Goal: Communication & Community: Answer question/provide support

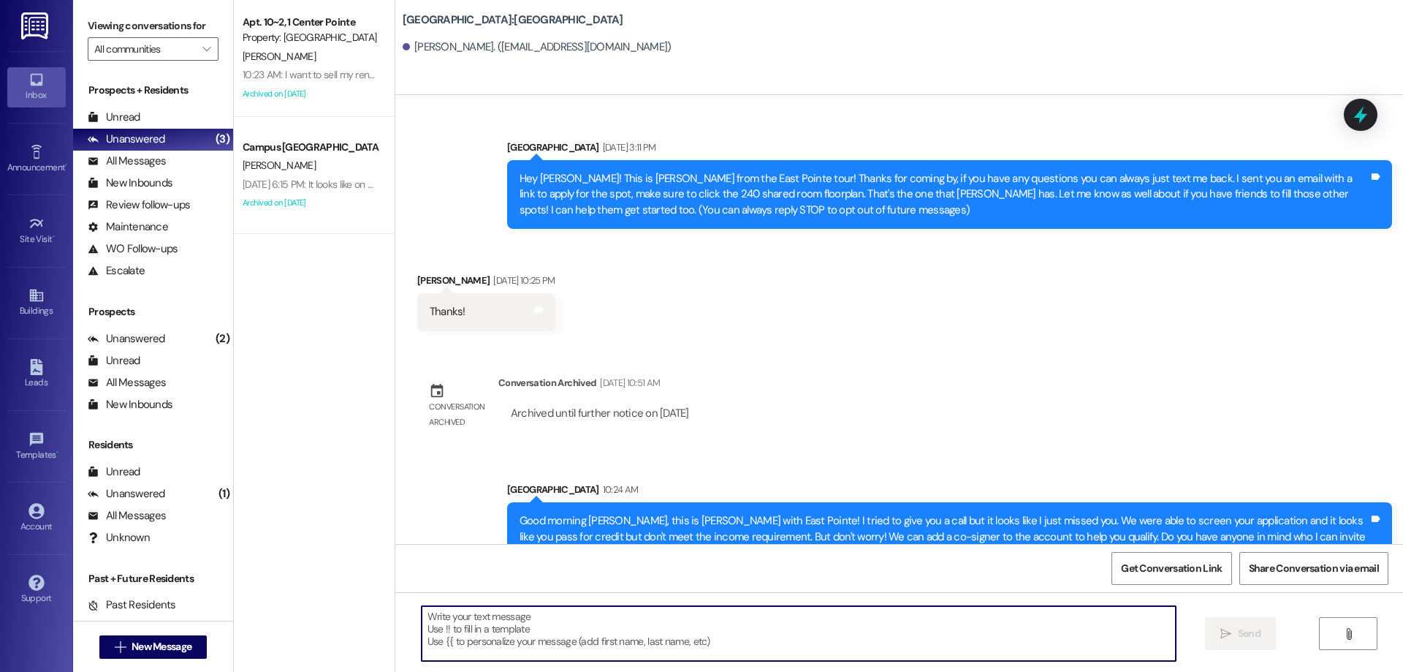
scroll to position [468, 0]
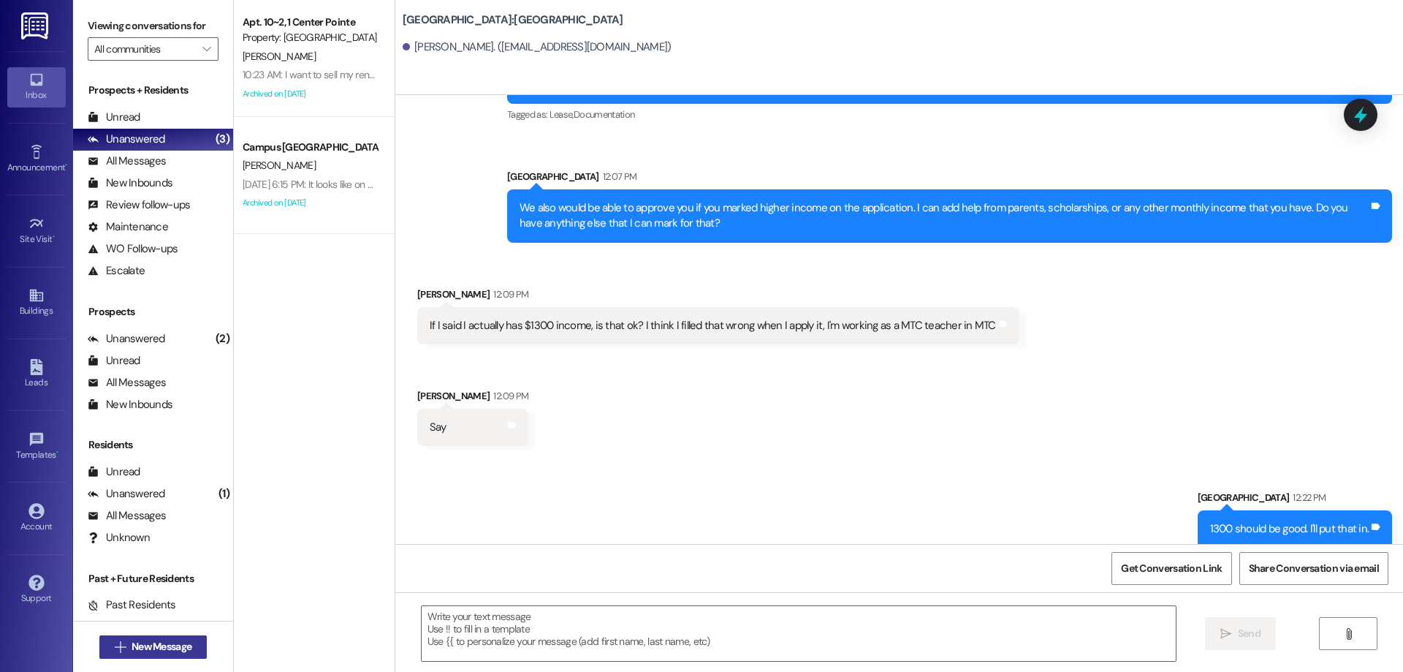
click at [132, 650] on span "New Message" at bounding box center [162, 646] width 60 height 15
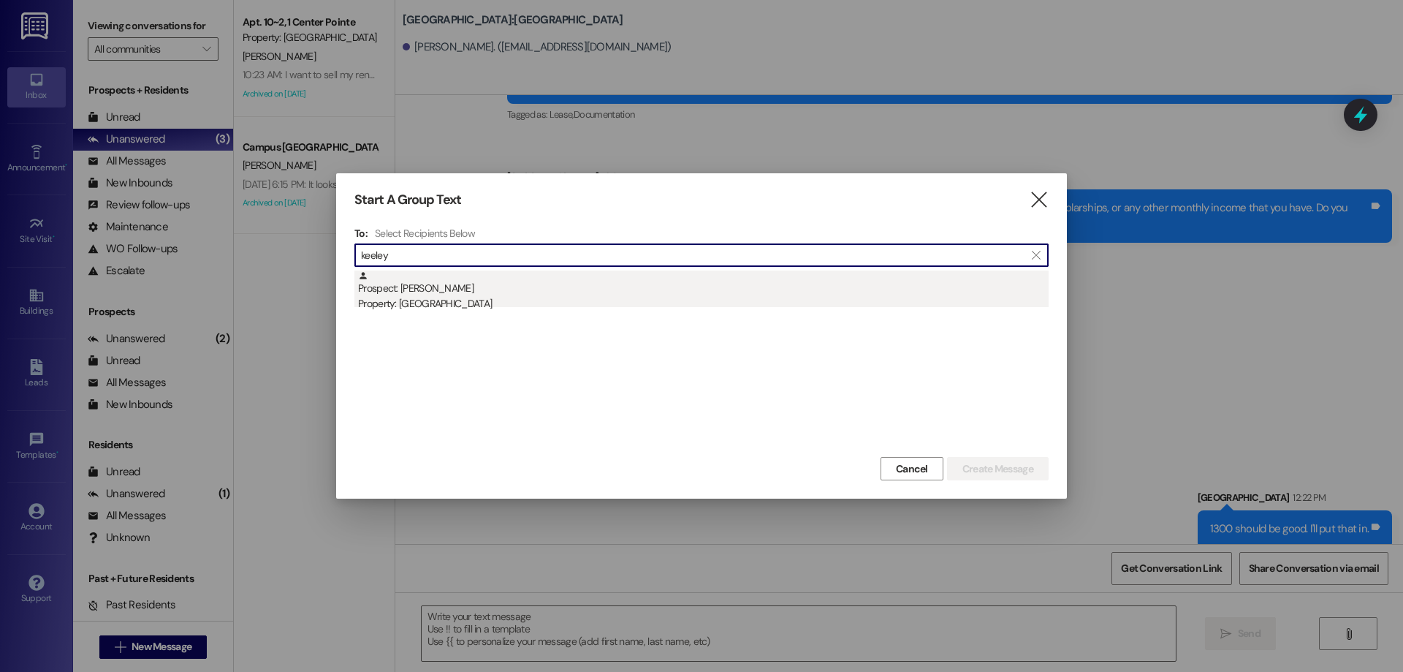
type input "keeley"
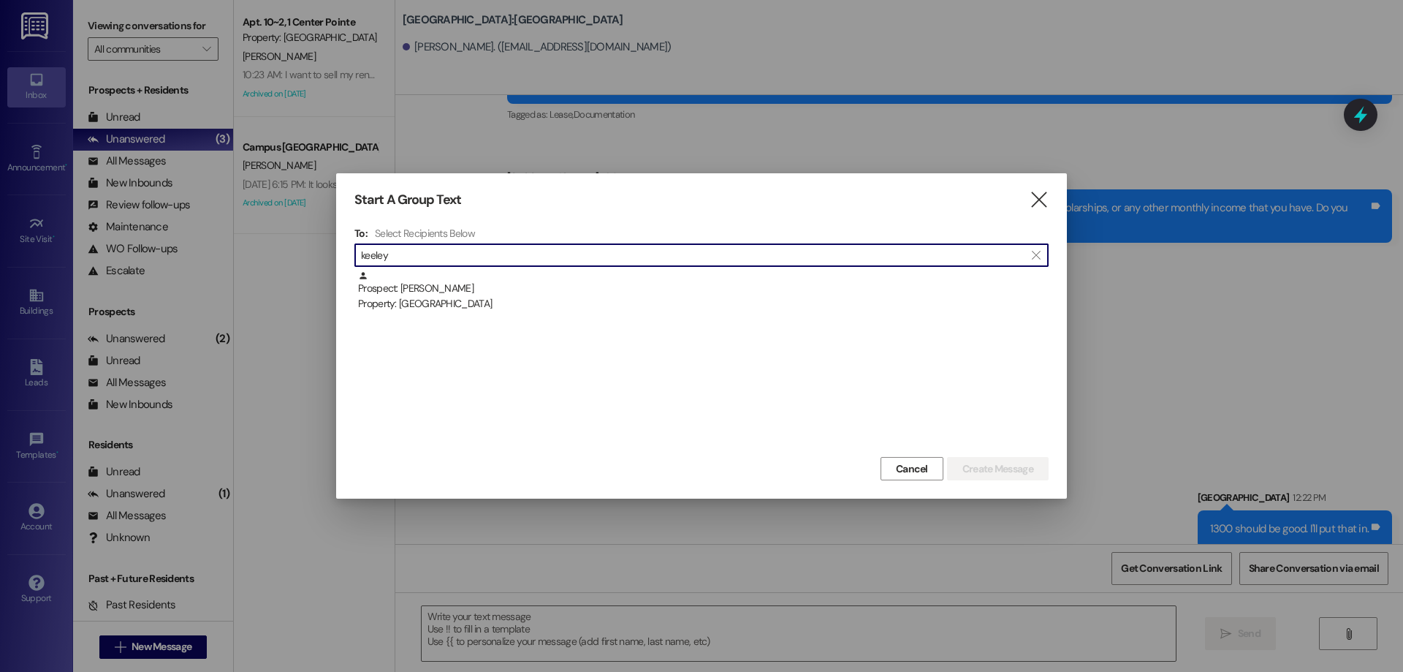
click at [541, 304] on div "Property: [GEOGRAPHIC_DATA]" at bounding box center [703, 303] width 691 height 15
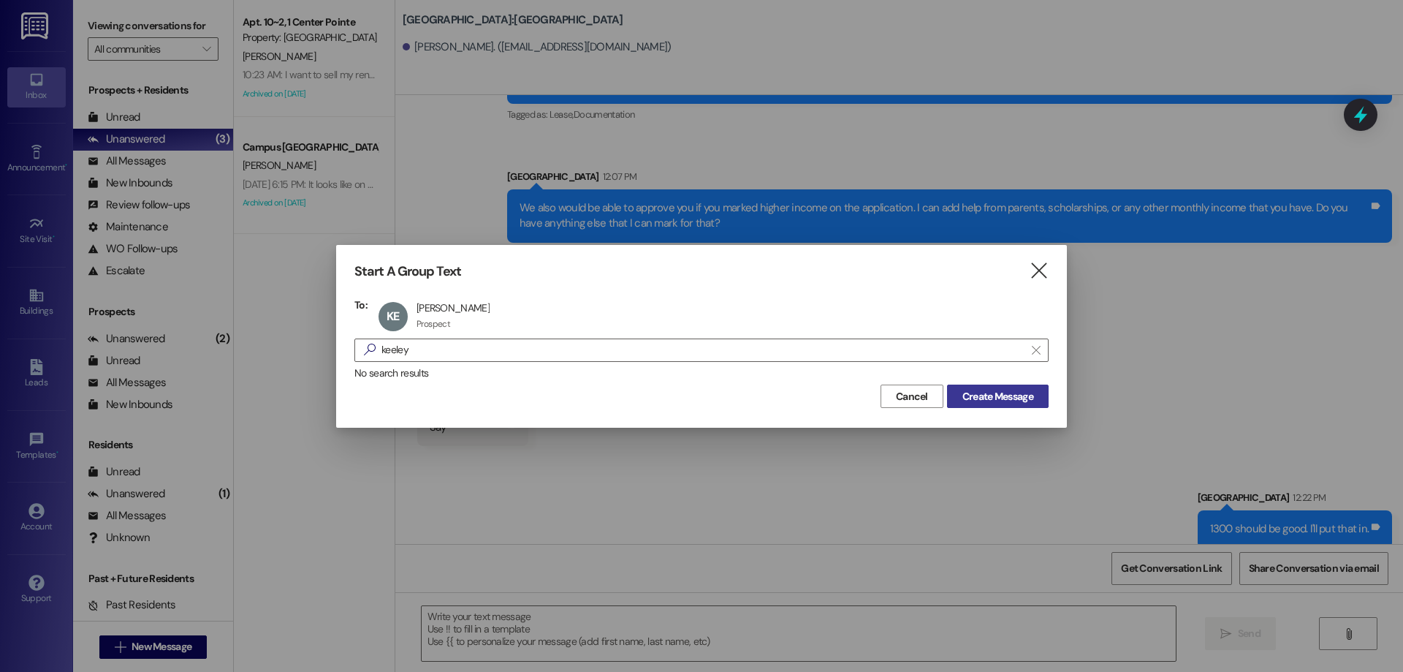
click at [962, 389] on span "Create Message" at bounding box center [997, 396] width 71 height 15
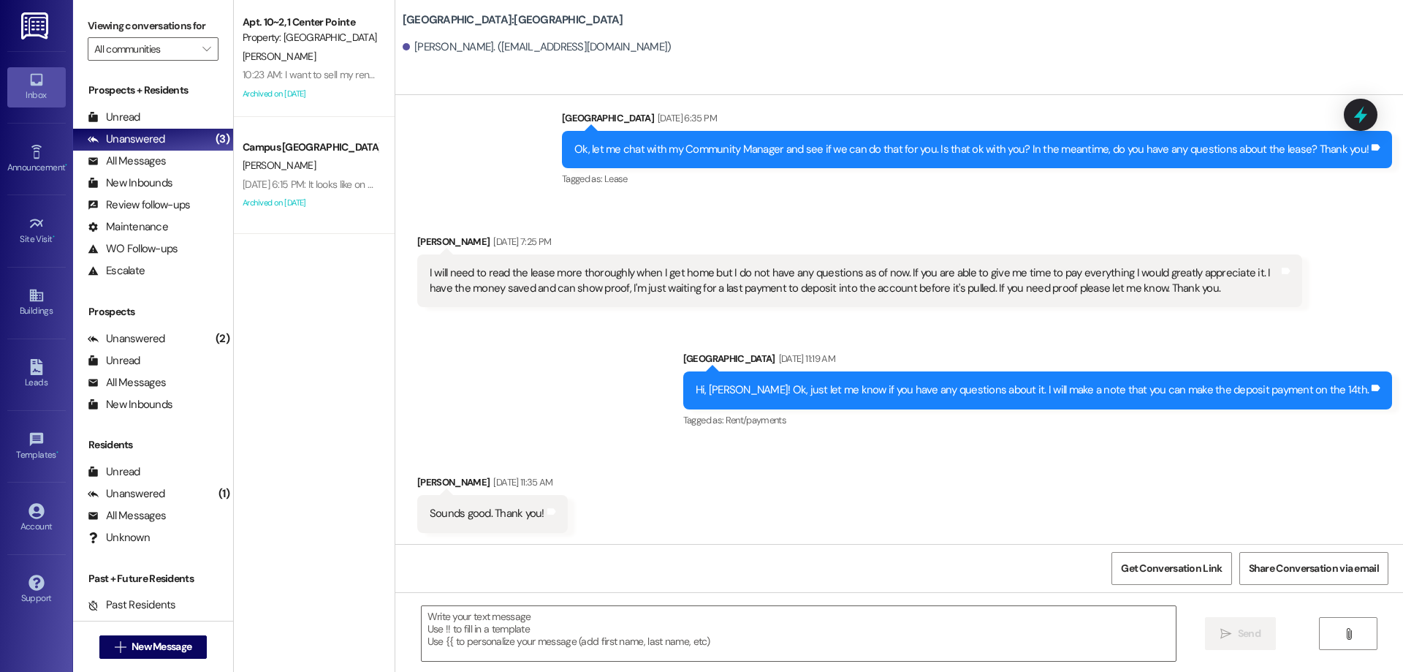
scroll to position [951, 0]
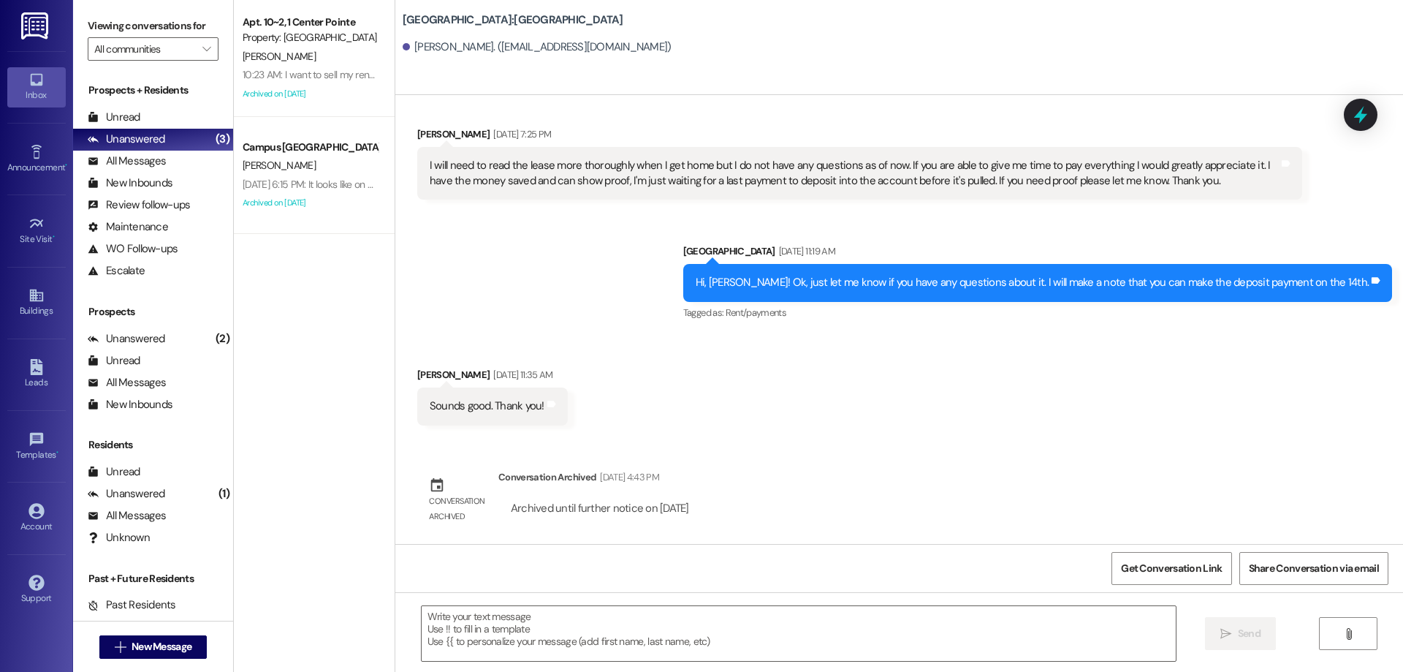
click at [99, 635] on button " New Message" at bounding box center [153, 646] width 108 height 23
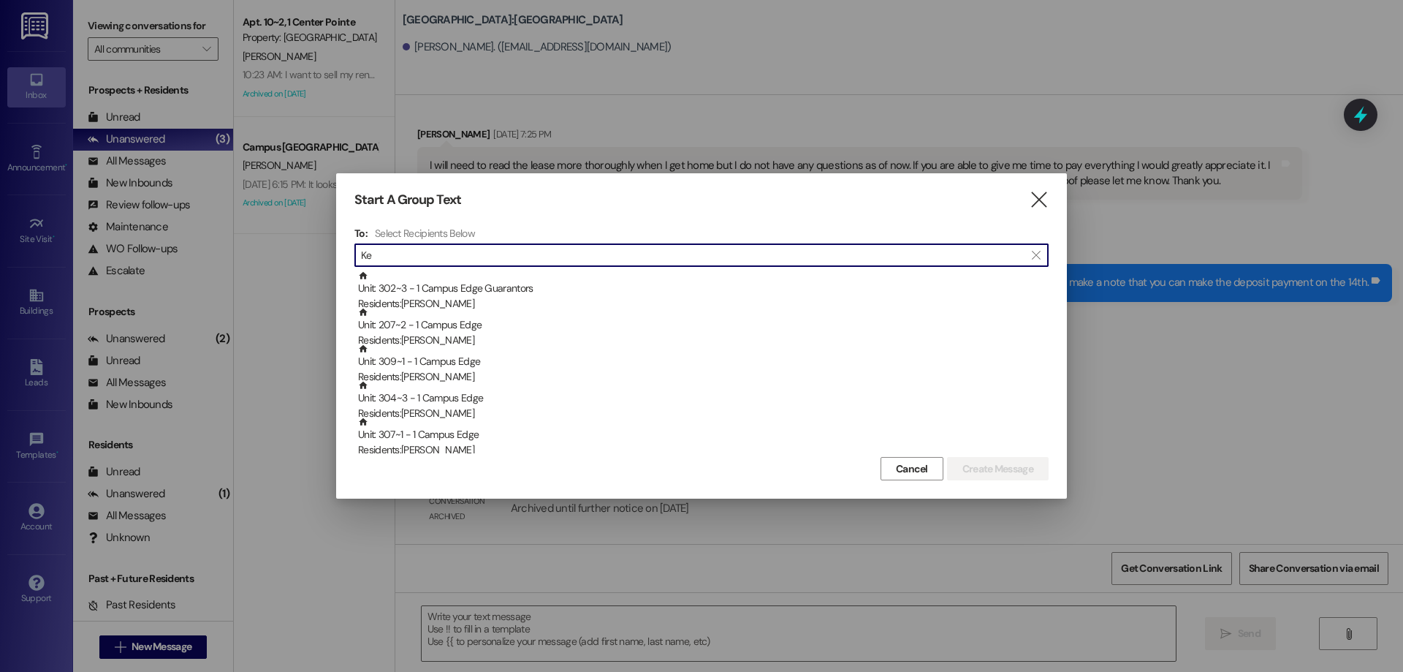
type input "K"
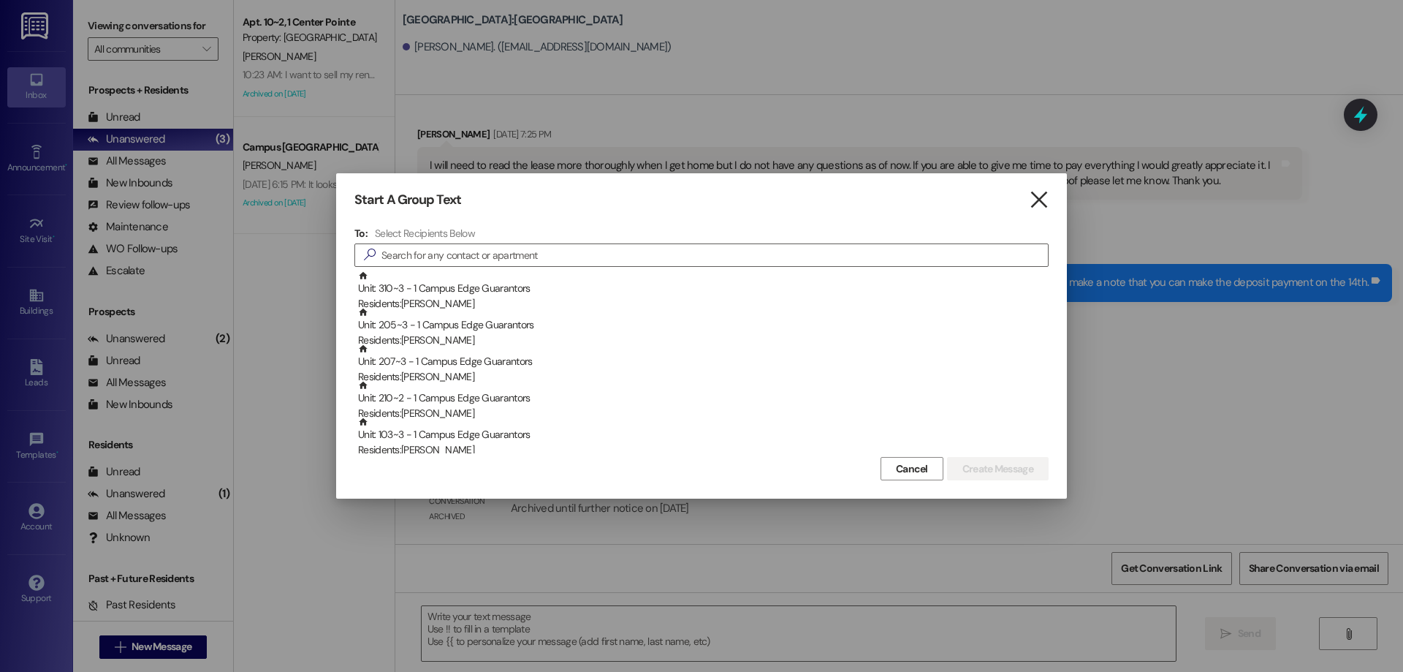
click at [1039, 201] on icon "" at bounding box center [1039, 199] width 20 height 15
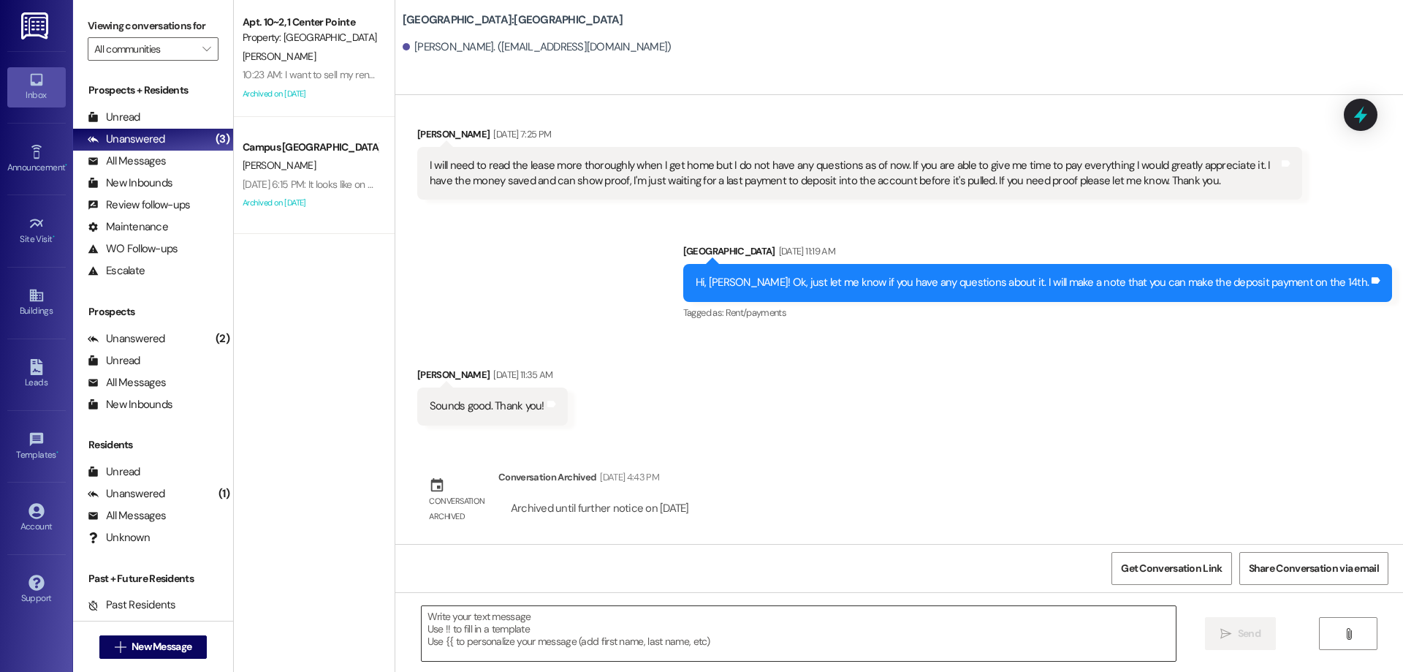
click at [510, 621] on textarea at bounding box center [799, 633] width 754 height 55
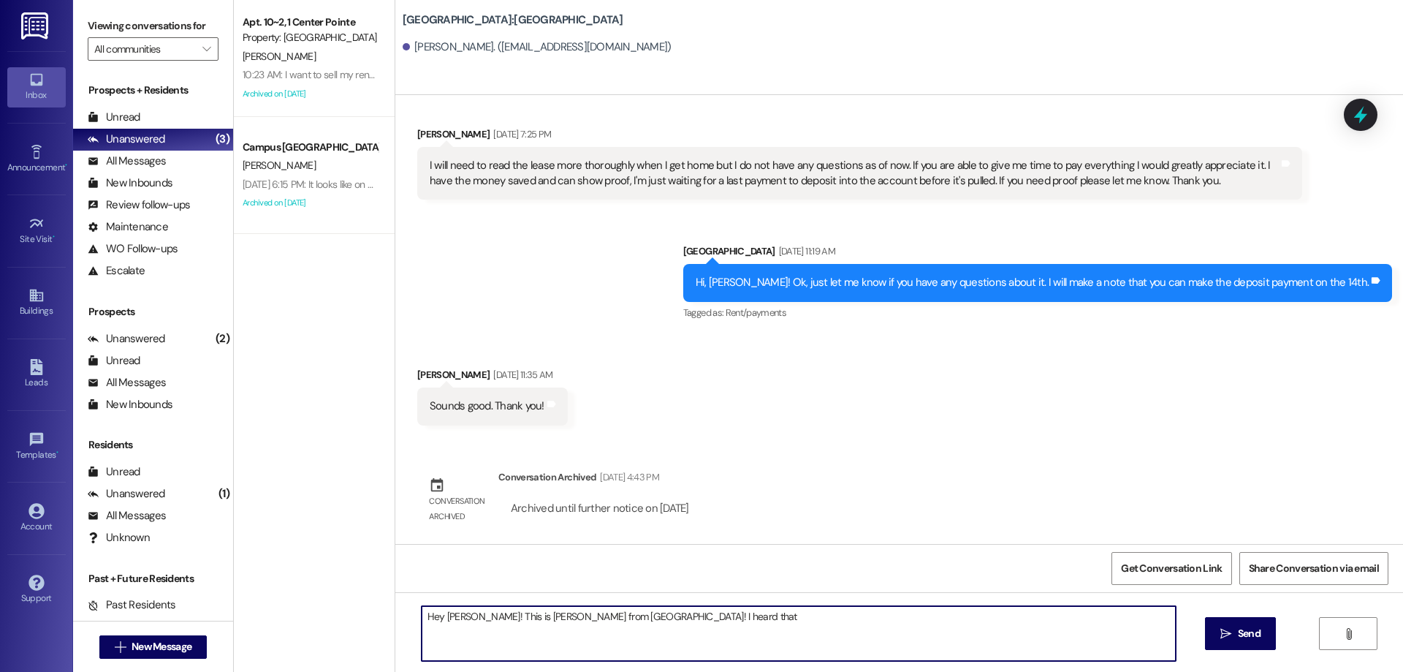
drag, startPoint x: 703, startPoint y: 632, endPoint x: 708, endPoint y: 621, distance: 12.1
click at [704, 632] on textarea "Hey [PERSON_NAME]! This is [PERSON_NAME] from [GEOGRAPHIC_DATA]! I heard that" at bounding box center [799, 633] width 754 height 55
drag, startPoint x: 710, startPoint y: 618, endPoint x: 617, endPoint y: 624, distance: 92.3
click at [607, 622] on textarea "Hey [PERSON_NAME]! This is [PERSON_NAME] from [GEOGRAPHIC_DATA]! I heard that" at bounding box center [799, 633] width 754 height 55
click at [921, 637] on textarea "Hey [PERSON_NAME]! This is [PERSON_NAME] from [GEOGRAPHIC_DATA]! I want to help…" at bounding box center [799, 633] width 754 height 55
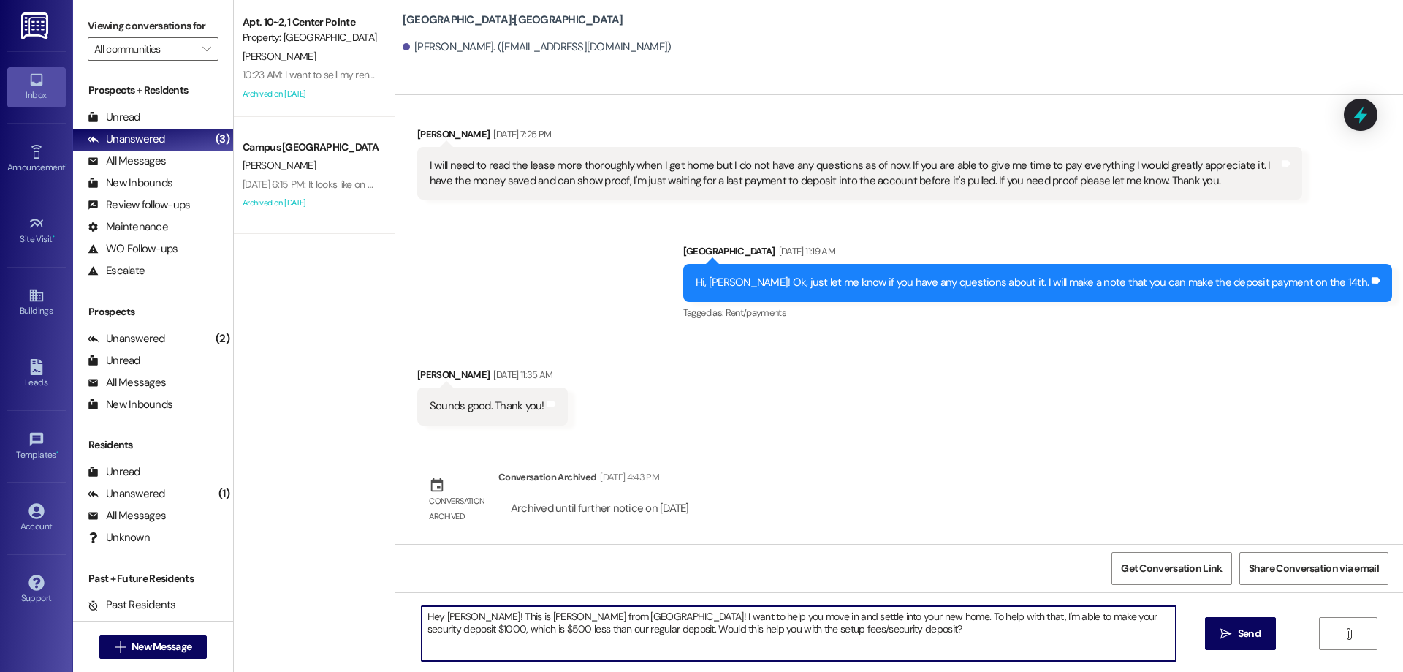
type textarea "Hey [PERSON_NAME]! This is [PERSON_NAME] from [GEOGRAPHIC_DATA]! I want to help…"
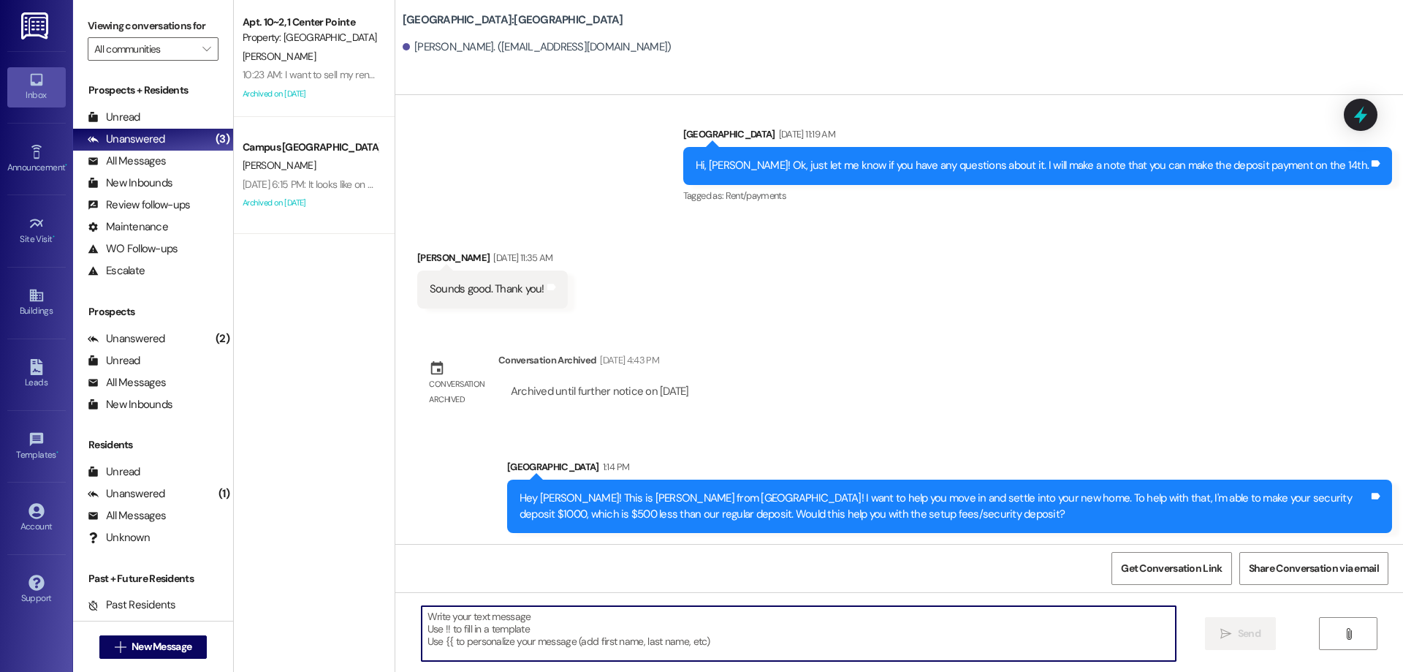
scroll to position [1069, 0]
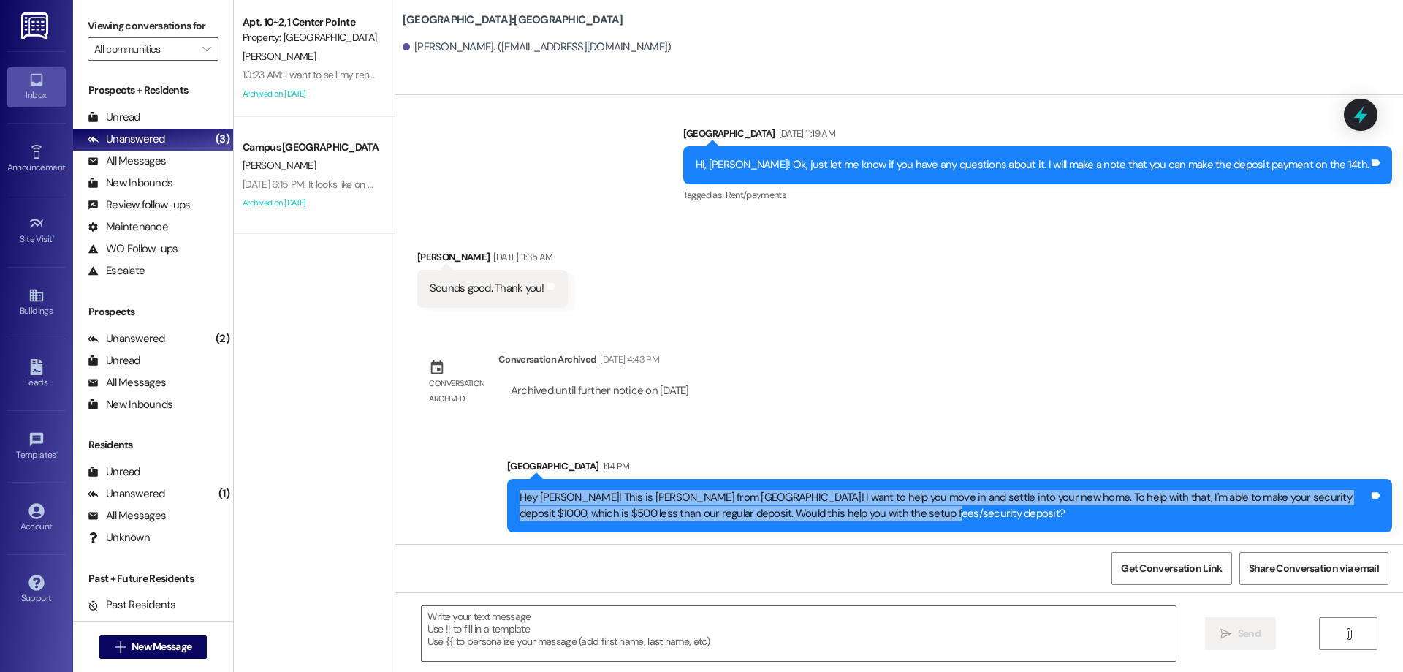
drag, startPoint x: 507, startPoint y: 497, endPoint x: 946, endPoint y: 528, distance: 440.3
click at [946, 528] on div "Hey [PERSON_NAME]! This is [PERSON_NAME] from [GEOGRAPHIC_DATA]! I want to help…" at bounding box center [949, 505] width 885 height 53
copy div "Hey [PERSON_NAME]! This is [PERSON_NAME] from [GEOGRAPHIC_DATA]! I want to help…"
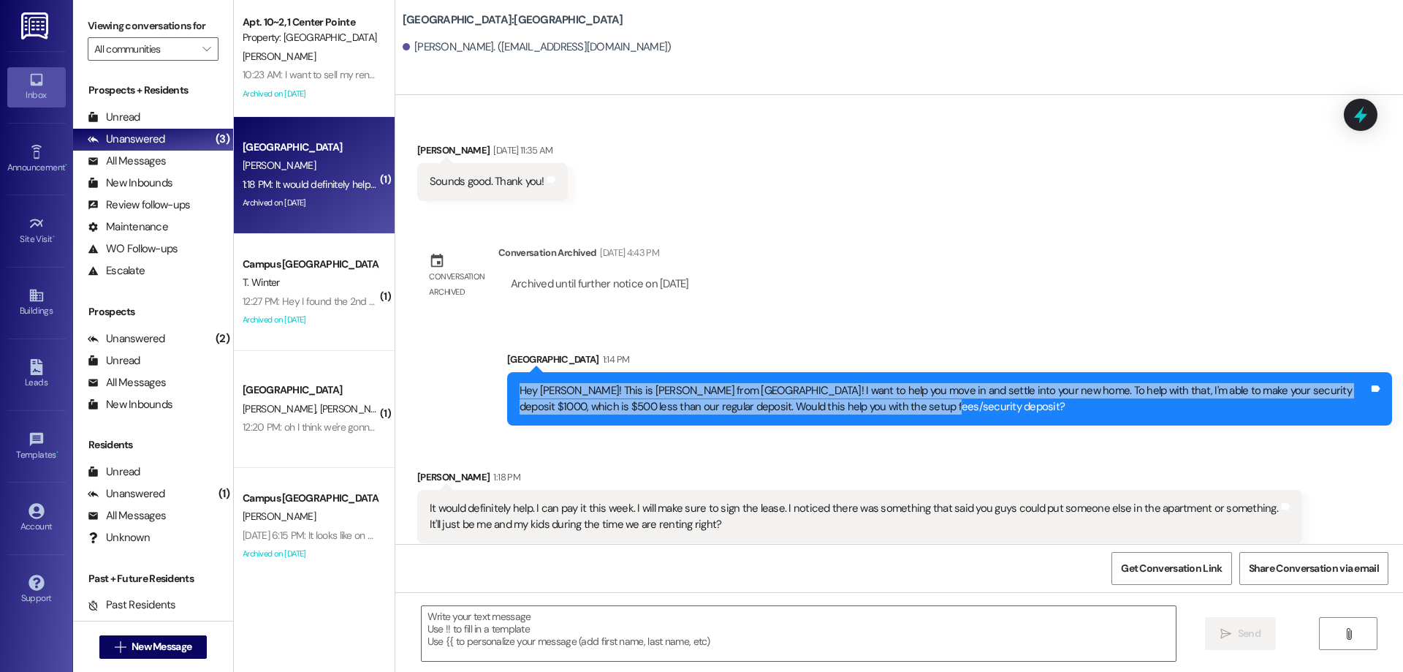
scroll to position [1186, 0]
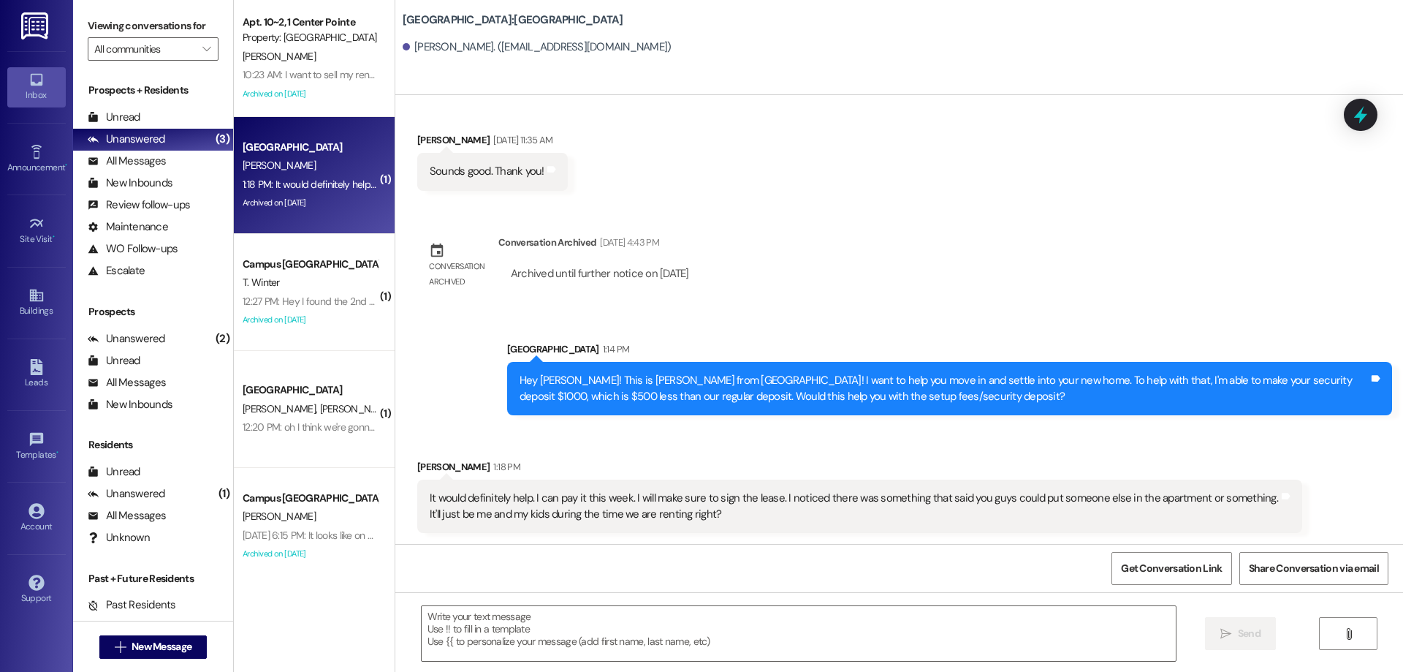
click at [1098, 233] on div "Sent via [GEOGRAPHIC_DATA] [DATE] 1:21 PM Hey [PERSON_NAME]! This is [PERSON_NA…" at bounding box center [899, 319] width 1008 height 449
click at [802, 612] on textarea at bounding box center [799, 633] width 754 height 55
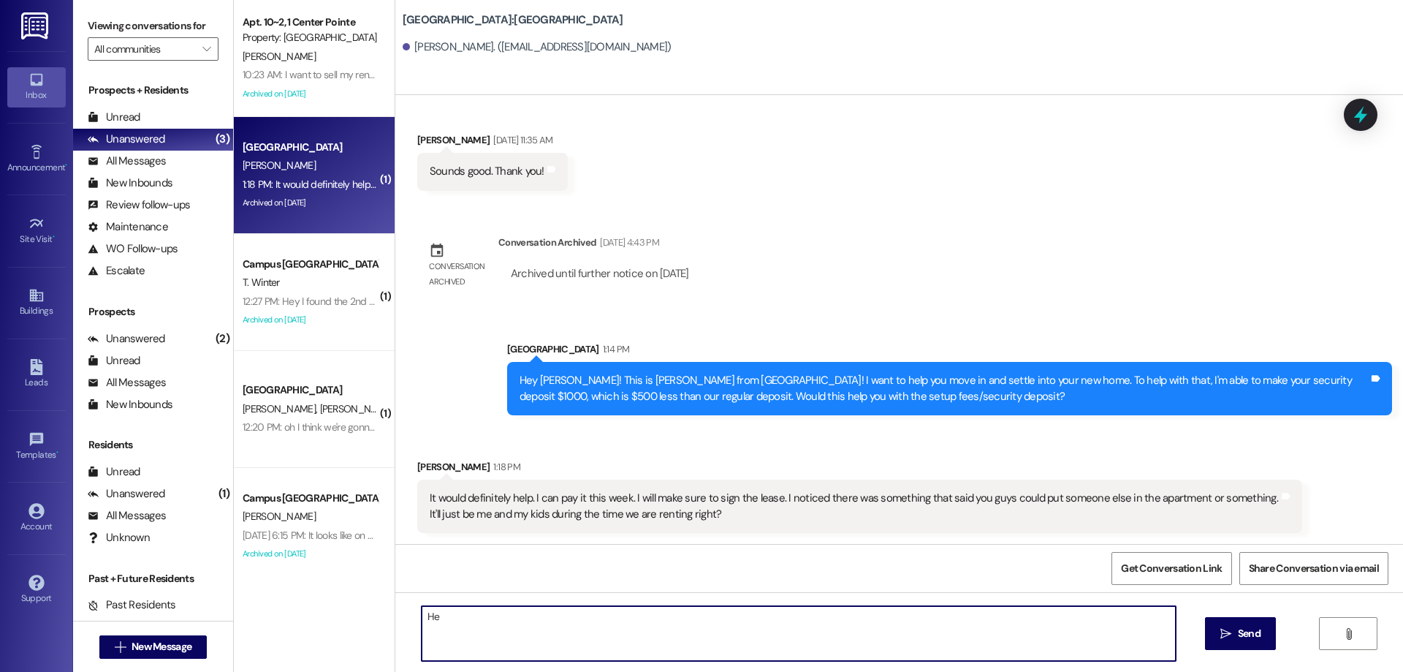
type textarea "H"
click at [788, 638] on textarea "Awesome! If you could sign, and then pay the deposit ASAP, that would be best!" at bounding box center [799, 633] width 754 height 55
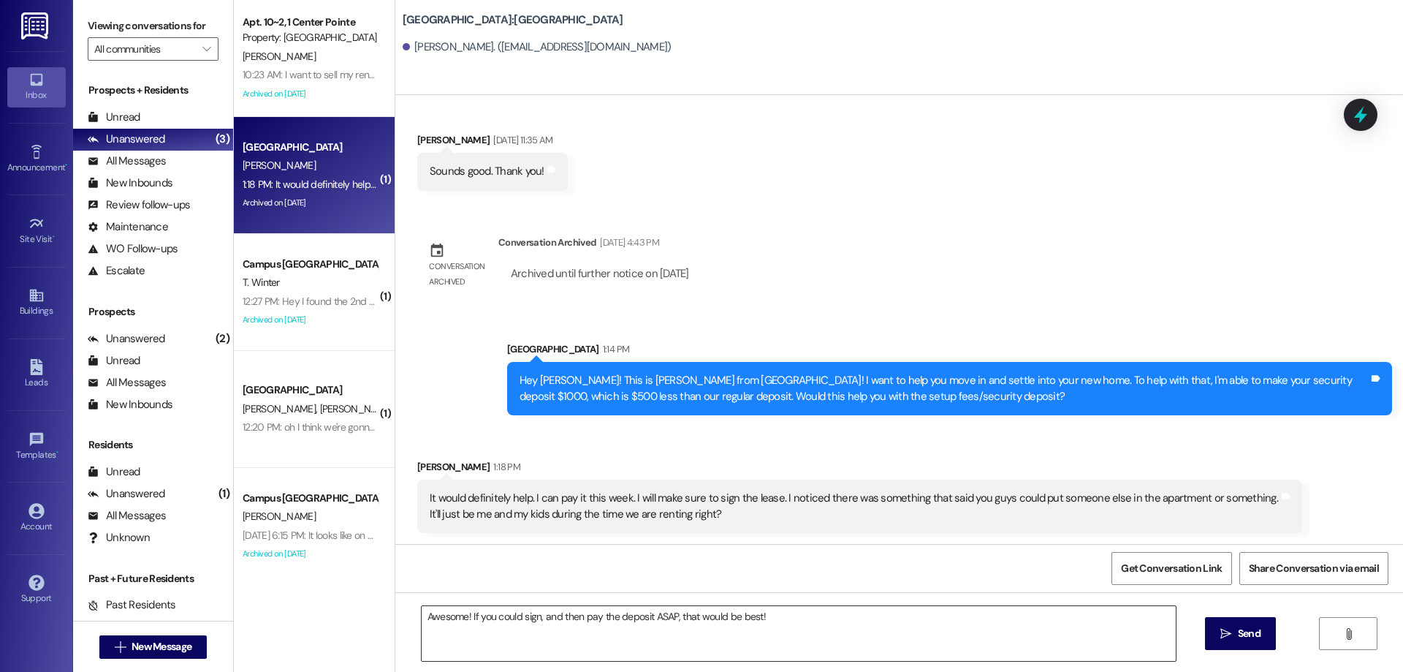
click at [788, 619] on textarea "Awesome! If you could sign, and then pay the deposit ASAP, that would be best!" at bounding box center [799, 633] width 754 height 55
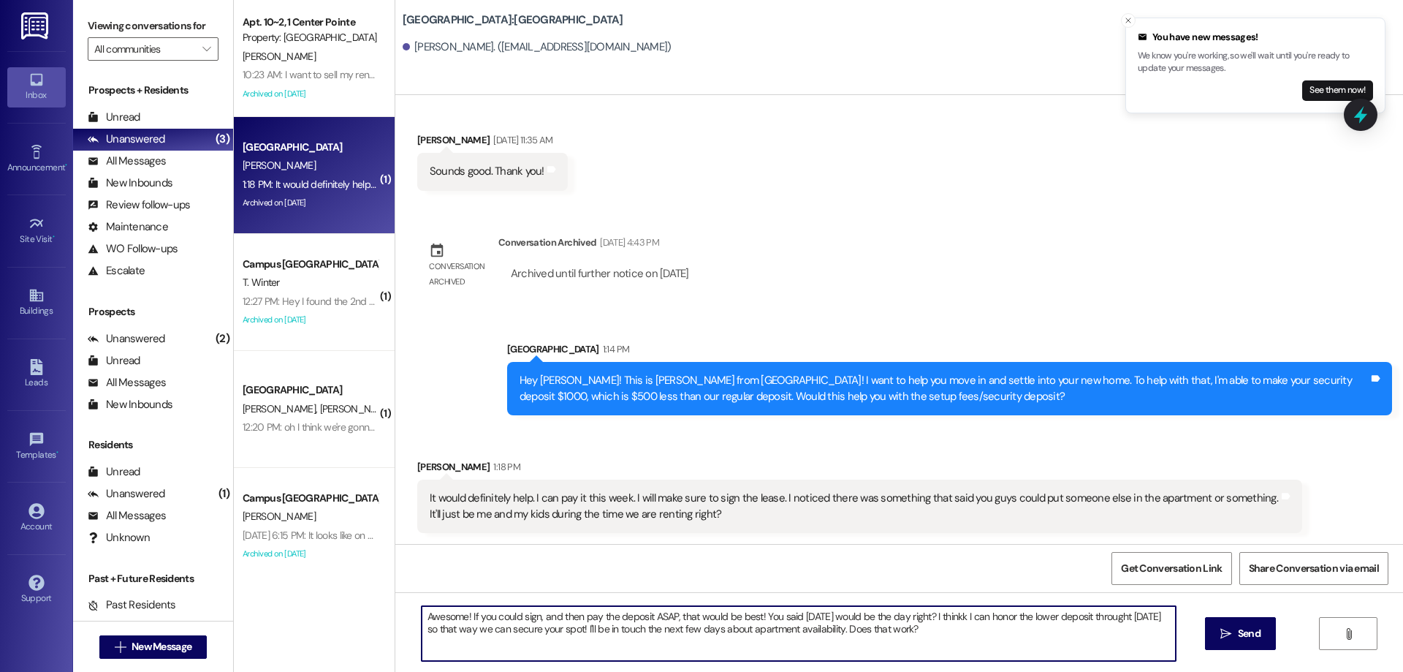
click at [958, 617] on textarea "Awesome! If you could sign, and then pay the deposit ASAP, that would be best! …" at bounding box center [799, 633] width 754 height 55
click at [962, 615] on textarea "Awesome! If you could sign, and then pay the deposit ASAP, that would be best! …" at bounding box center [799, 633] width 754 height 55
click at [1128, 612] on textarea "Awesome! If you could sign, and then pay the deposit ASAP, that would be best! …" at bounding box center [799, 633] width 754 height 55
click at [1087, 635] on textarea "Awesome! If you could sign, and then pay the deposit ASAP, that would be best! …" at bounding box center [799, 633] width 754 height 55
type textarea "Awesome! If you could sign, and then pay the deposit ASAP, that would be best! …"
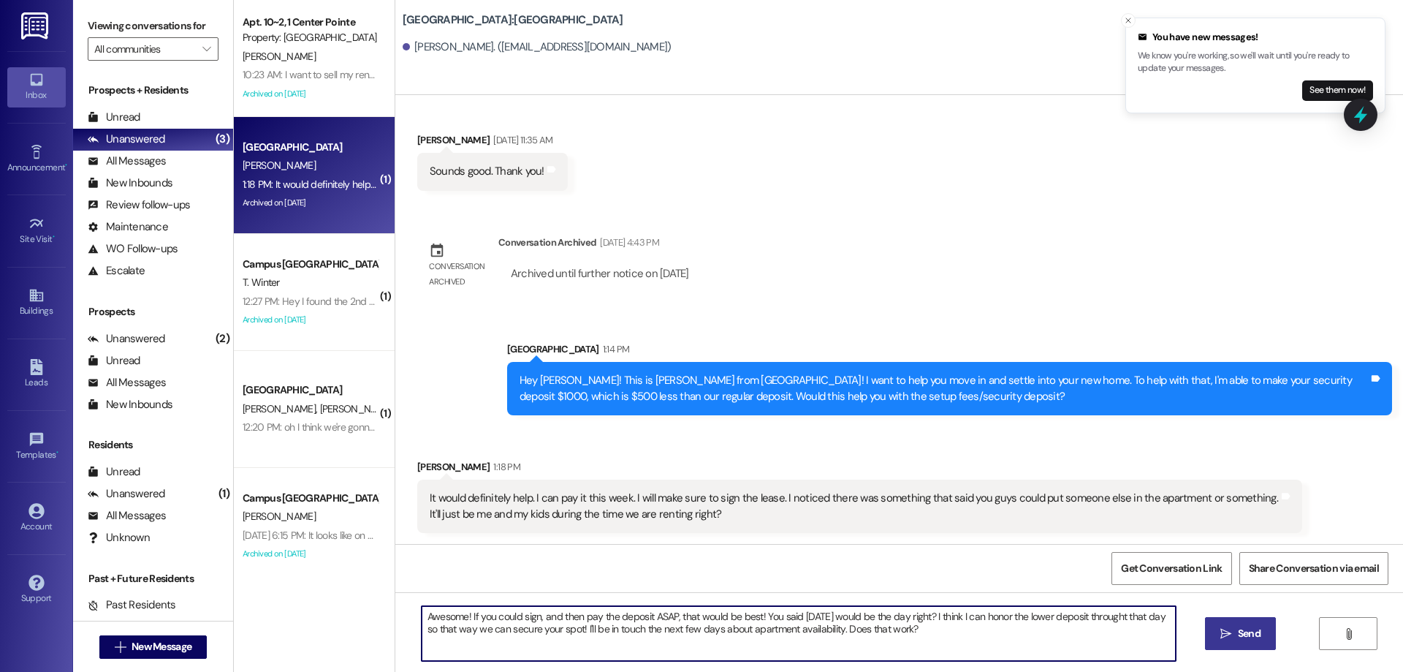
click at [1261, 626] on span "Send" at bounding box center [1249, 633] width 28 height 15
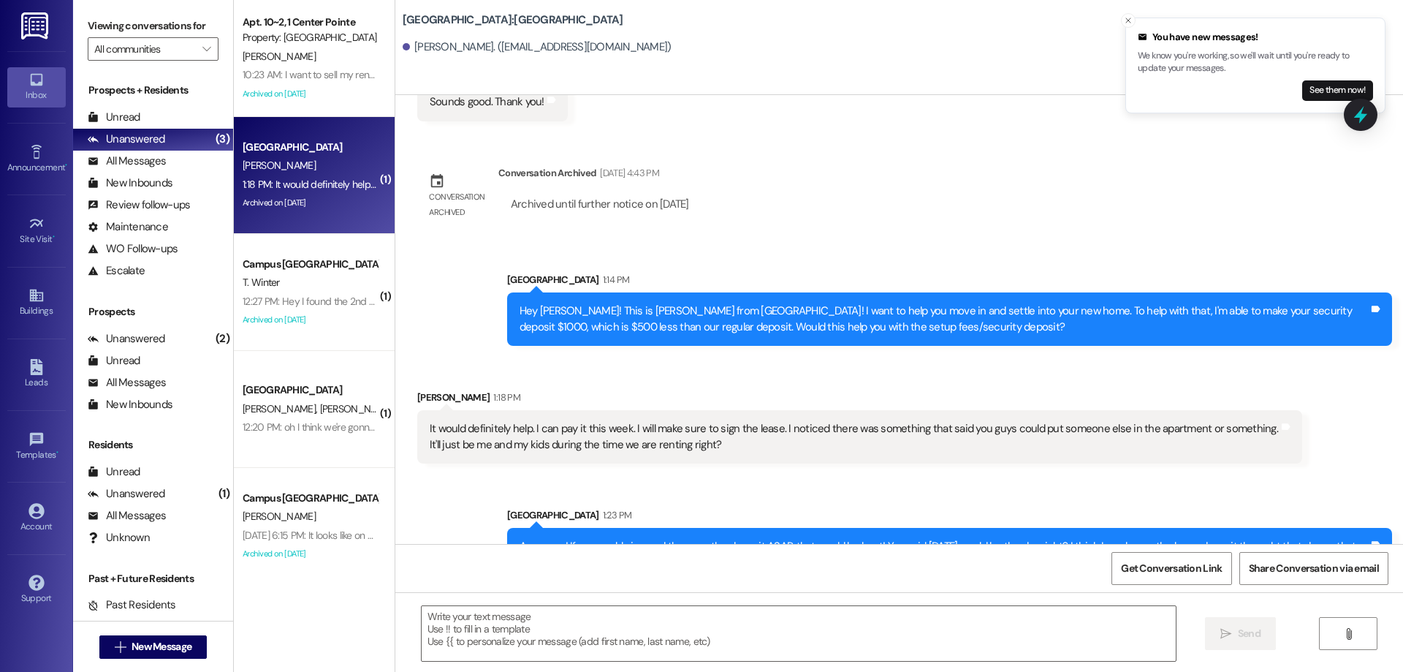
scroll to position [1304, 0]
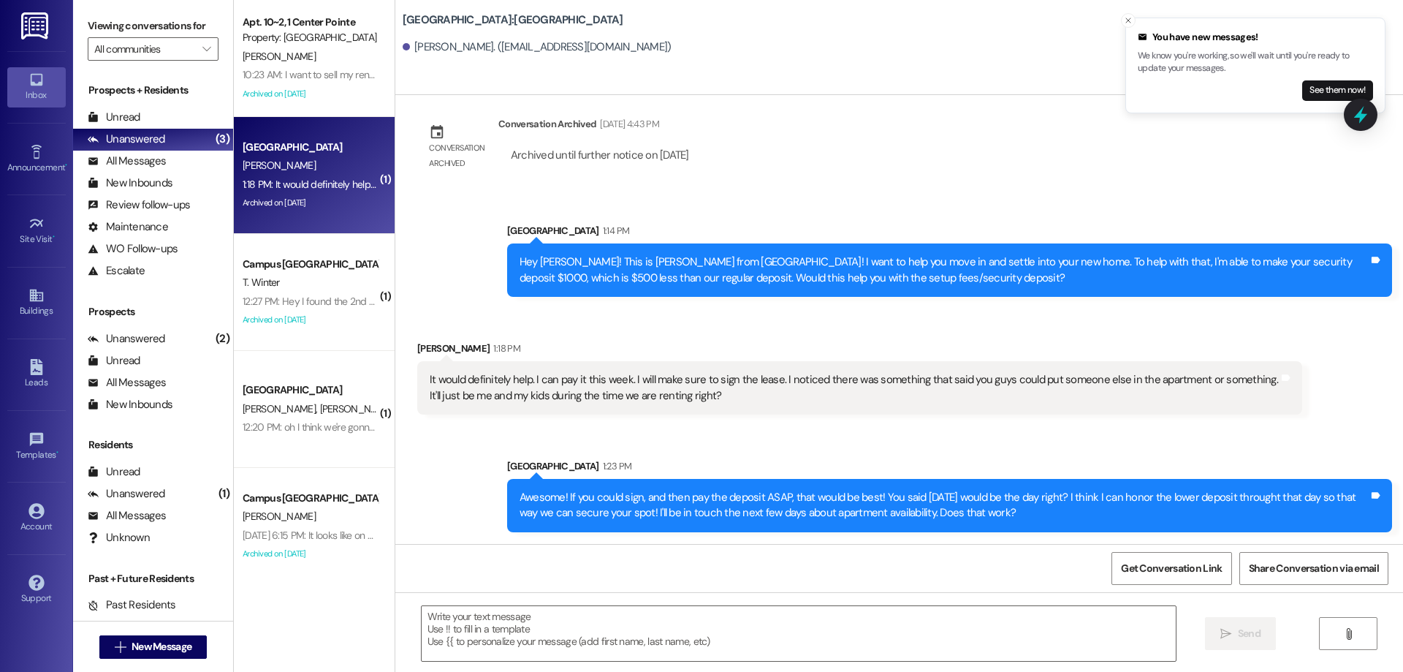
drag, startPoint x: 1372, startPoint y: 109, endPoint x: 1217, endPoint y: 158, distance: 162.5
click at [1370, 109] on icon at bounding box center [1360, 114] width 19 height 19
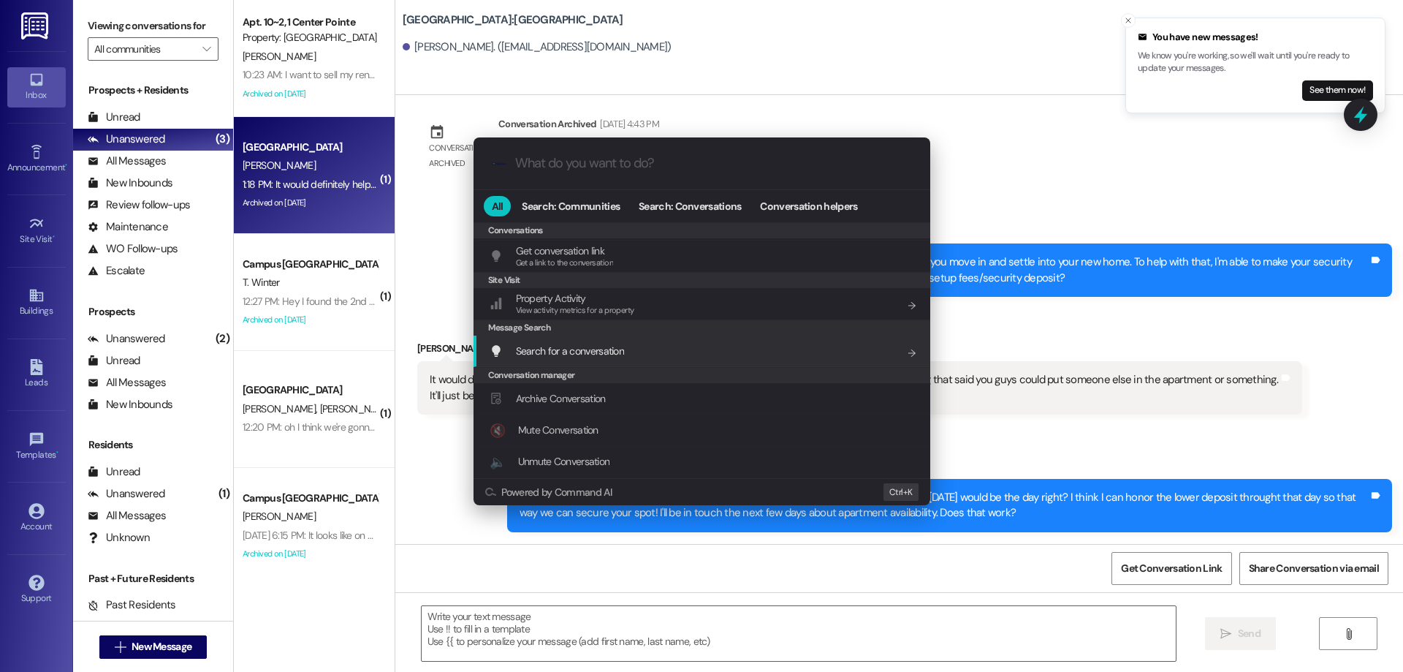
scroll to position [637, 0]
click at [664, 368] on div "Archive Conversation Add shortcut" at bounding box center [703, 368] width 427 height 16
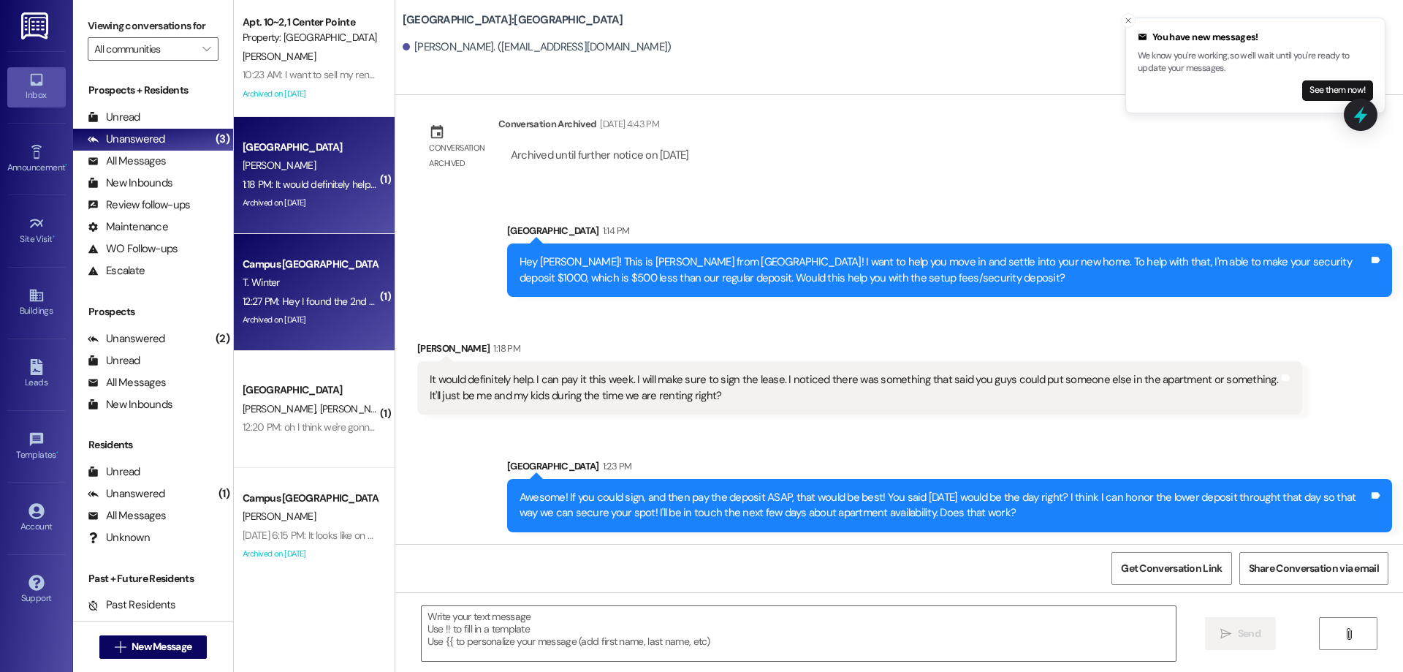
click at [342, 277] on div "T. Winter" at bounding box center [310, 282] width 138 height 18
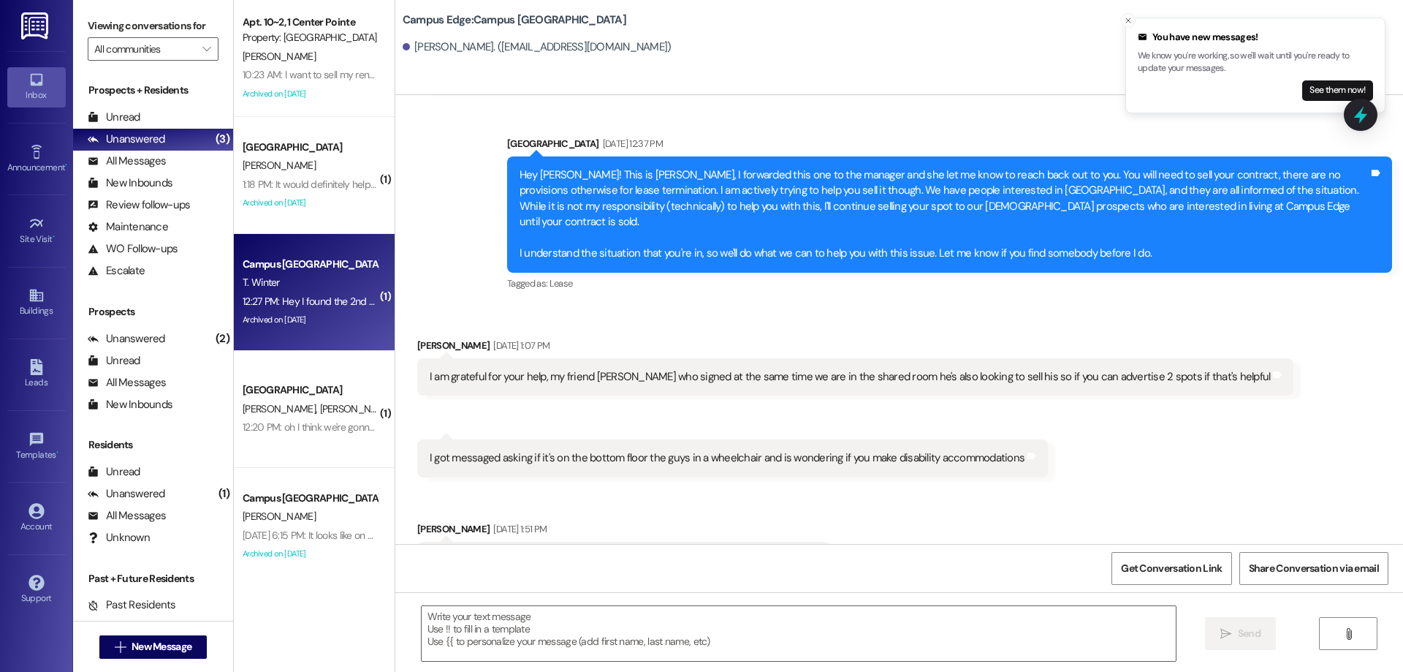
scroll to position [4890, 0]
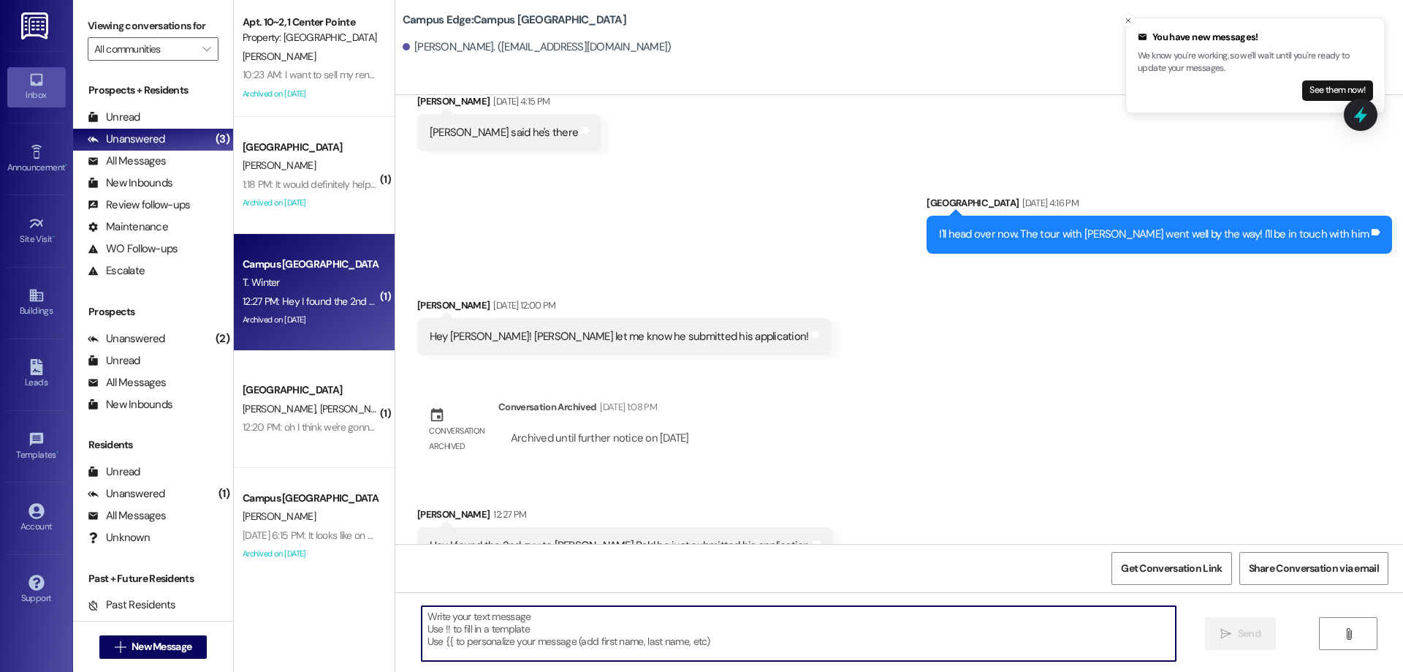
click at [778, 633] on textarea at bounding box center [799, 633] width 754 height 55
click at [683, 652] on textarea at bounding box center [799, 633] width 754 height 55
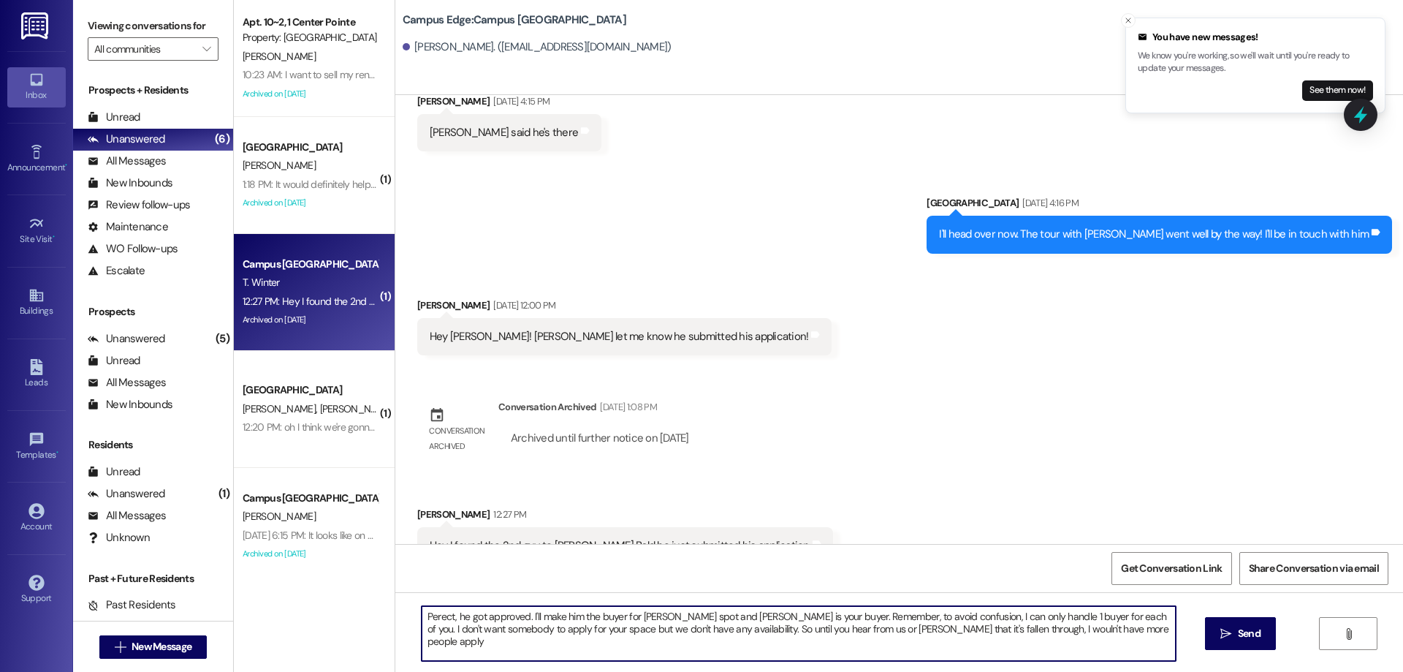
type textarea "Perect, he got approved. I'll make him the buyer for [PERSON_NAME] spot and [PE…"
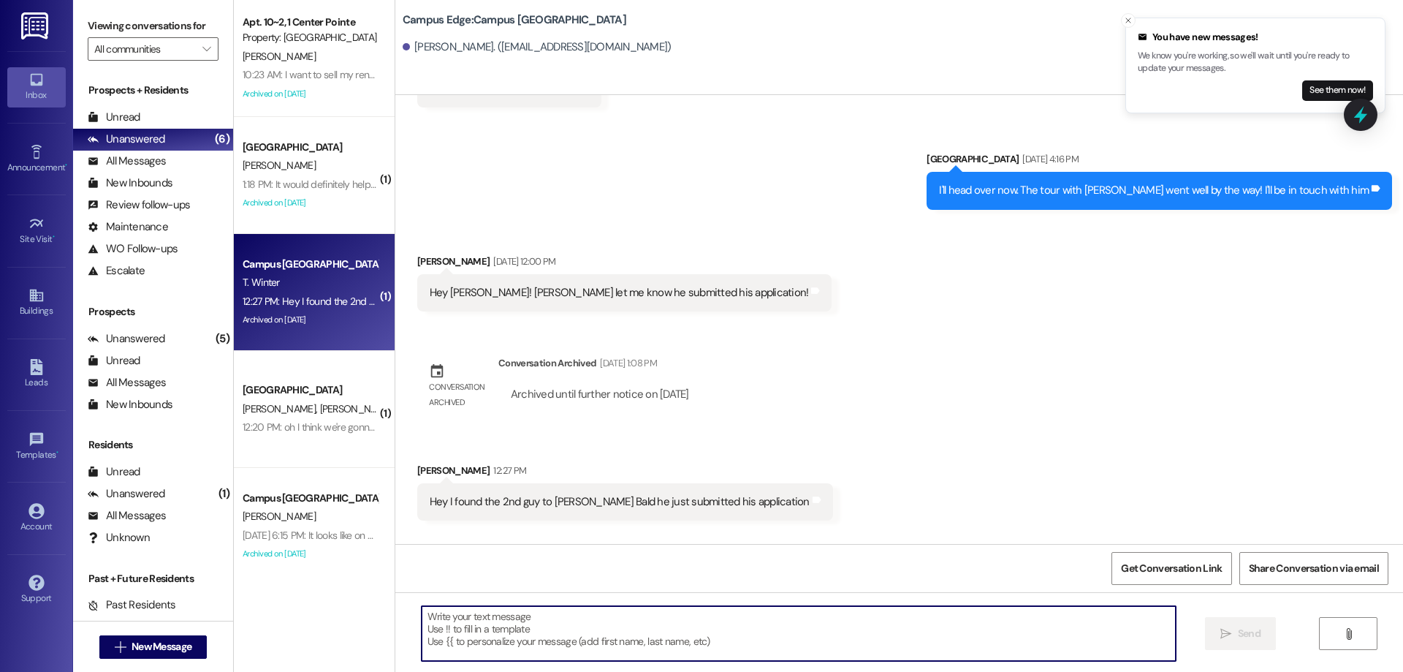
scroll to position [5009, 0]
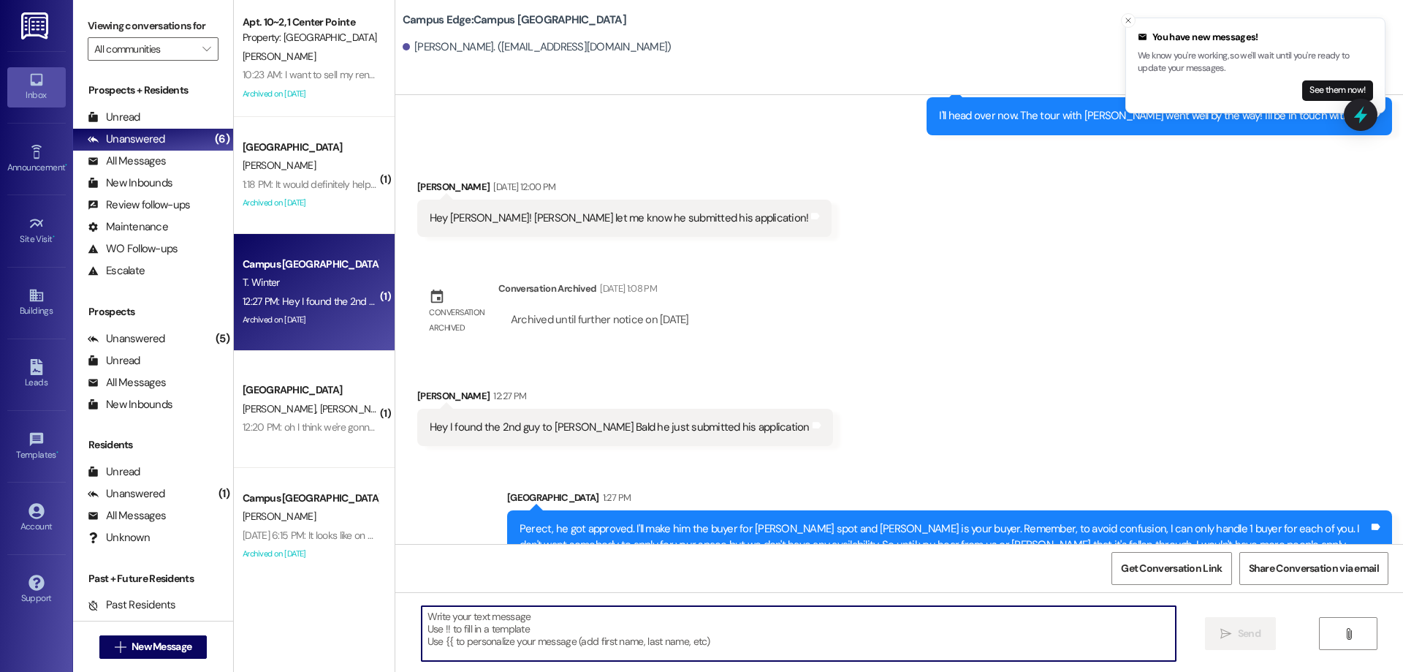
click at [1364, 121] on icon at bounding box center [1360, 114] width 19 height 19
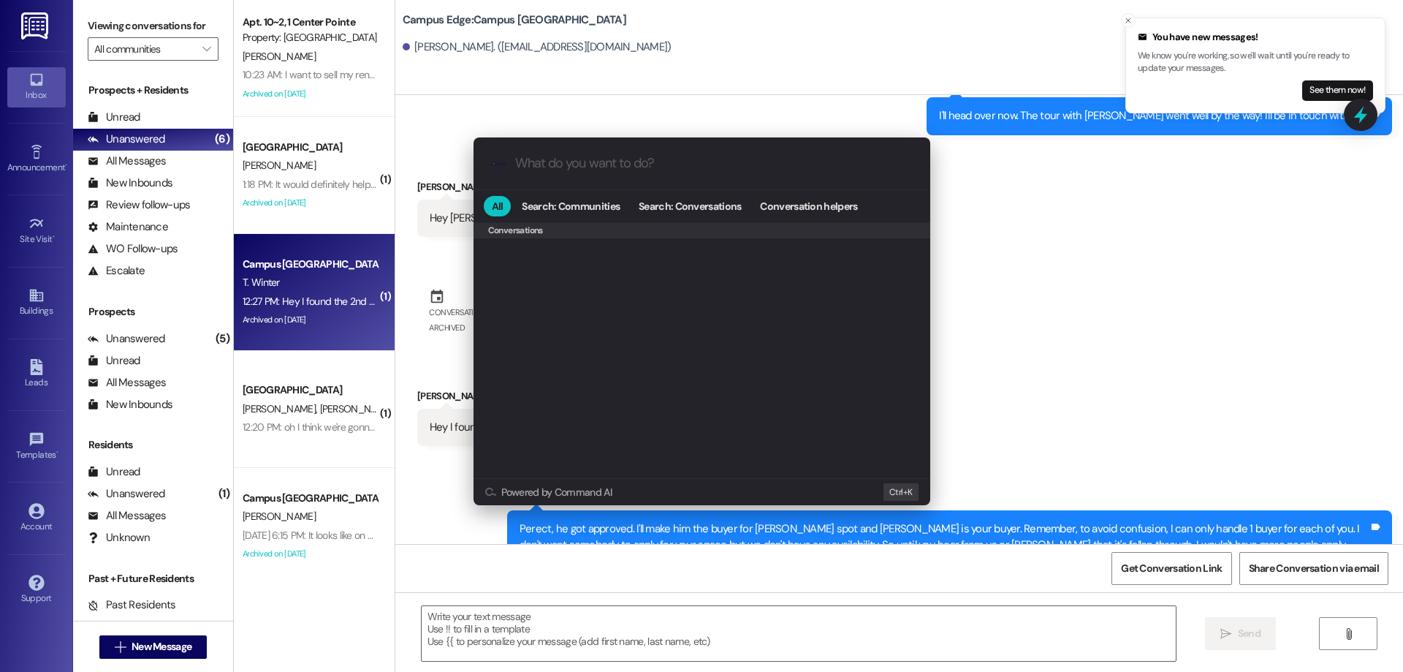
scroll to position [637, 0]
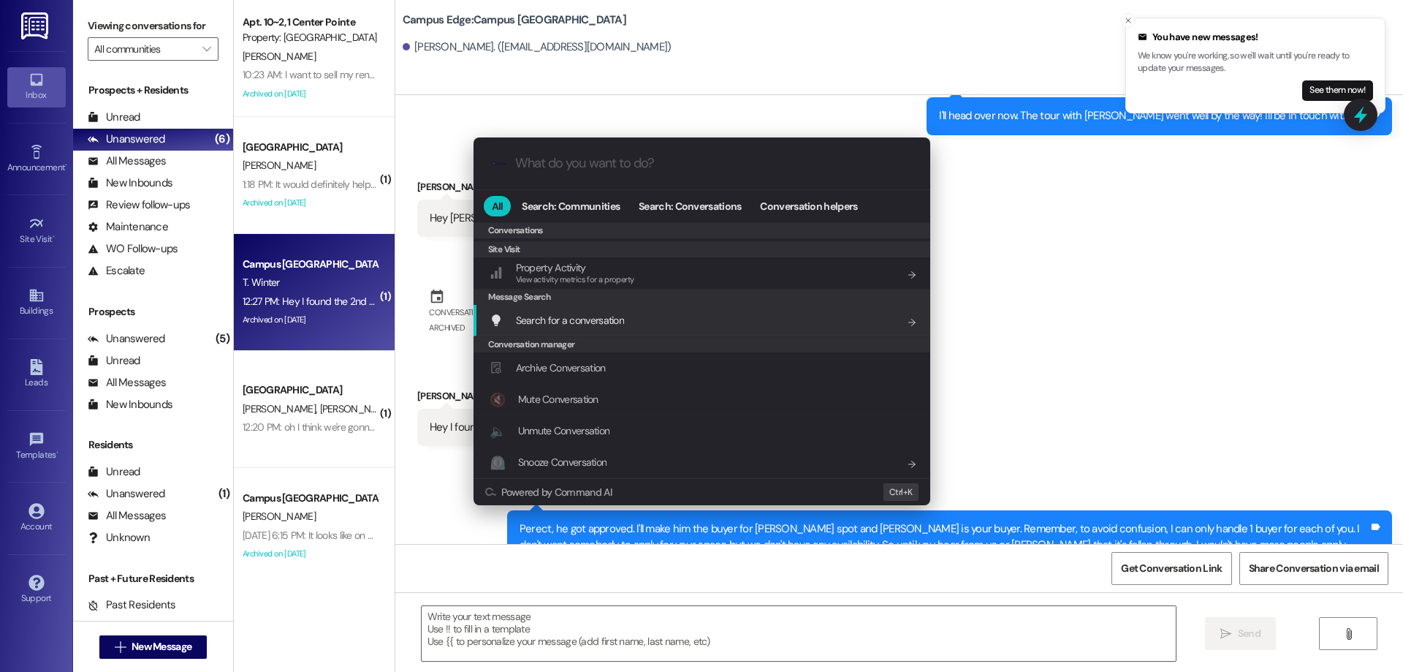
click at [677, 357] on div "Archive Conversation Add shortcut" at bounding box center [702, 367] width 457 height 31
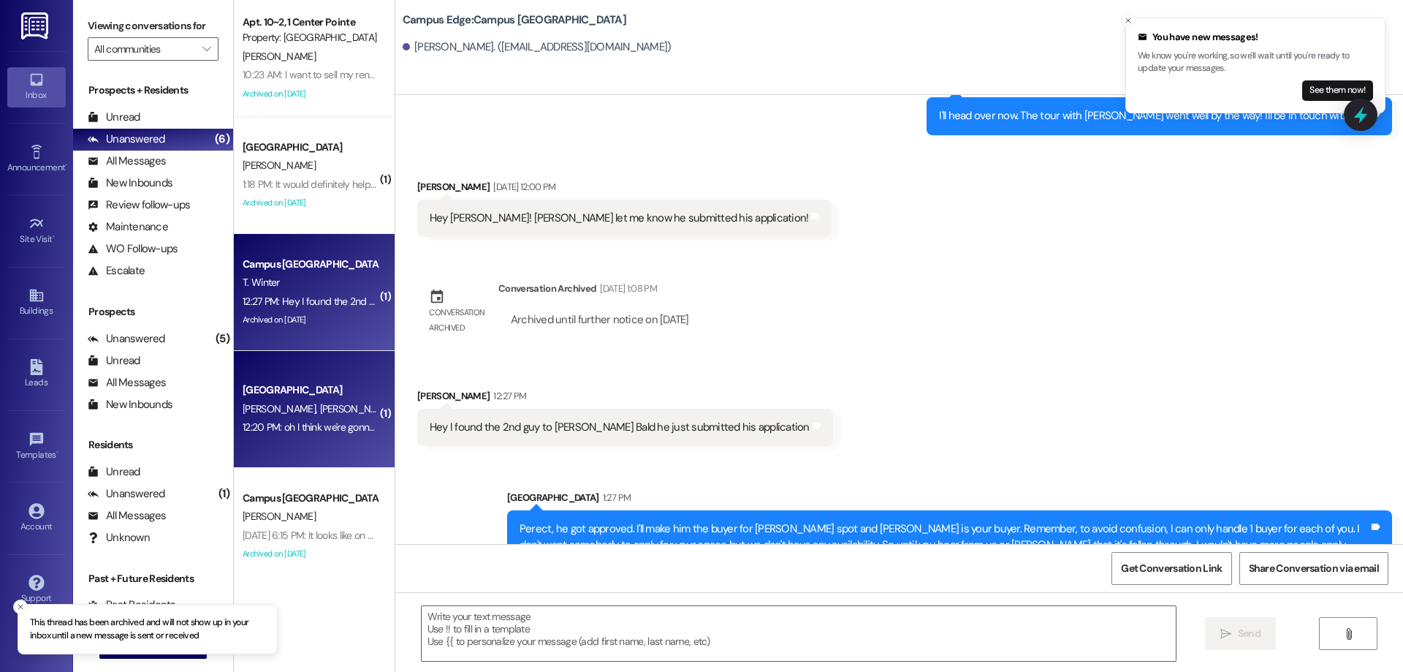
click at [320, 397] on div "[GEOGRAPHIC_DATA]" at bounding box center [310, 389] width 135 height 15
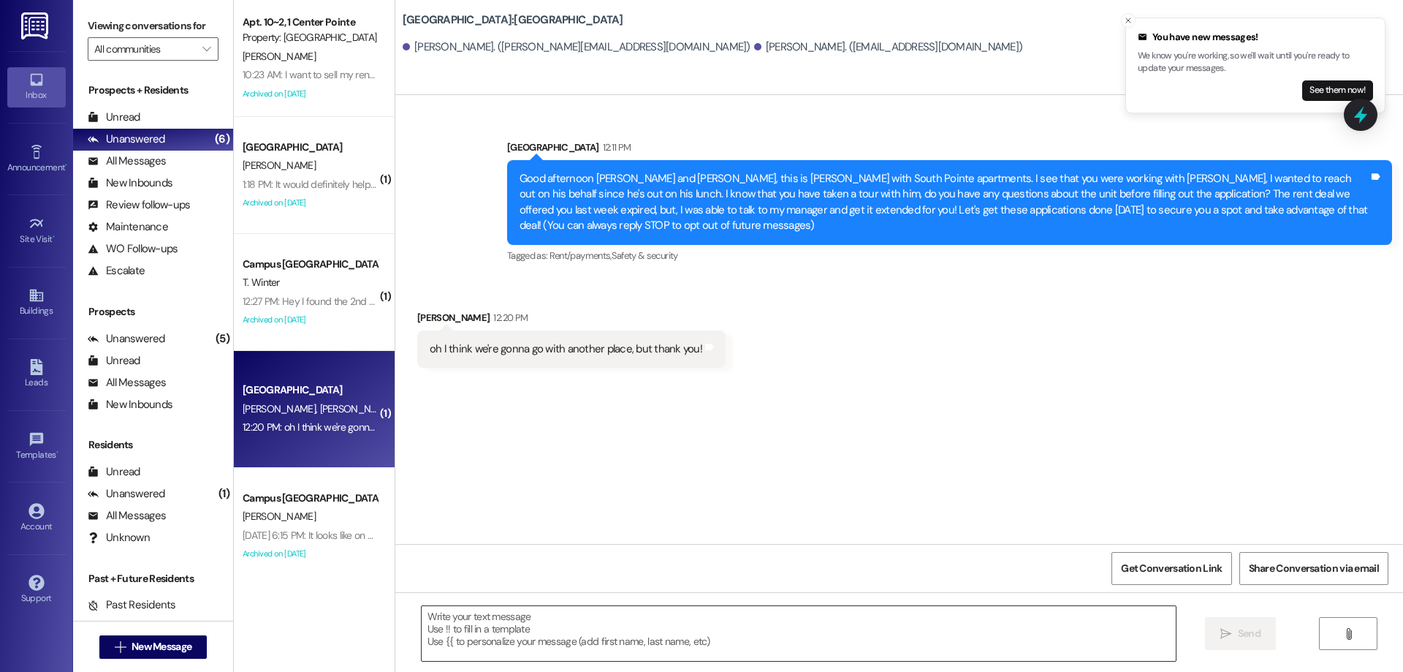
click at [680, 633] on textarea at bounding box center [799, 633] width 754 height 55
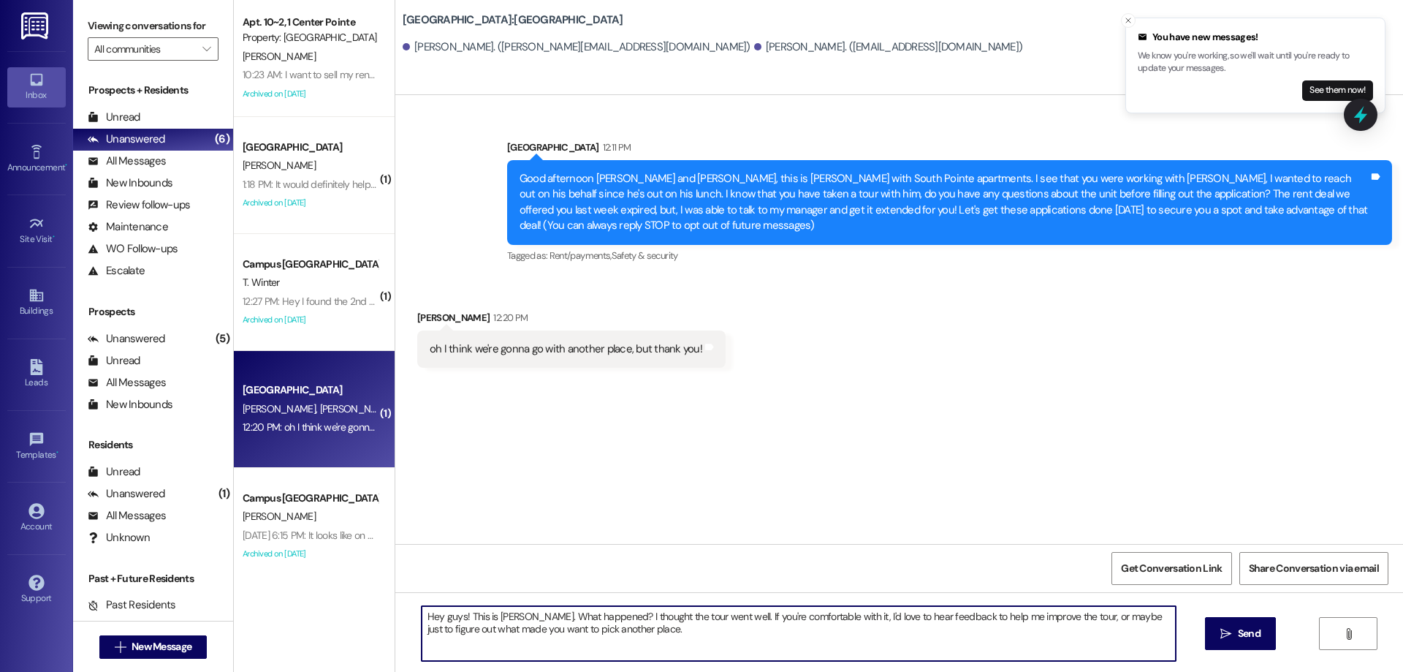
click at [709, 618] on textarea "Hey guys! This is [PERSON_NAME]. What happened? I thought the tour went well. I…" at bounding box center [799, 633] width 754 height 55
type textarea "Hey guys! This is [PERSON_NAME]. What happened? I thought the tour went well, a…"
click at [1261, 641] on span "Send" at bounding box center [1249, 633] width 28 height 15
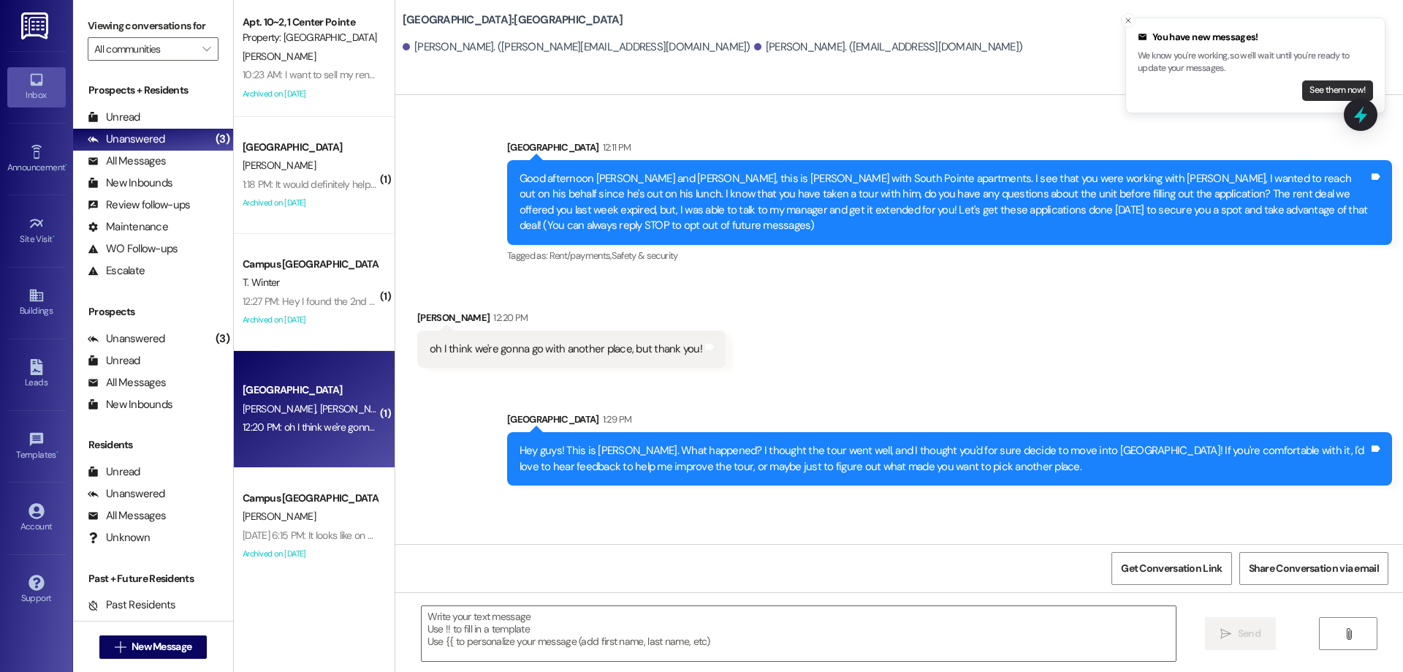
click at [1348, 92] on button "See them now!" at bounding box center [1337, 90] width 71 height 20
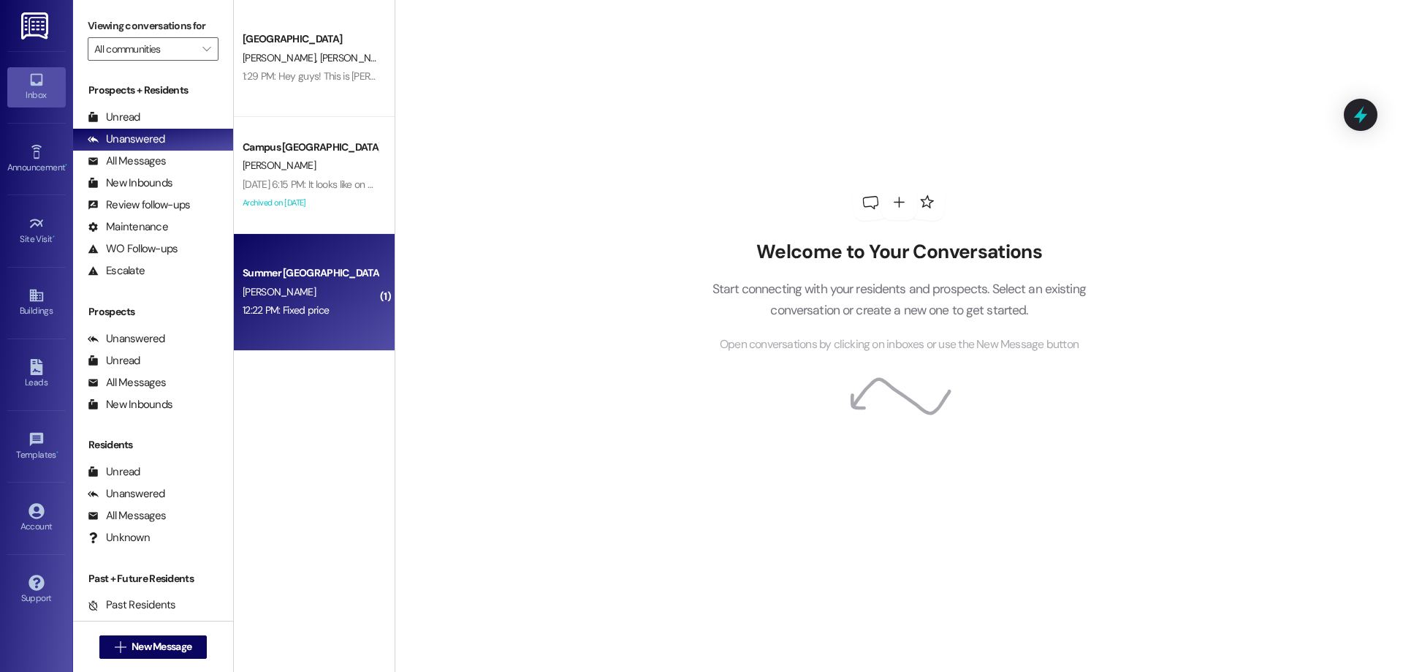
click at [329, 311] on div "12:22 PM: Fixed price 12:22 PM: Fixed price" at bounding box center [310, 310] width 138 height 18
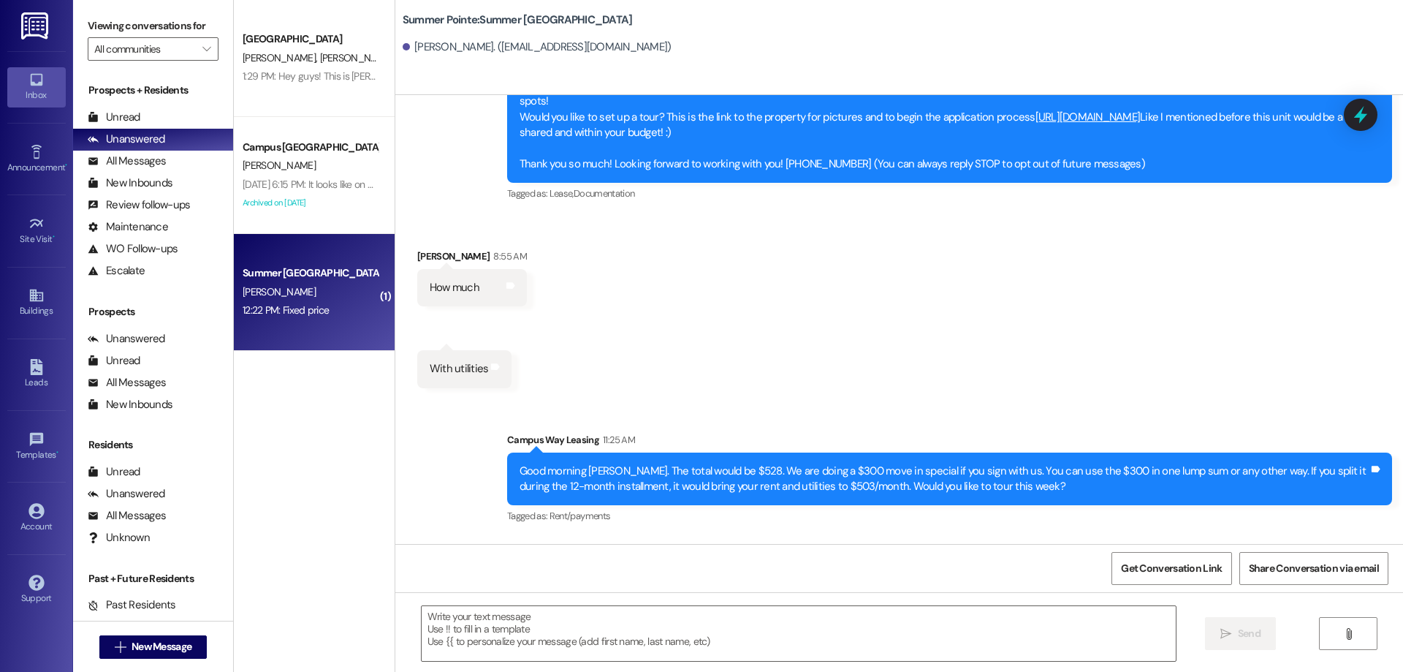
scroll to position [173, 0]
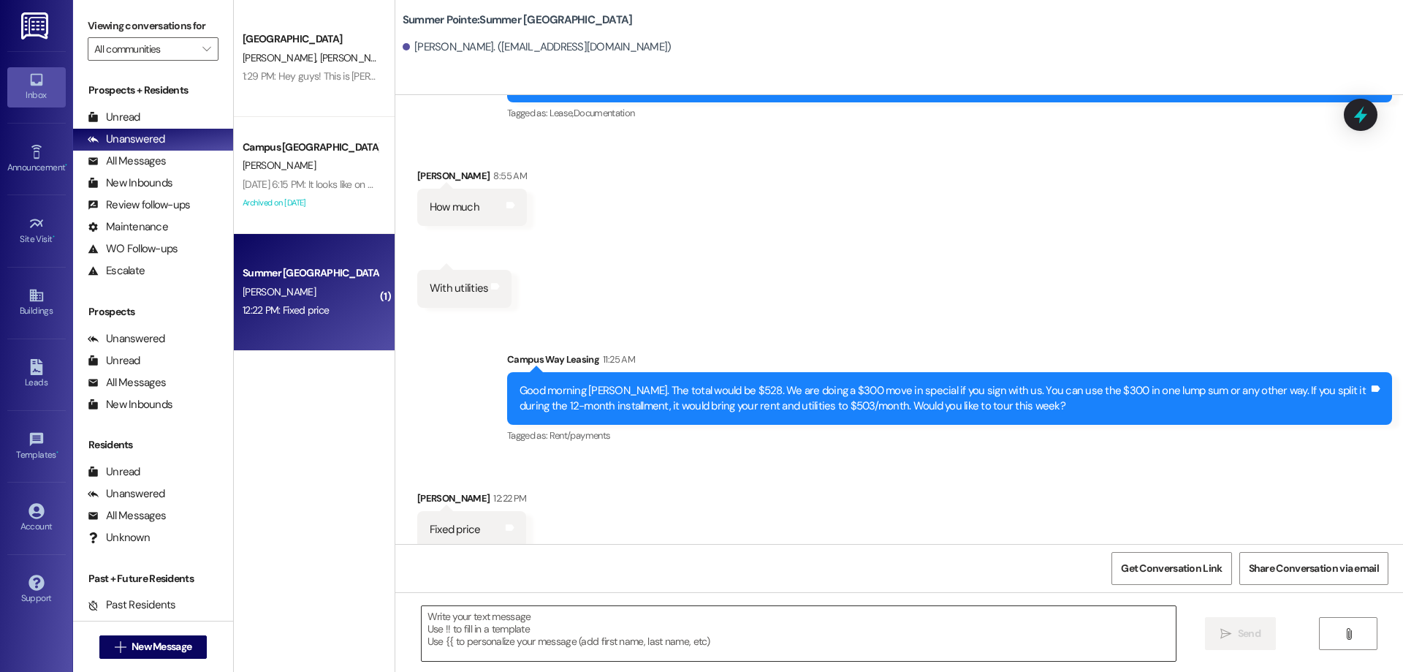
click at [658, 615] on textarea at bounding box center [799, 633] width 754 height 55
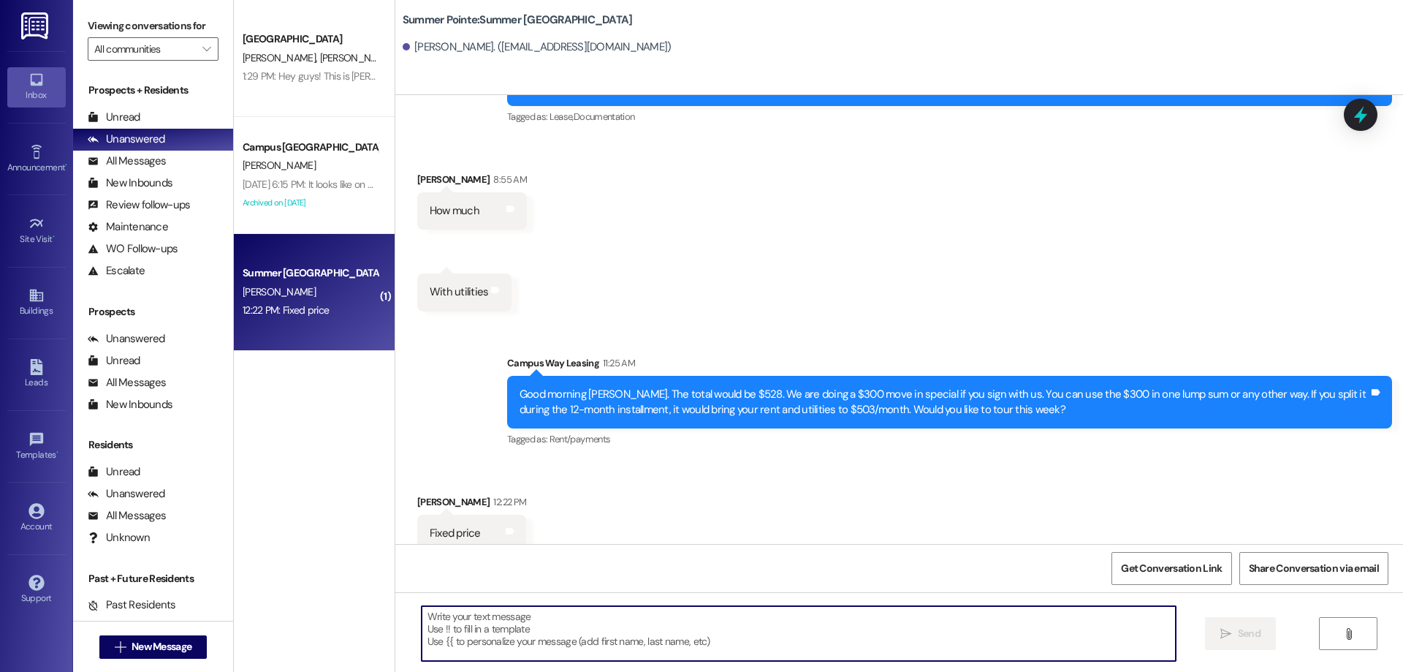
scroll to position [174, 0]
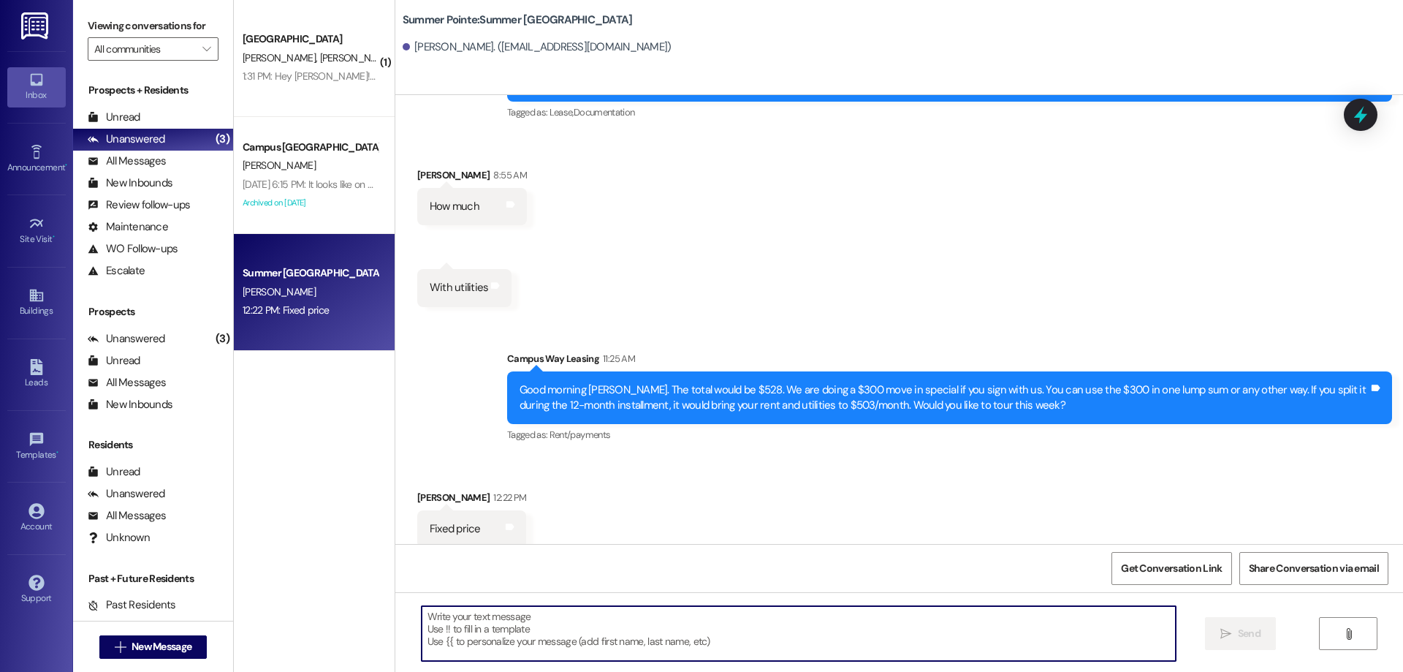
drag, startPoint x: 387, startPoint y: 488, endPoint x: 509, endPoint y: 529, distance: 128.0
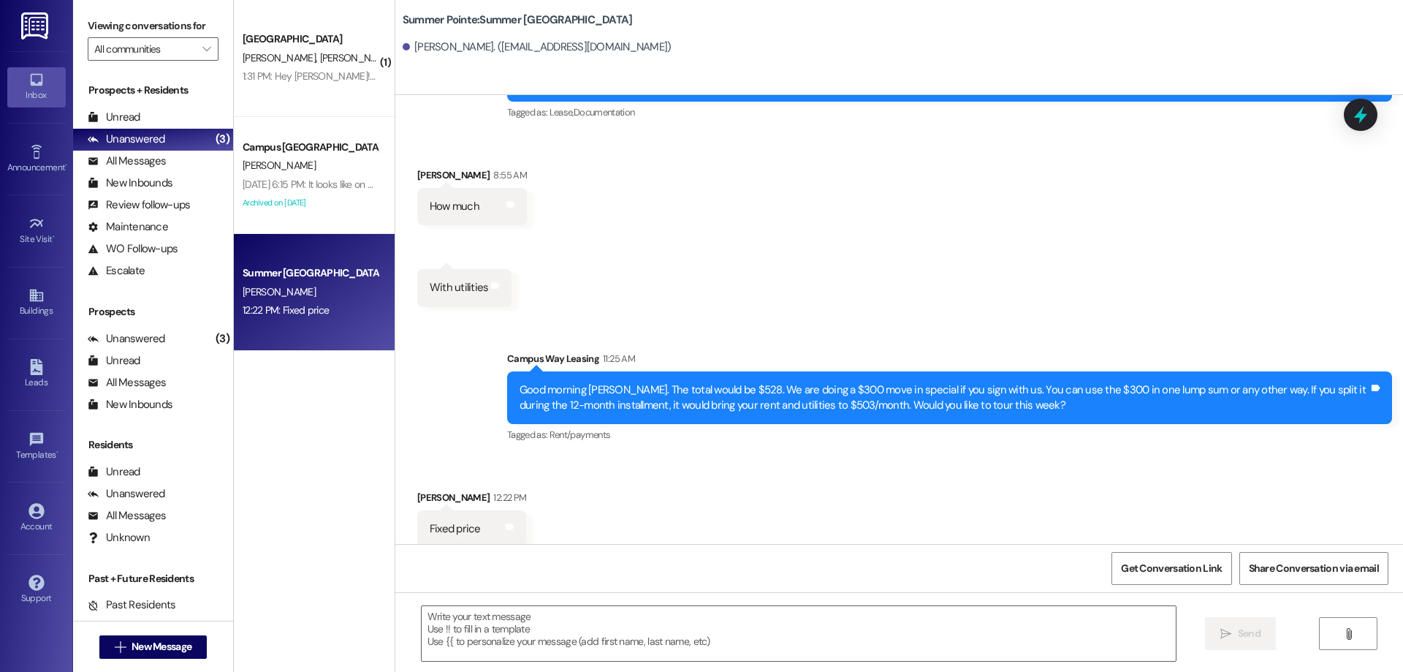
drag, startPoint x: 509, startPoint y: 529, endPoint x: 978, endPoint y: 508, distance: 469.6
click at [978, 508] on div "Received via SMS Jose Santana 12:22 PM Fixed price Tags and notes" at bounding box center [899, 508] width 1008 height 102
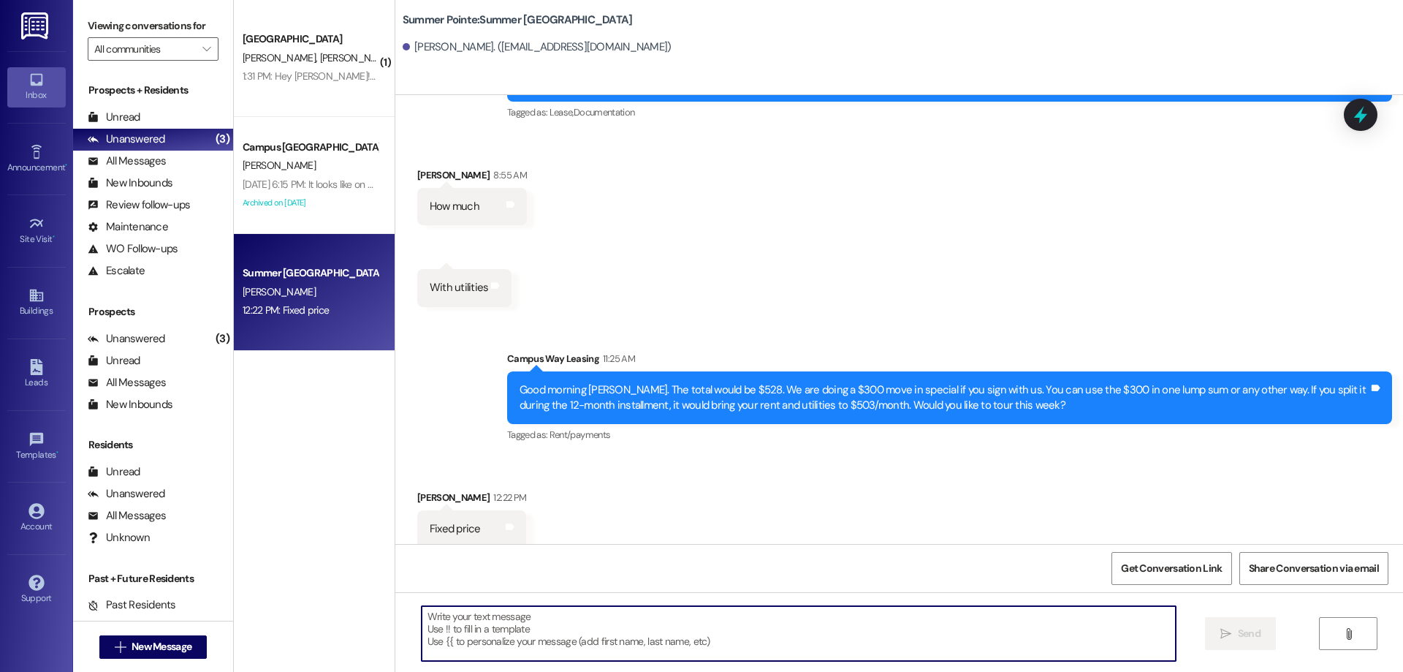
click at [568, 645] on textarea at bounding box center [799, 633] width 754 height 55
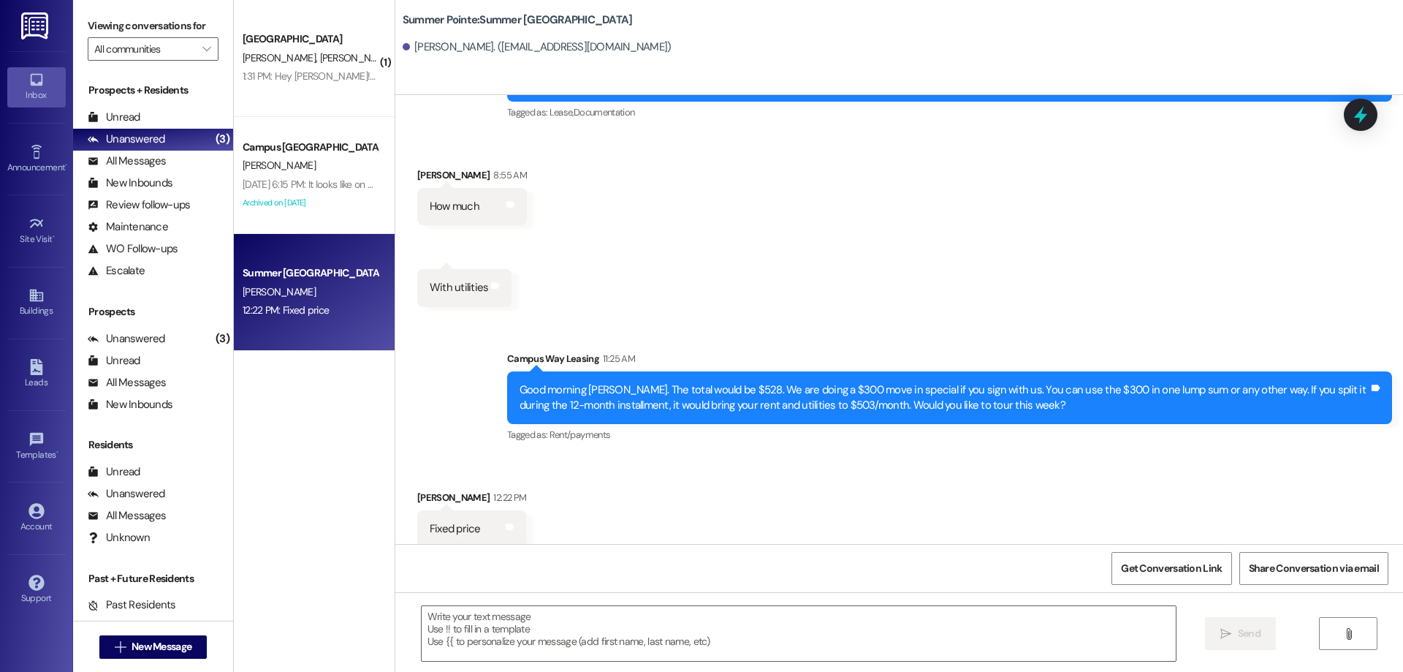
click at [141, 634] on div " New Message" at bounding box center [153, 646] width 108 height 37
click at [140, 641] on span "New Message" at bounding box center [162, 646] width 60 height 15
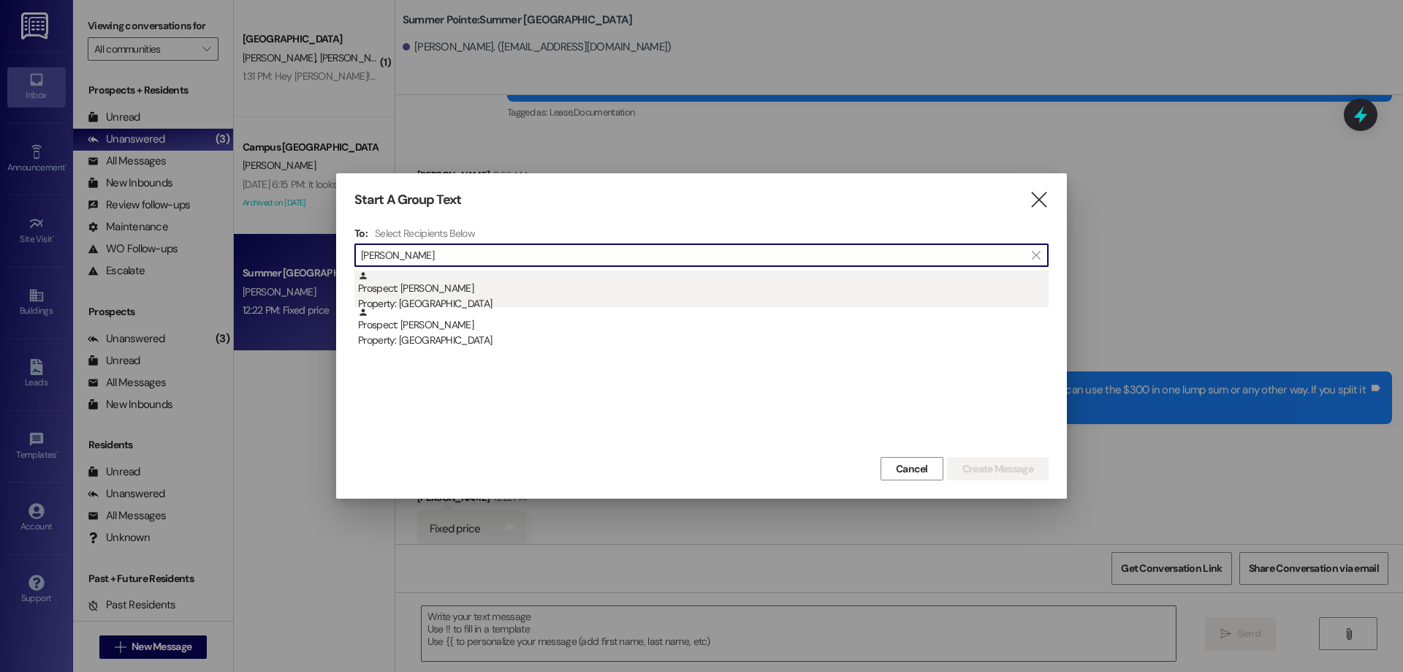
type input "eric hale"
click at [601, 292] on div "Prospect: Eric Hale Property: East Pointe" at bounding box center [703, 291] width 691 height 42
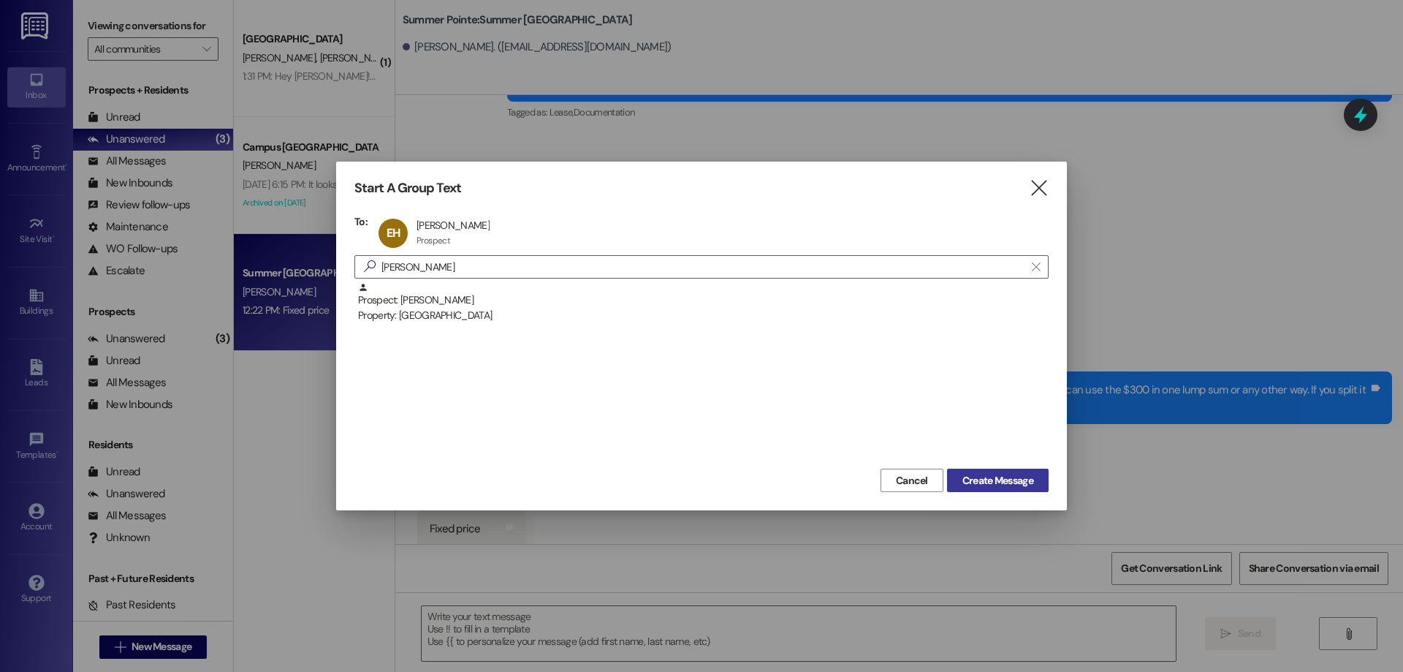
click at [987, 475] on span "Create Message" at bounding box center [997, 480] width 71 height 15
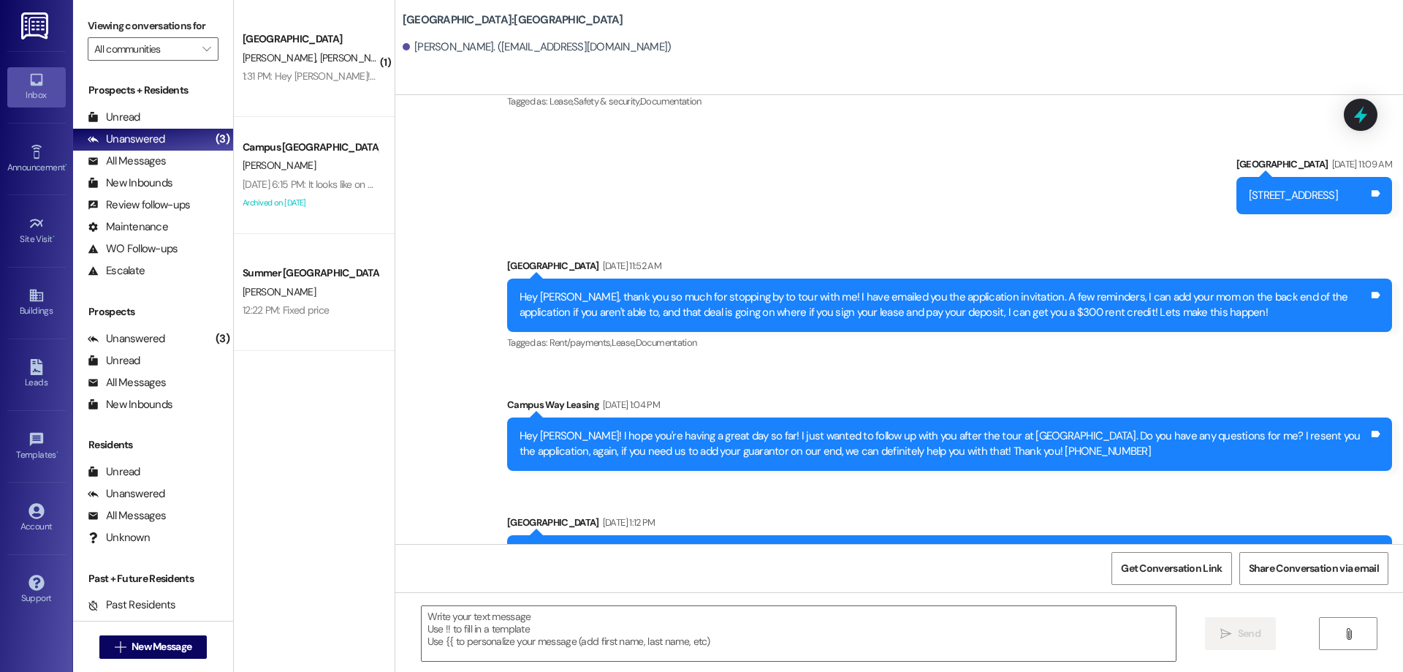
scroll to position [621, 0]
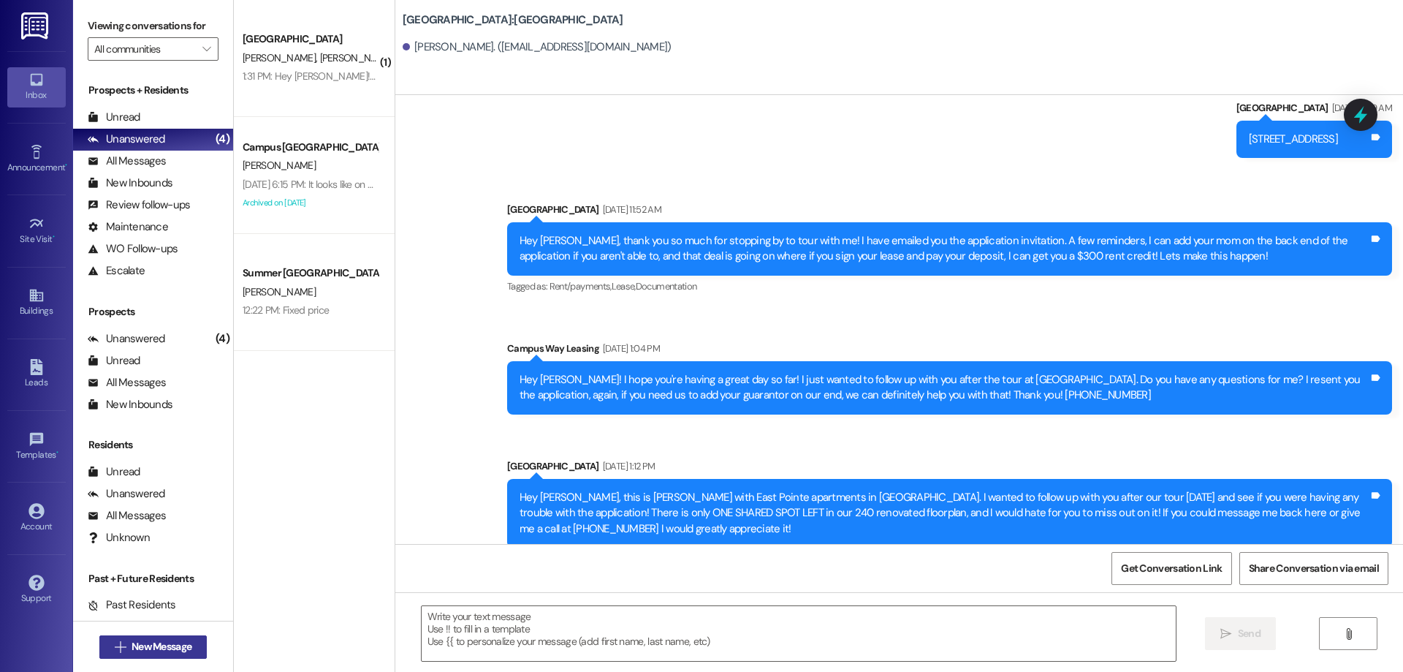
click at [144, 657] on button " New Message" at bounding box center [153, 646] width 108 height 23
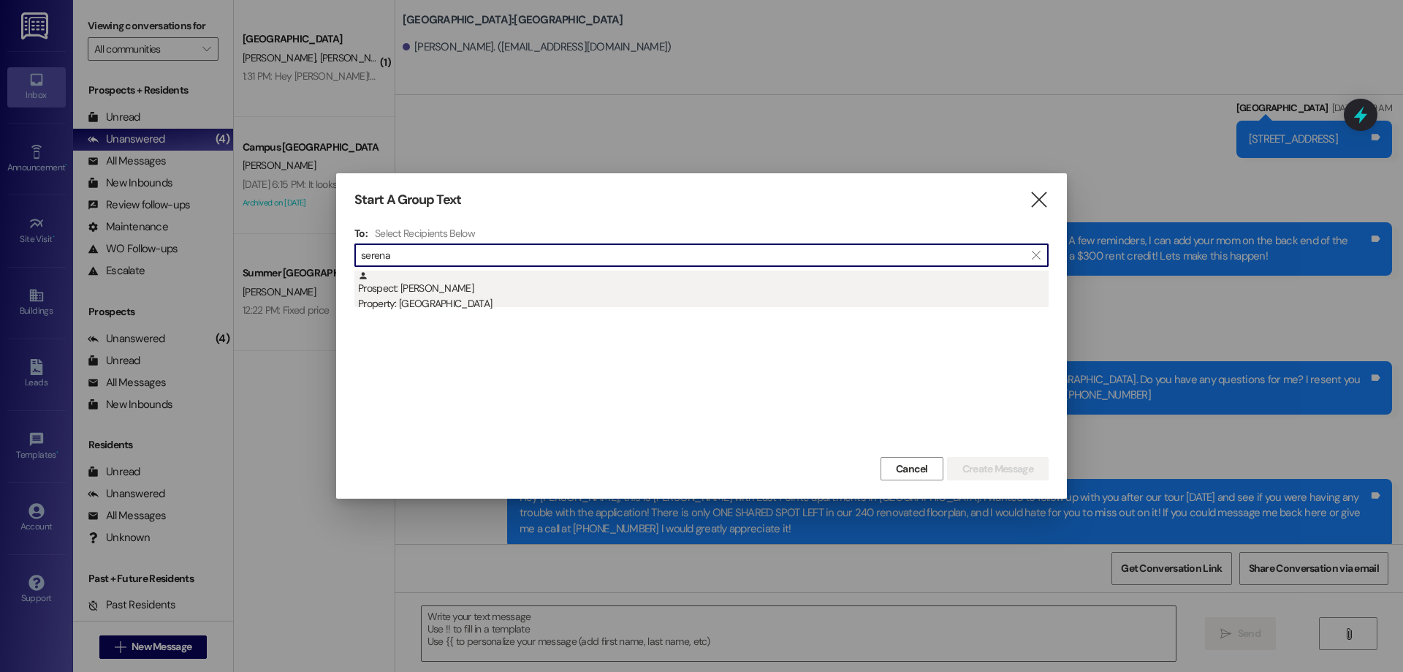
type input "serena"
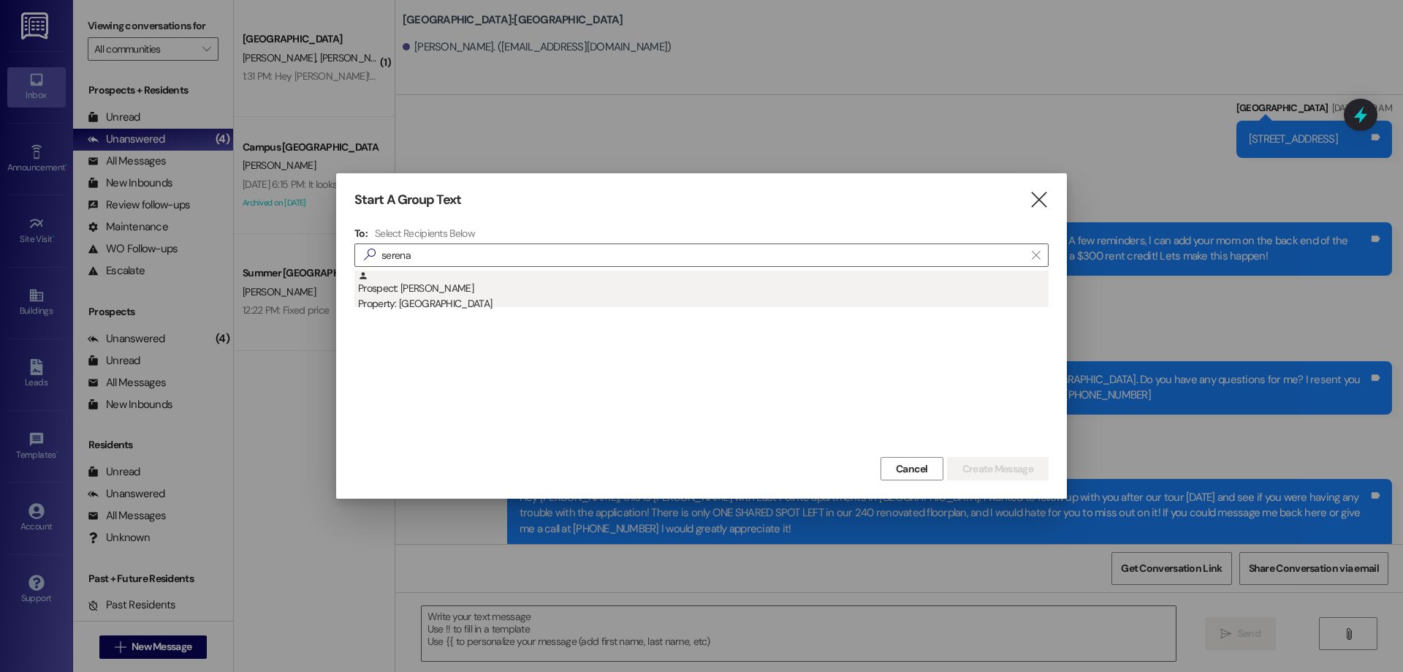
click at [615, 295] on div "Prospect: Serena Ioane Property: South Pointe" at bounding box center [703, 291] width 691 height 42
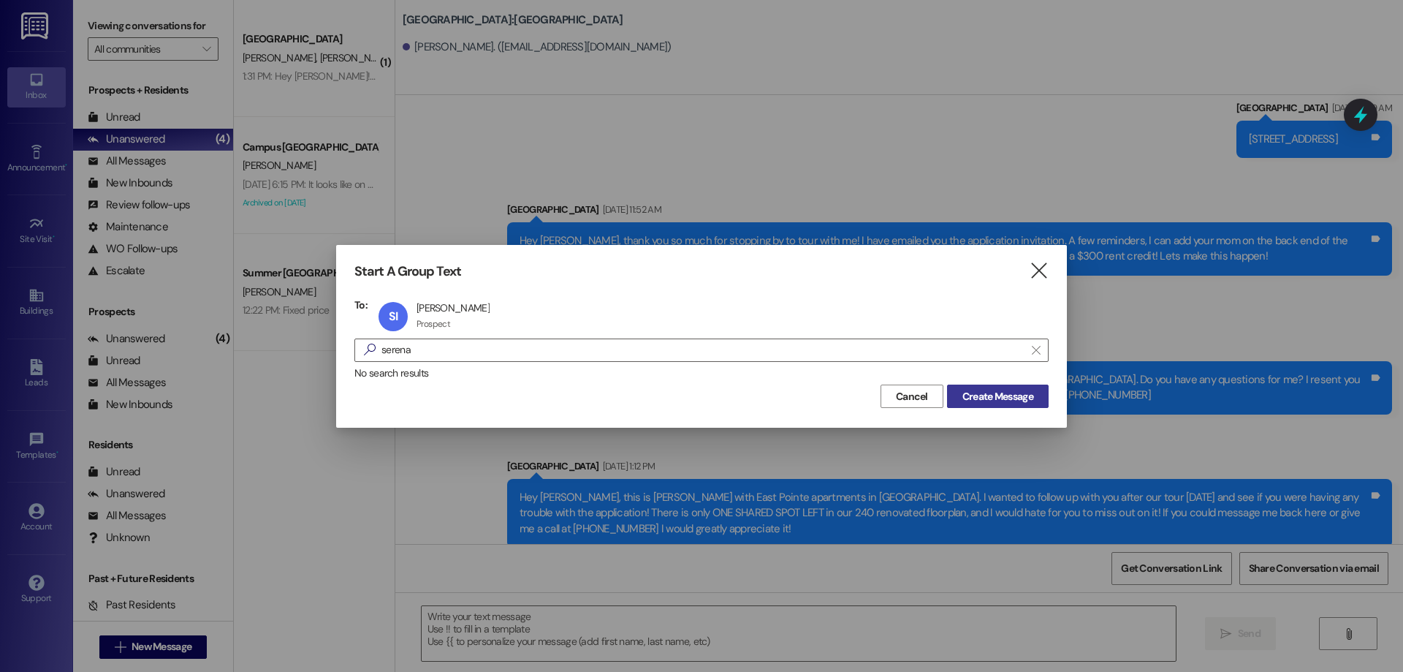
click at [978, 389] on span "Create Message" at bounding box center [997, 396] width 71 height 15
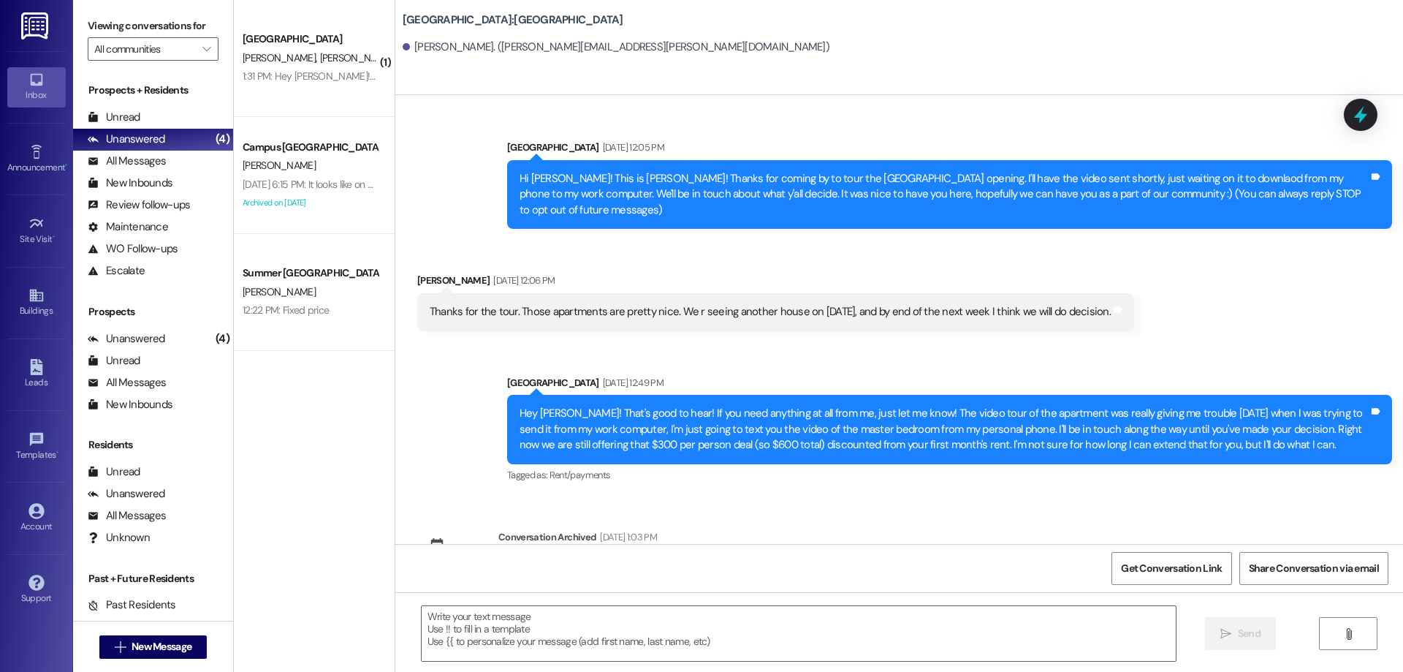
scroll to position [45, 0]
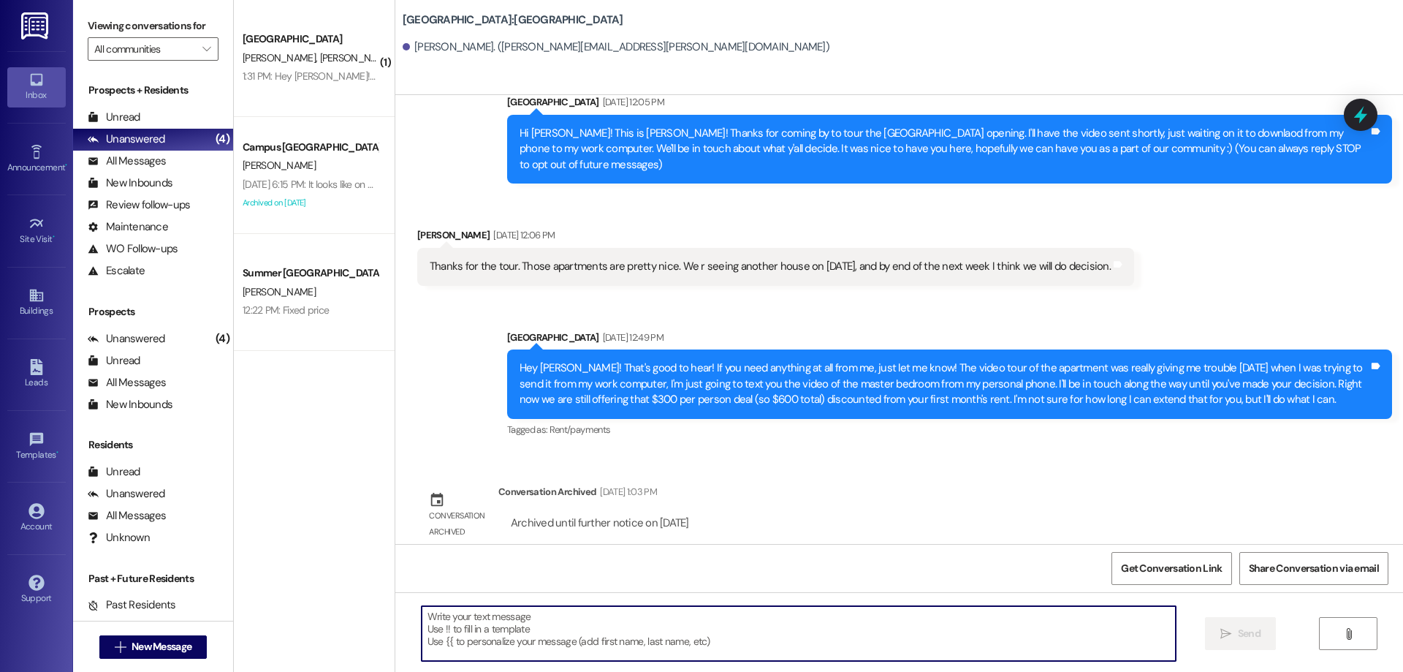
click at [572, 642] on textarea at bounding box center [799, 633] width 754 height 55
click at [682, 647] on textarea "Hey Serena!" at bounding box center [799, 633] width 754 height 55
click at [660, 620] on textarea "Hey Serena!" at bounding box center [799, 633] width 754 height 55
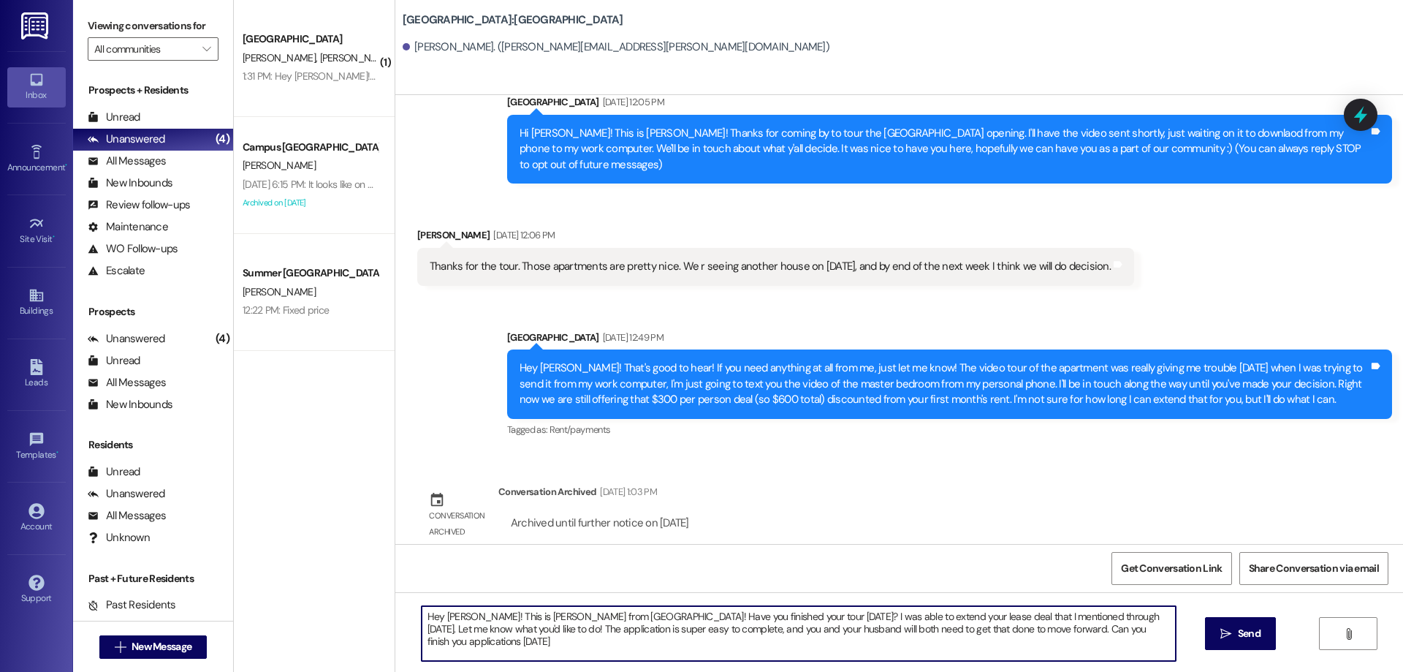
type textarea "Hey Serena! This is Drew from South Pointe! Have you finished your tour today? …"
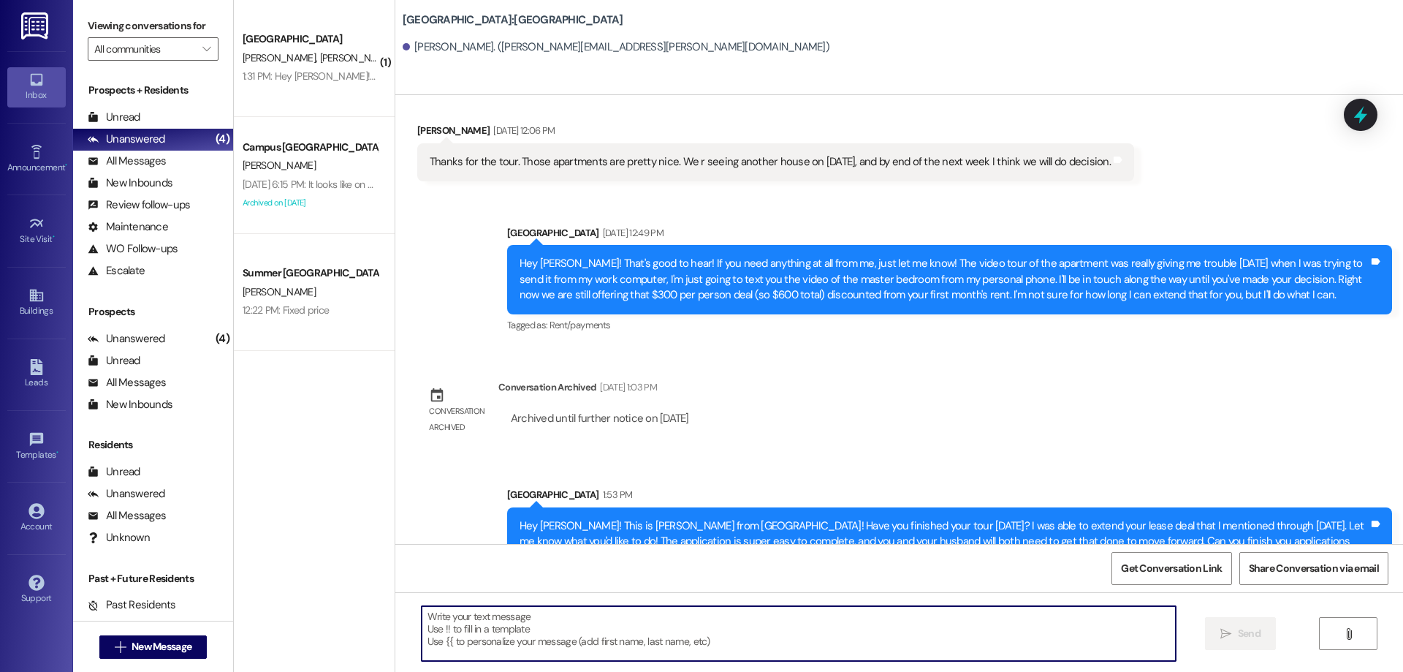
scroll to position [162, 0]
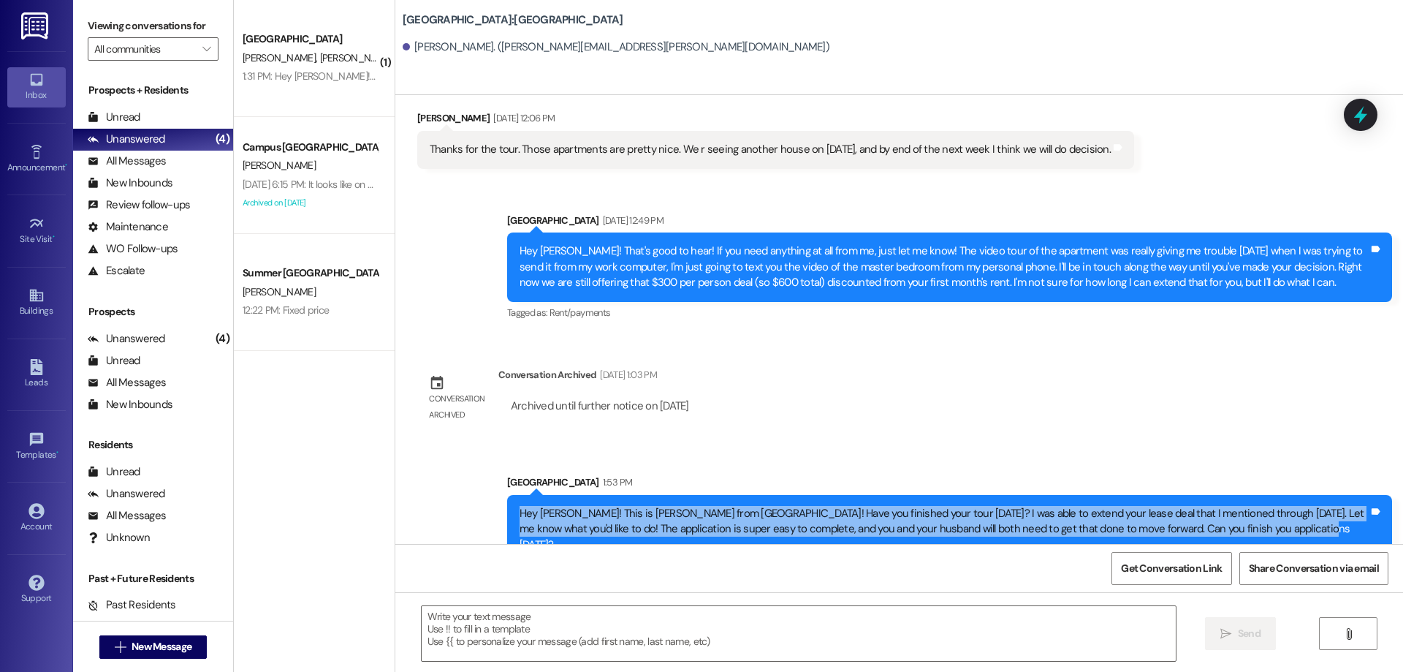
drag, startPoint x: 507, startPoint y: 497, endPoint x: 1125, endPoint y: 504, distance: 618.3
click at [1321, 527] on div "Hey Serena! This is Drew from South Pointe! Have you finished your tour today? …" at bounding box center [949, 529] width 885 height 69
copy div "Hey Serena! This is Drew from South Pointe! Have you finished your tour today? …"
click at [1103, 441] on div "Sent via SMS Leasing Campus Way 1:53 PM Hey Serena! This is Drew from South Poi…" at bounding box center [899, 507] width 1008 height 133
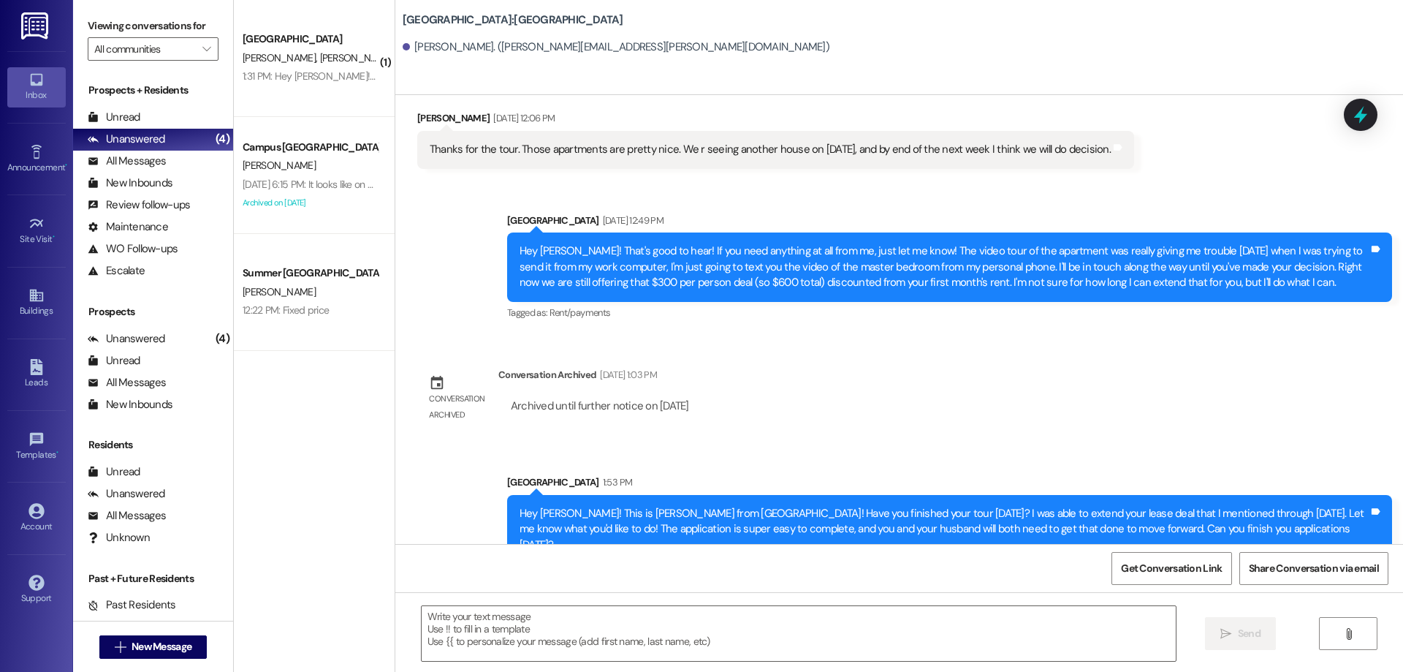
click at [961, 390] on div "Sent via SMS Leasing Campus Way Aug 06, 2025 at 12:05 PM Hi Serena! This is Dre…" at bounding box center [899, 319] width 1008 height 449
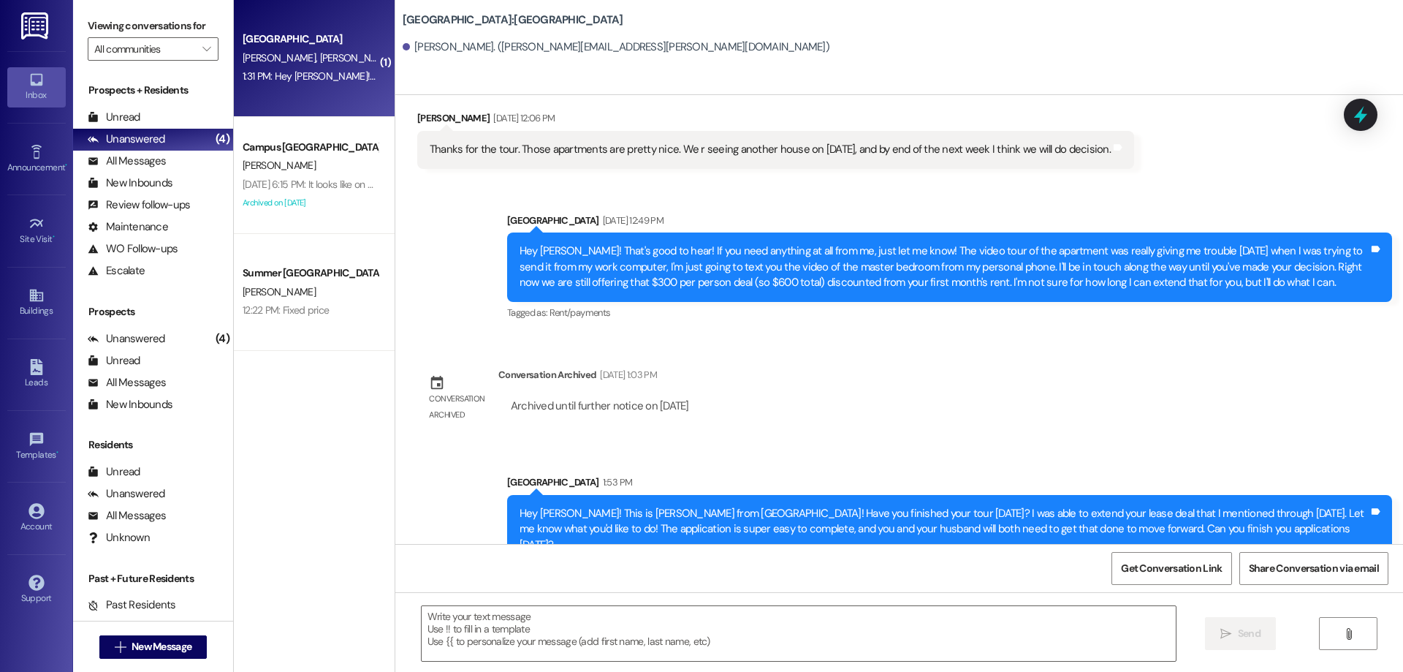
click at [354, 47] on div "[GEOGRAPHIC_DATA]" at bounding box center [310, 39] width 138 height 18
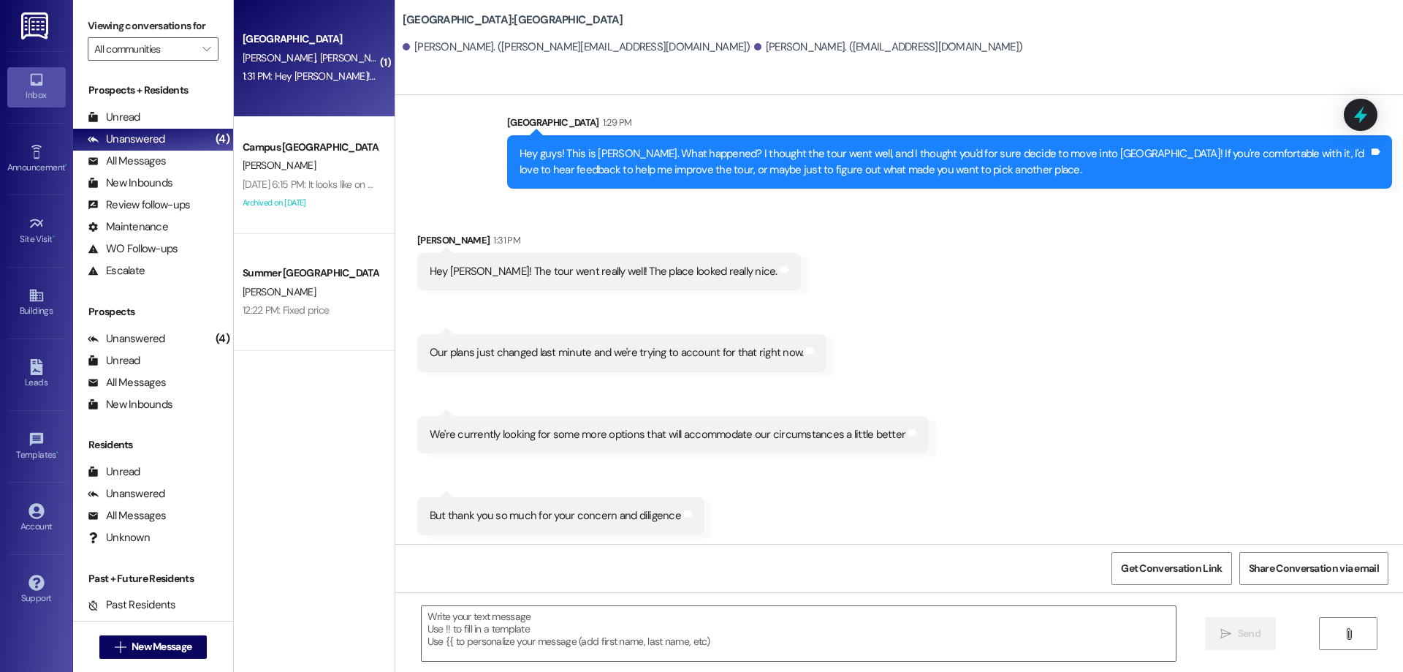
scroll to position [299, 0]
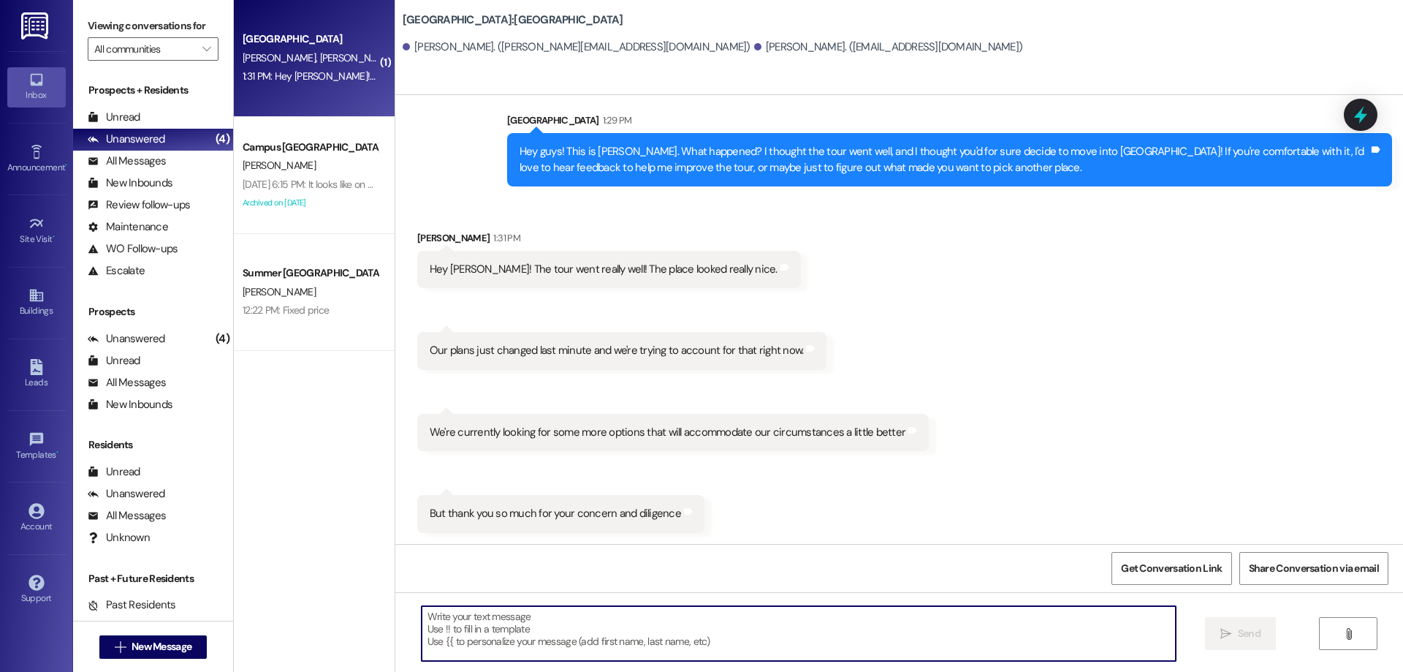
click at [664, 643] on textarea at bounding box center [799, 633] width 754 height 55
click at [672, 642] on textarea at bounding box center [799, 633] width 754 height 55
type textarea "I"
click at [639, 661] on div at bounding box center [799, 633] width 756 height 56
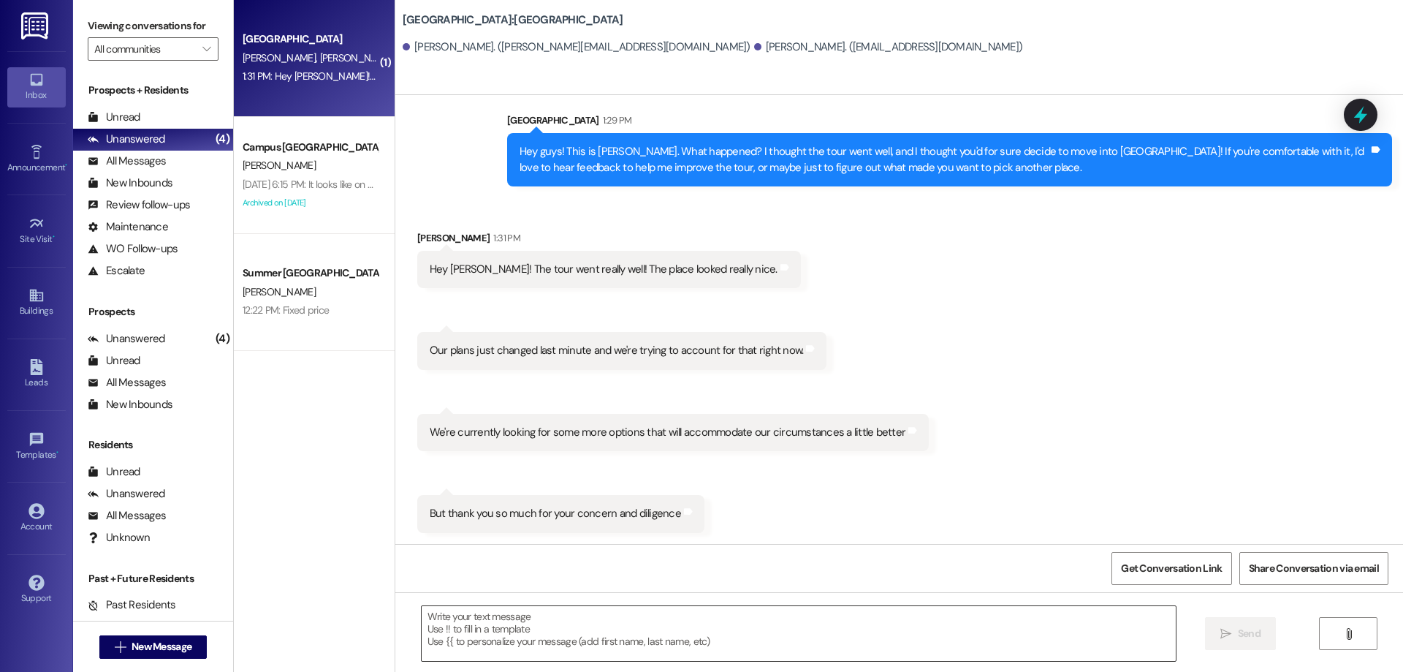
click at [644, 643] on textarea at bounding box center [799, 633] width 754 height 55
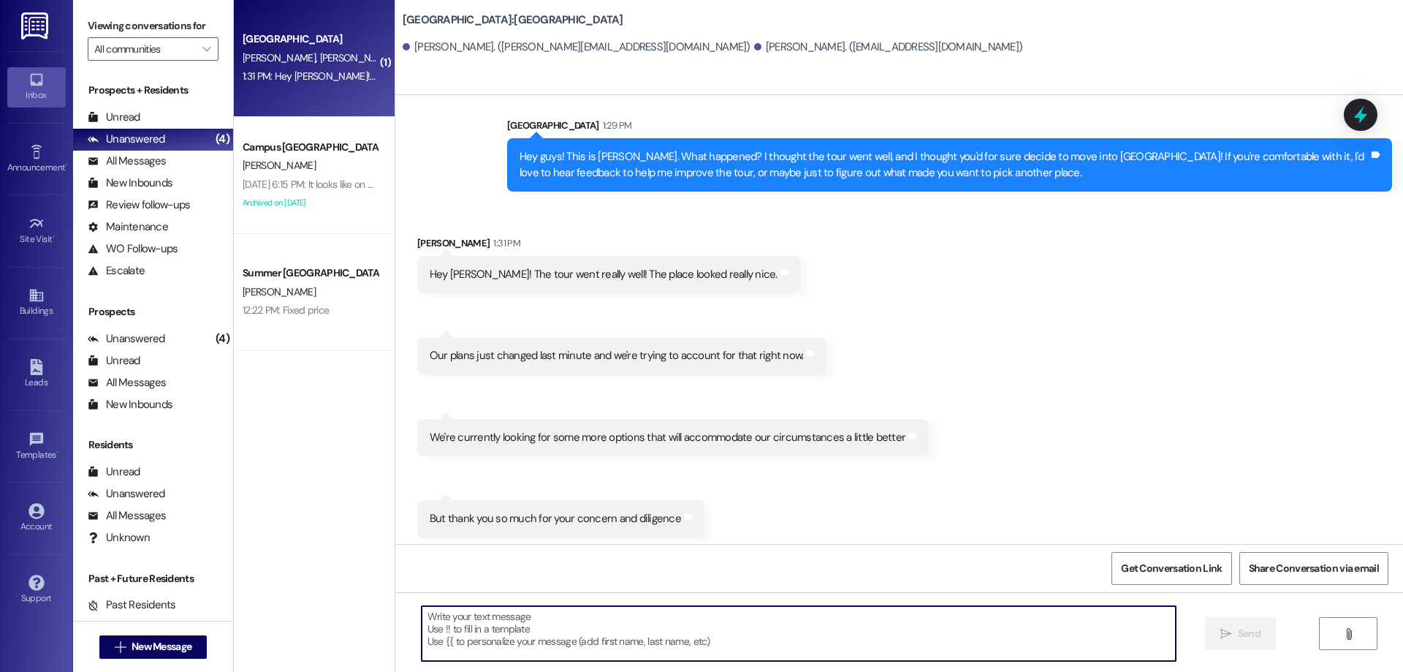
scroll to position [300, 0]
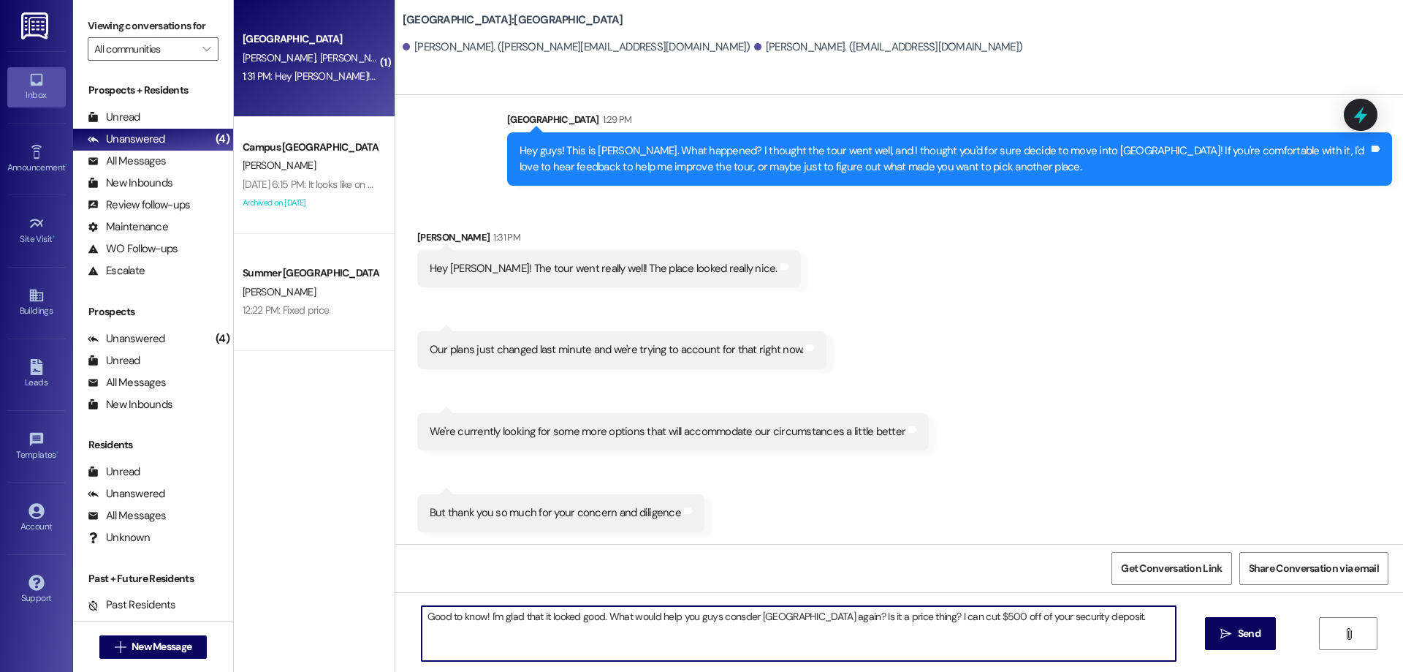
drag, startPoint x: 908, startPoint y: 617, endPoint x: 840, endPoint y: 622, distance: 68.2
click at [840, 622] on textarea "Good to know! I'm glad that it looked good. What would help you guys consder So…" at bounding box center [799, 633] width 754 height 55
click at [1137, 623] on textarea "Good to know! I'm glad that it looked good. What would help you guys consder So…" at bounding box center [799, 633] width 754 height 55
type textarea "Good to know! I'm glad that it looked good. What would help you guys consder So…"
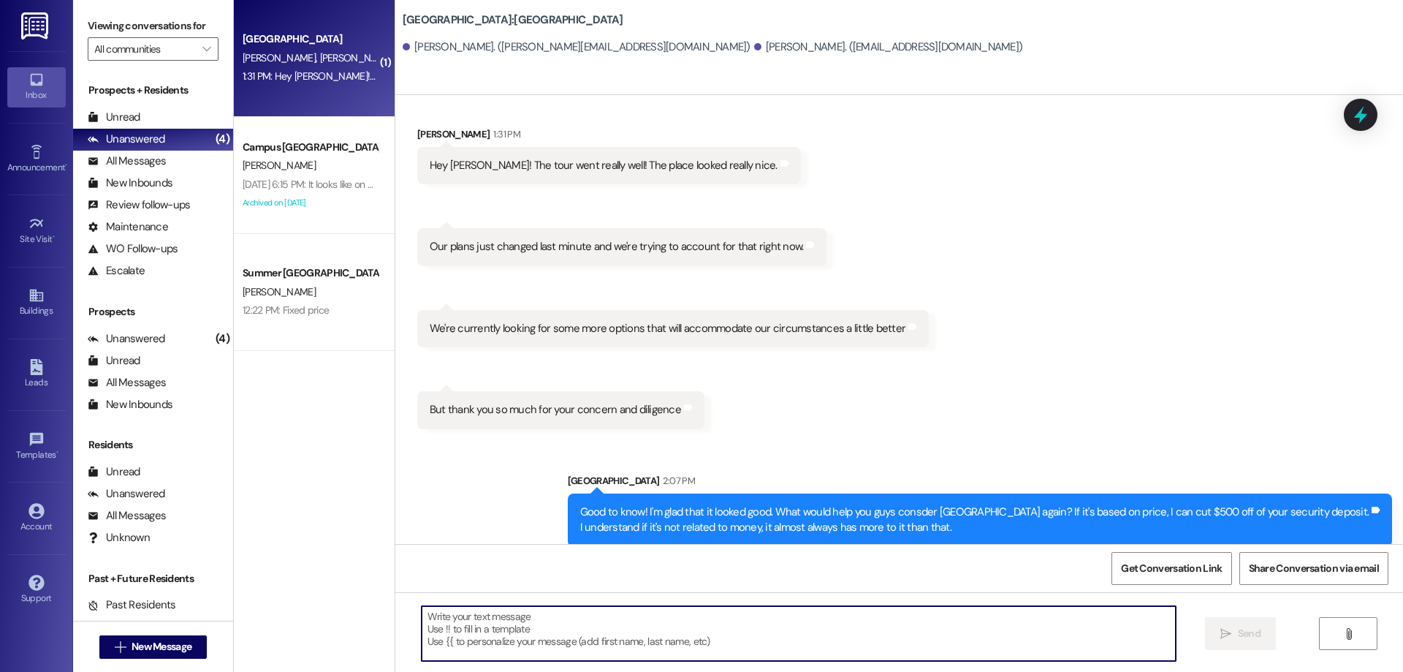
scroll to position [417, 0]
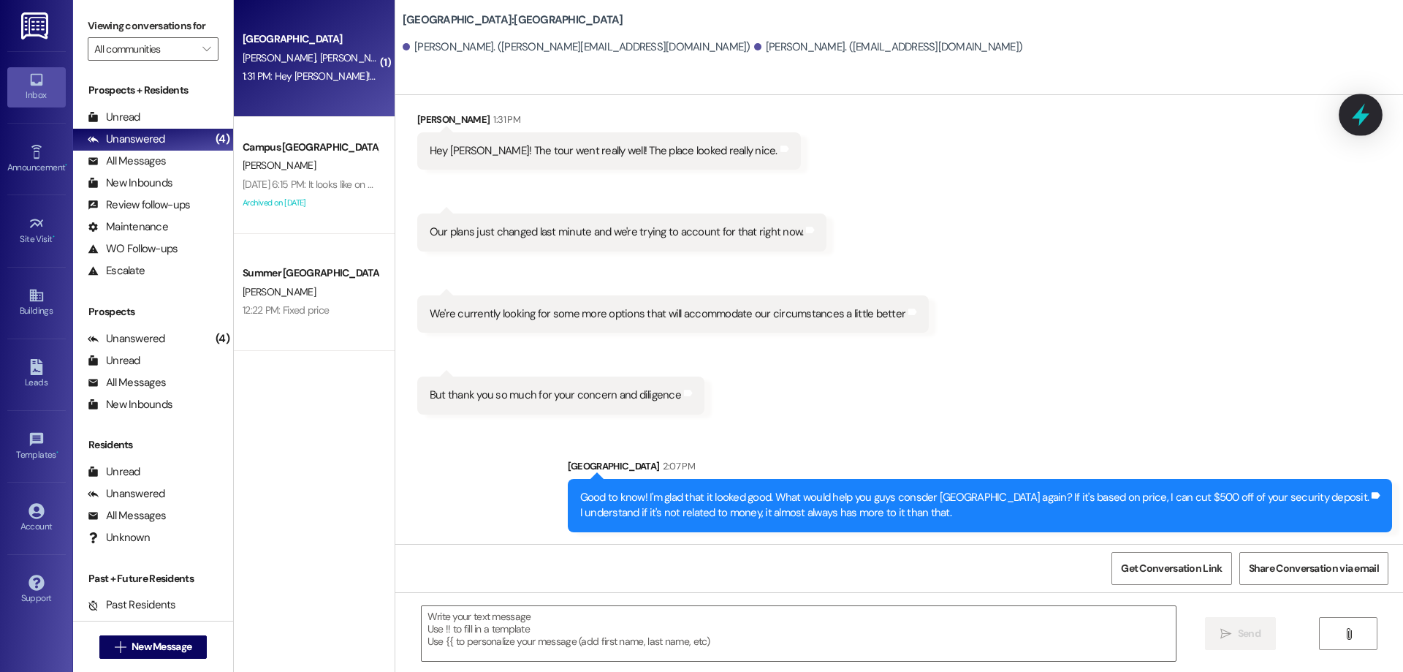
click at [1367, 107] on icon at bounding box center [1360, 114] width 25 height 25
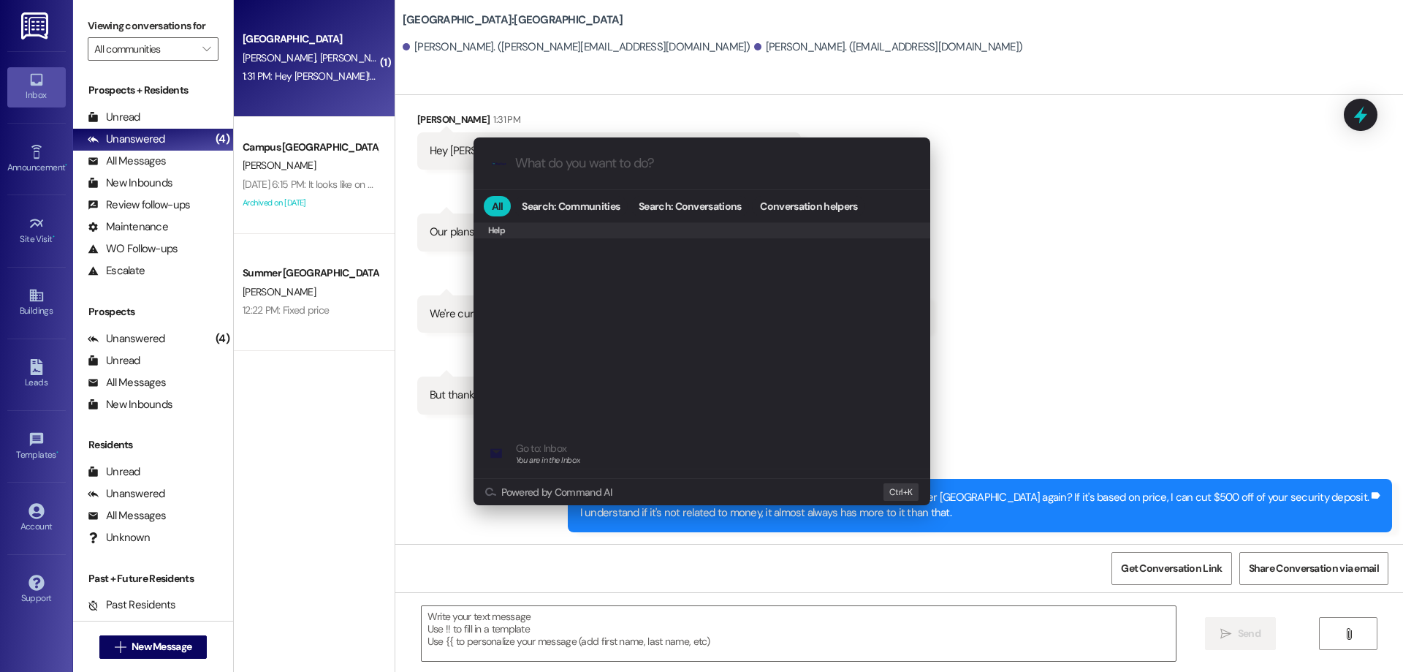
scroll to position [637, 0]
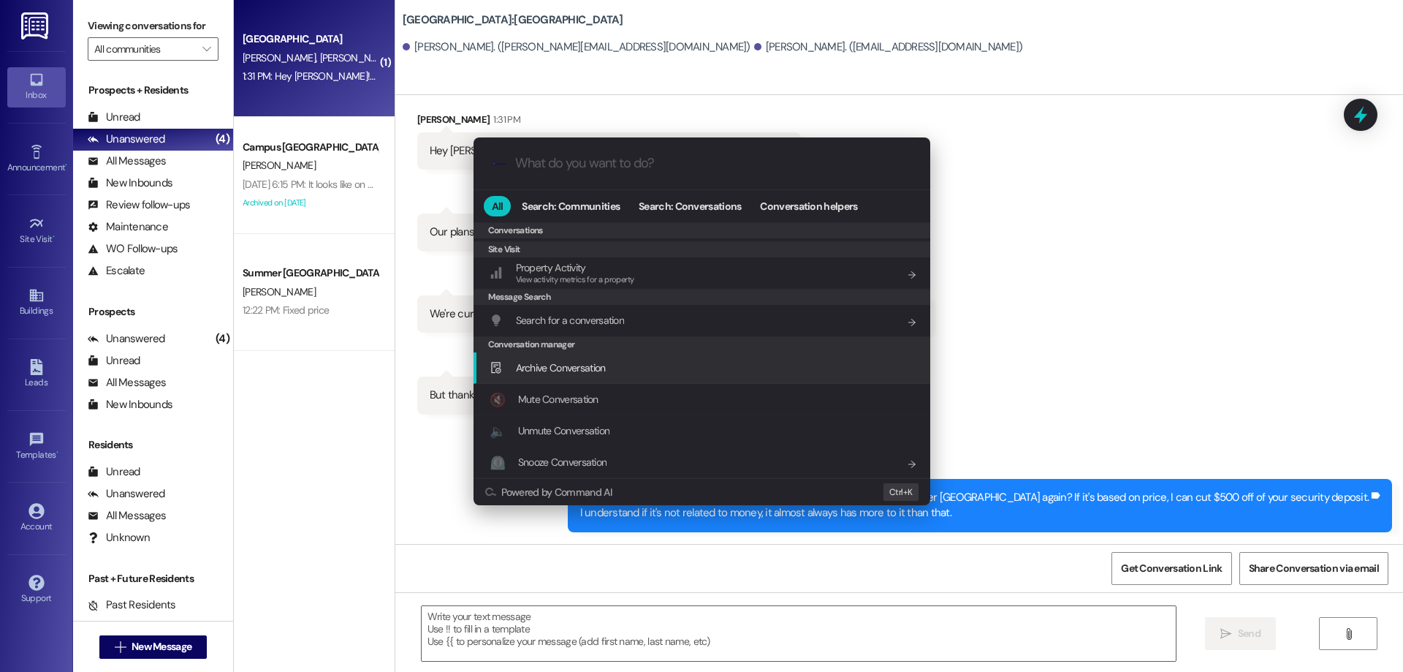
click at [624, 362] on div "Archive Conversation Add shortcut" at bounding box center [703, 368] width 427 height 16
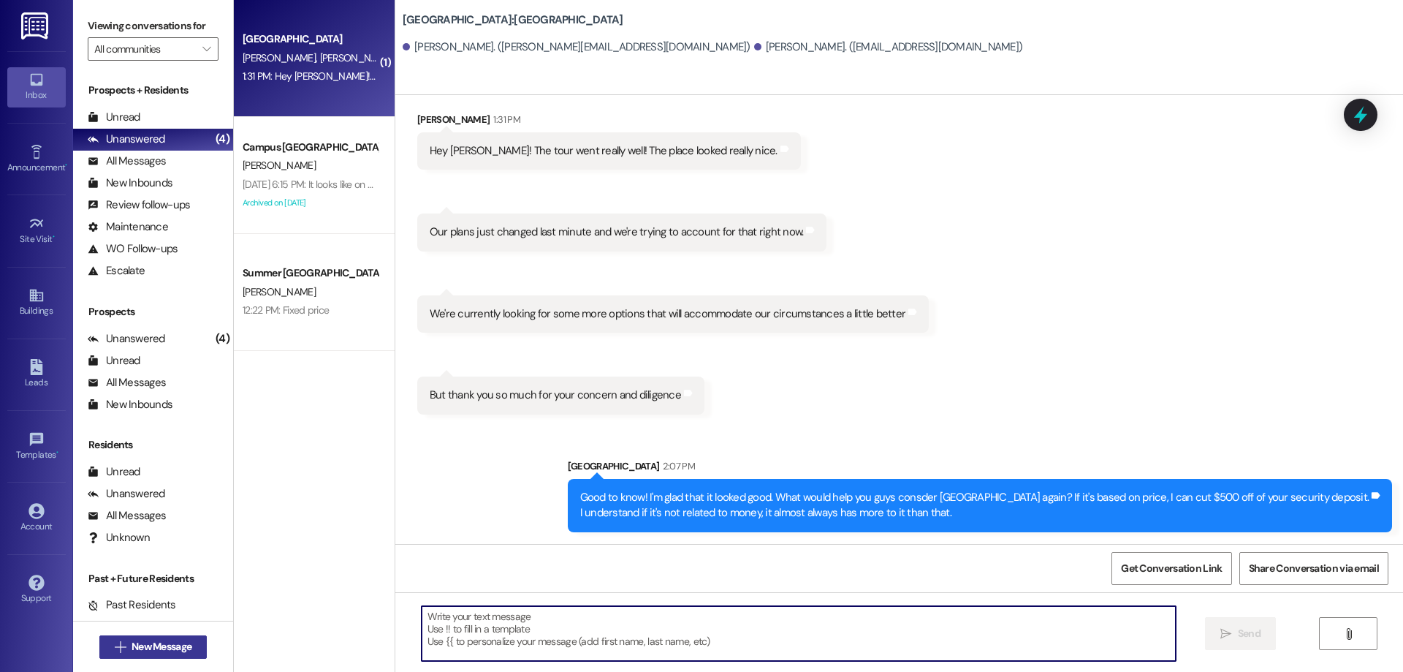
click at [156, 636] on button " New Message" at bounding box center [153, 646] width 108 height 23
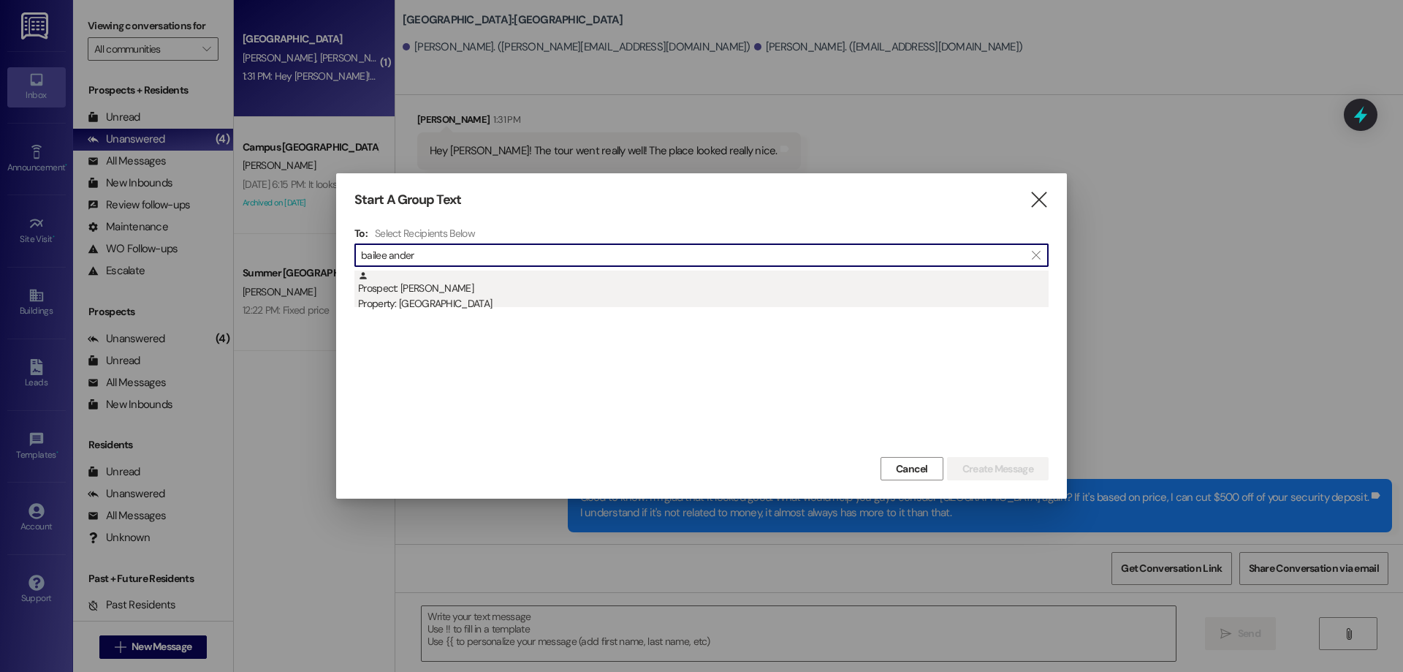
type input "bailee ander"
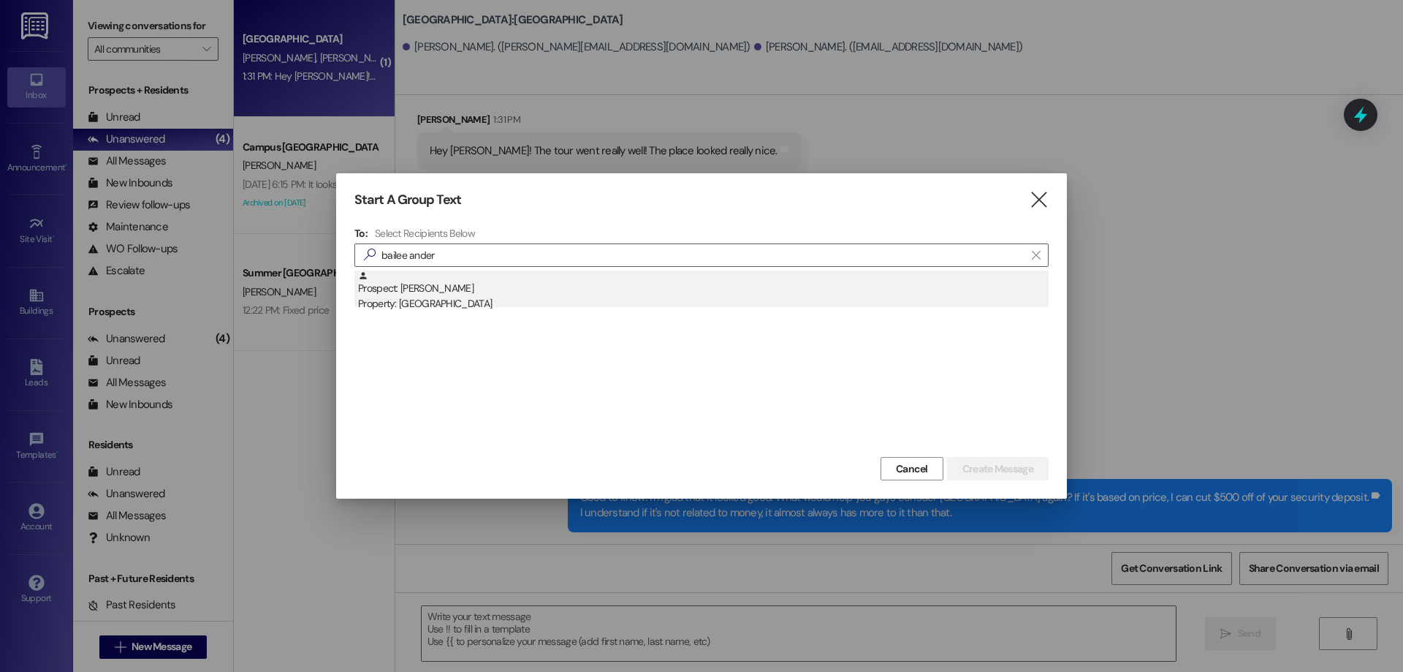
click at [696, 302] on div "Property: [GEOGRAPHIC_DATA]" at bounding box center [703, 303] width 691 height 15
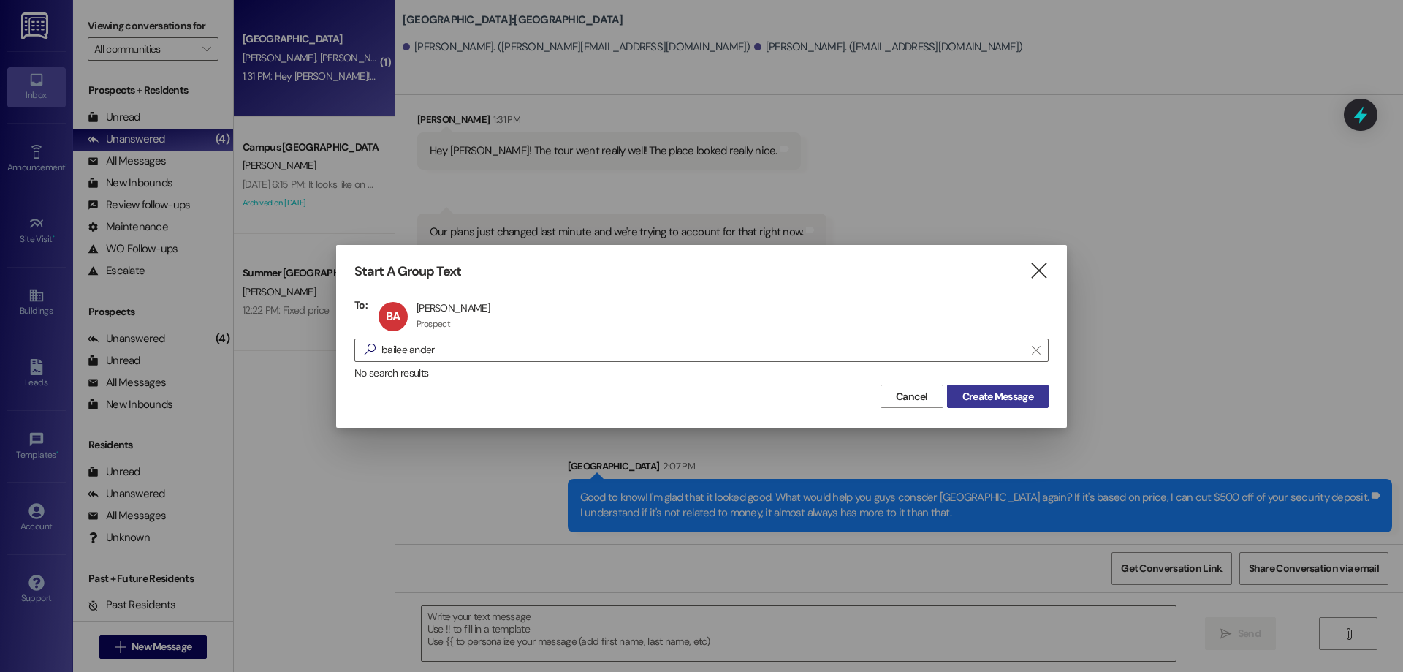
click at [1027, 394] on span "Create Message" at bounding box center [997, 396] width 71 height 15
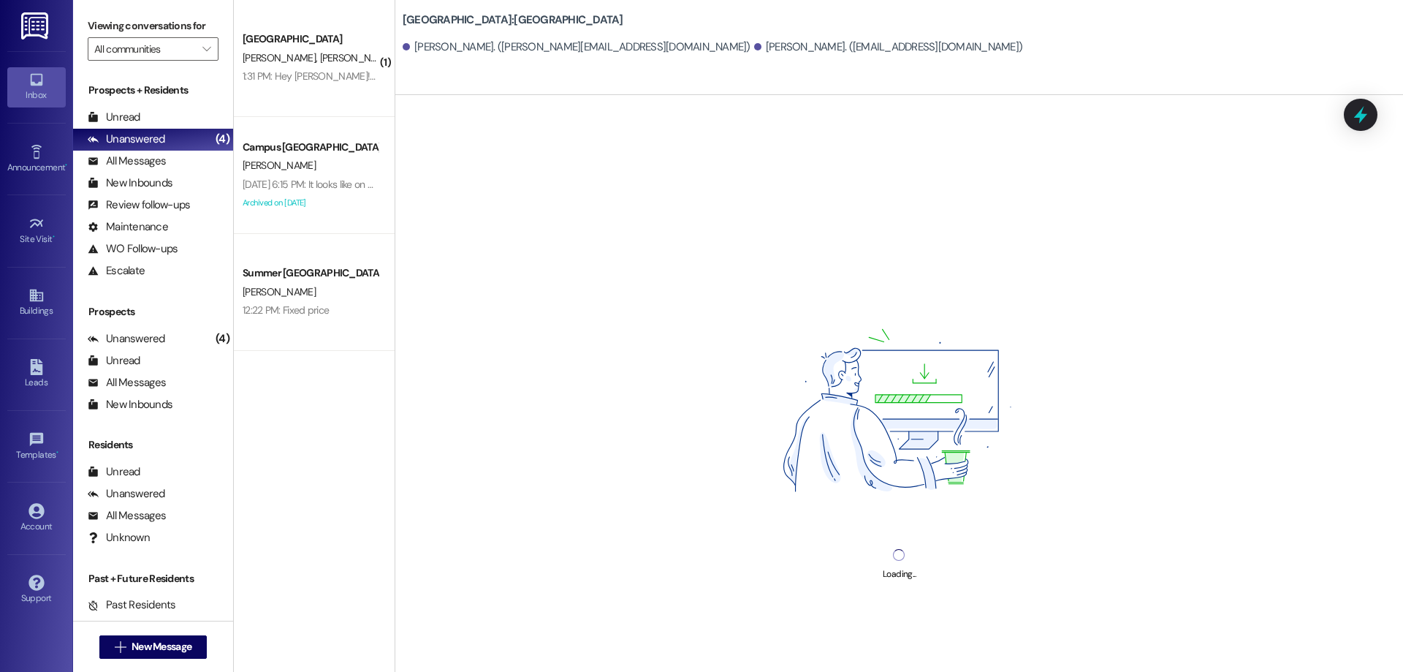
click at [746, 626] on div "Loading..." at bounding box center [899, 431] width 1008 height 672
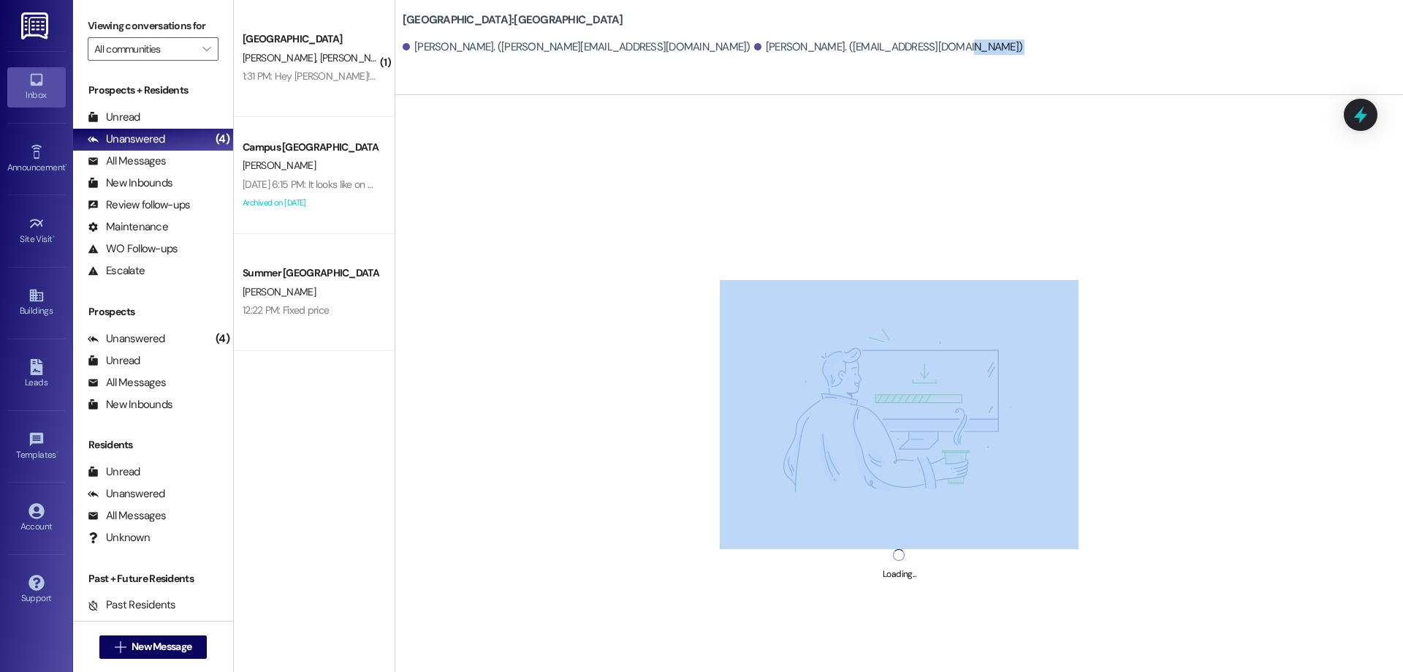
click at [745, 626] on div "Loading..." at bounding box center [899, 431] width 1008 height 672
click at [744, 626] on div "Loading..." at bounding box center [899, 431] width 1008 height 672
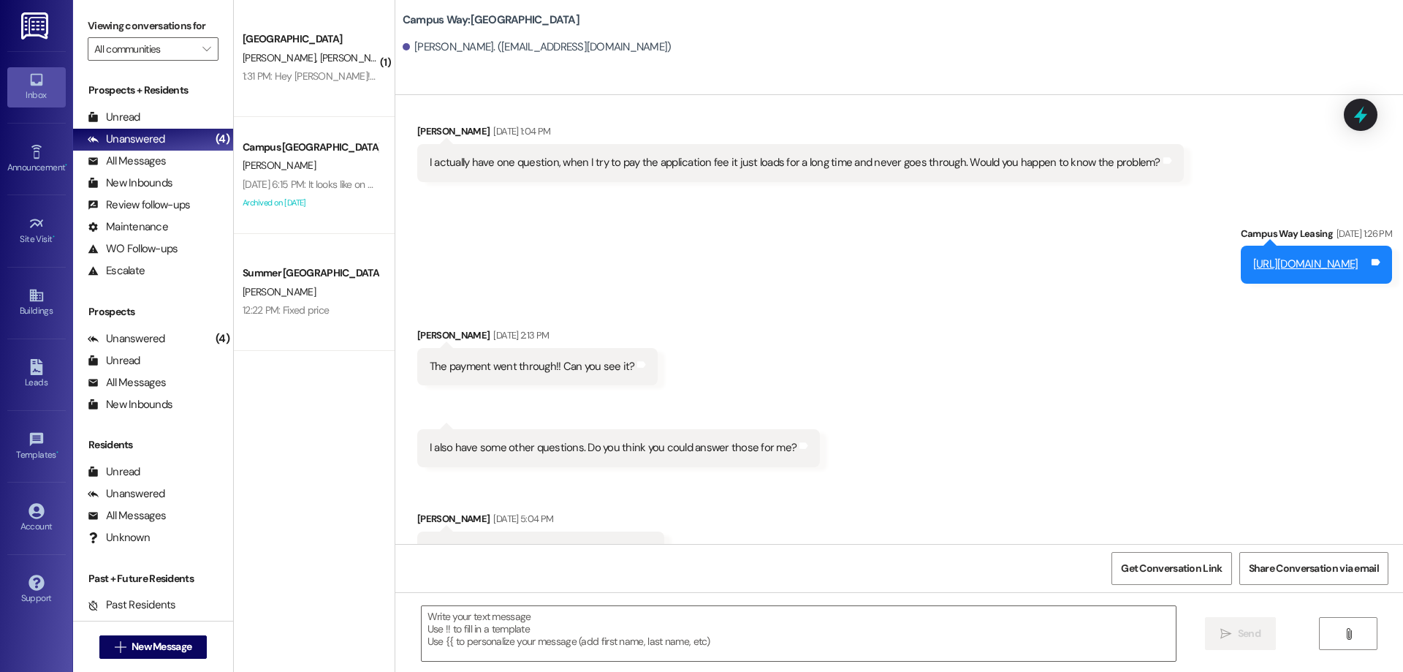
scroll to position [490, 0]
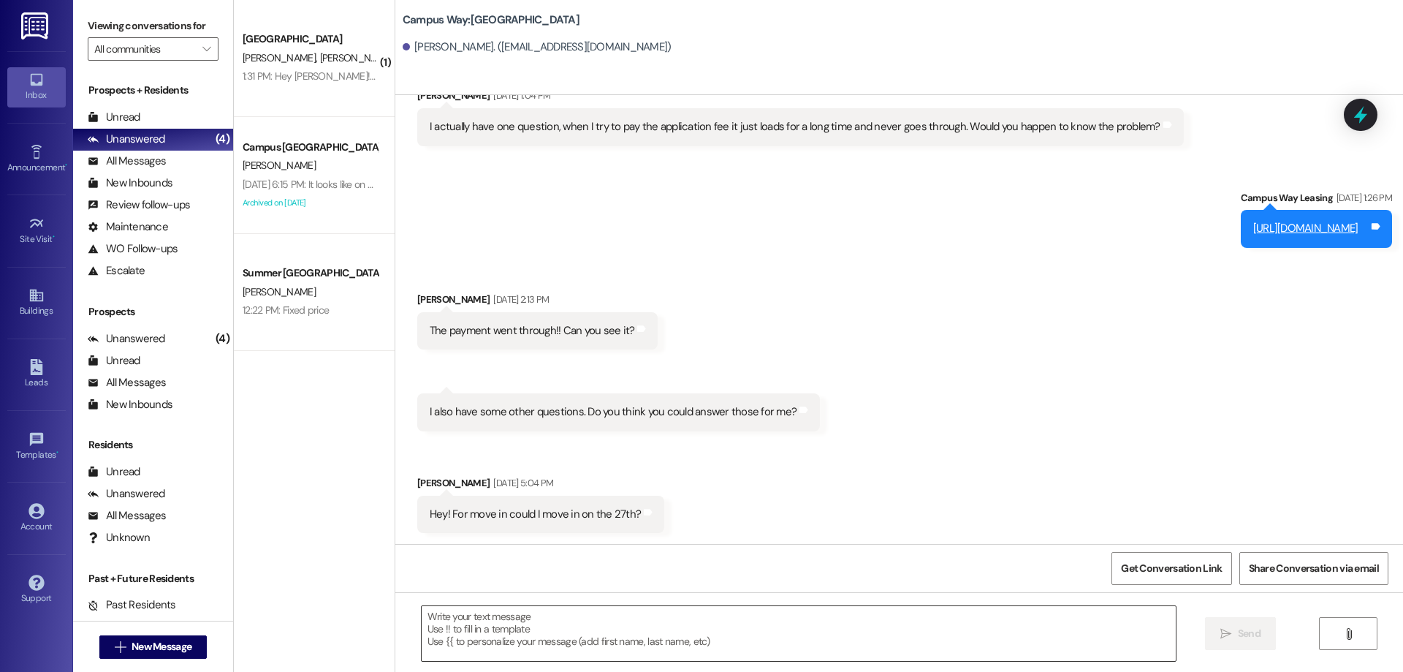
click at [524, 615] on textarea at bounding box center [799, 633] width 754 height 55
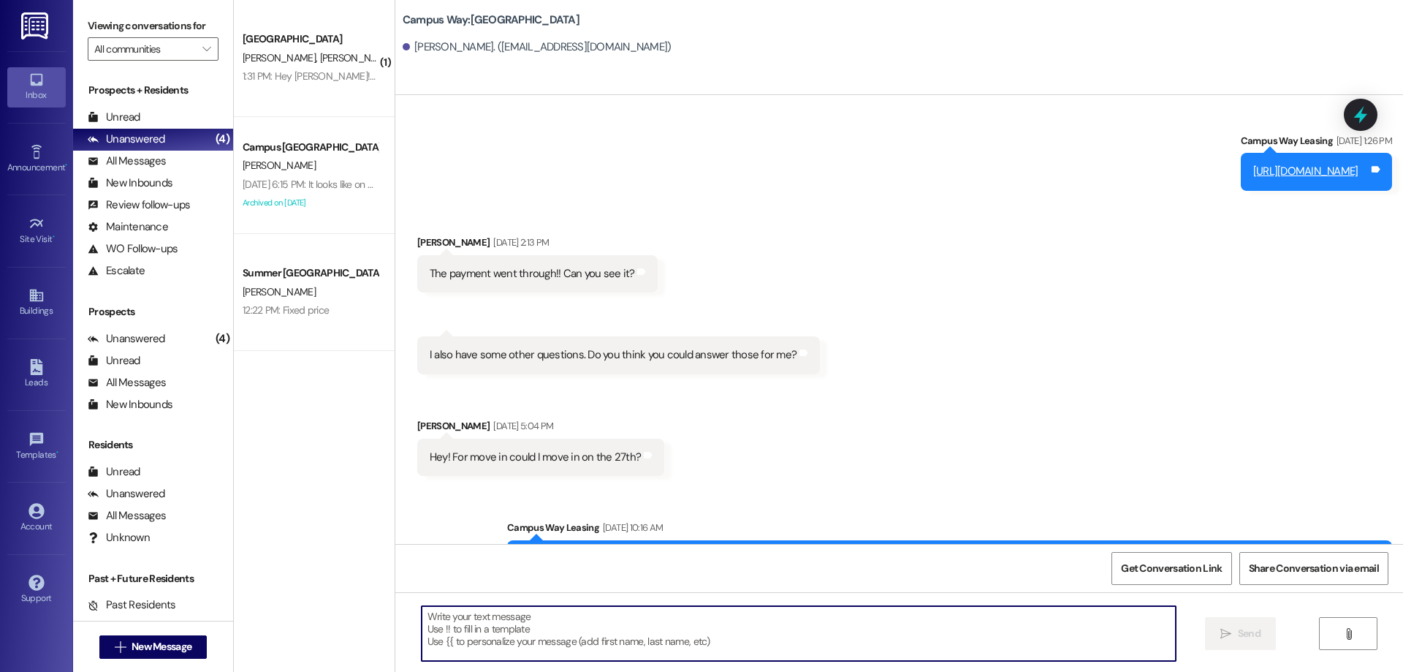
scroll to position [769, 0]
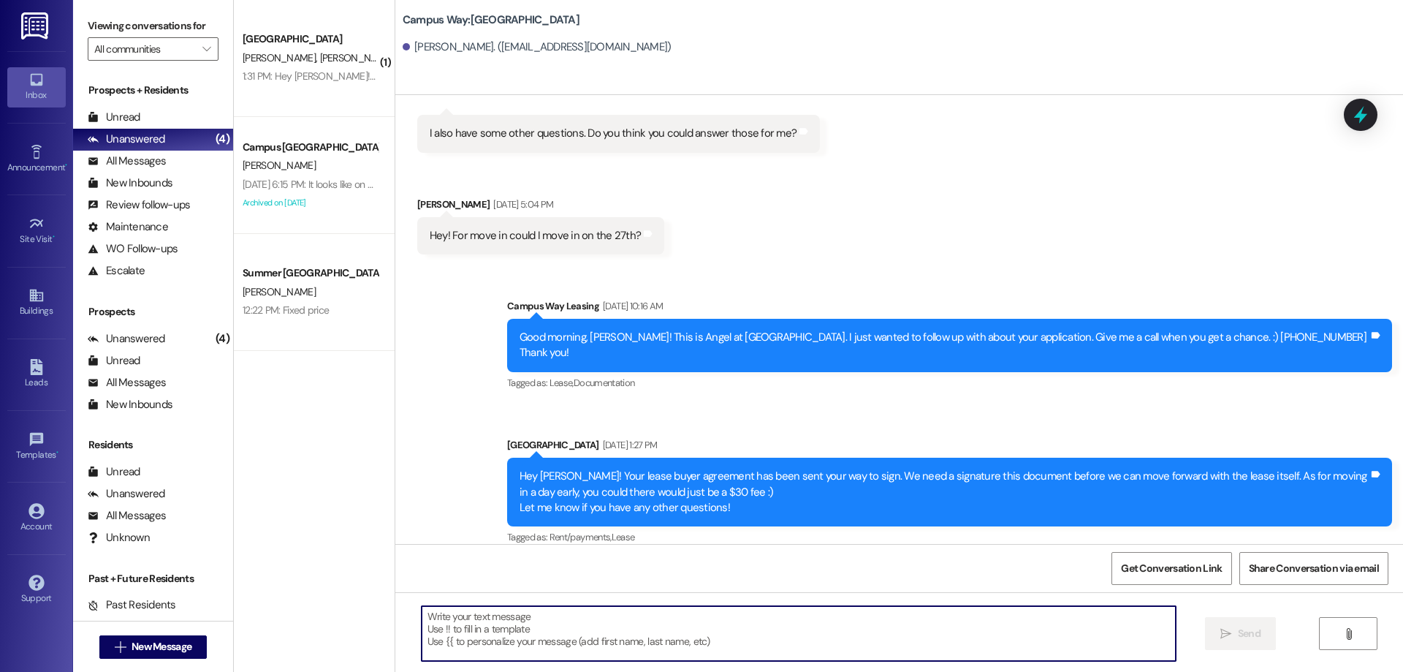
paste textarea "ACTION REQ'D: Set up your 2025-26 parking. Please read carefully. Opt-Out: You'…"
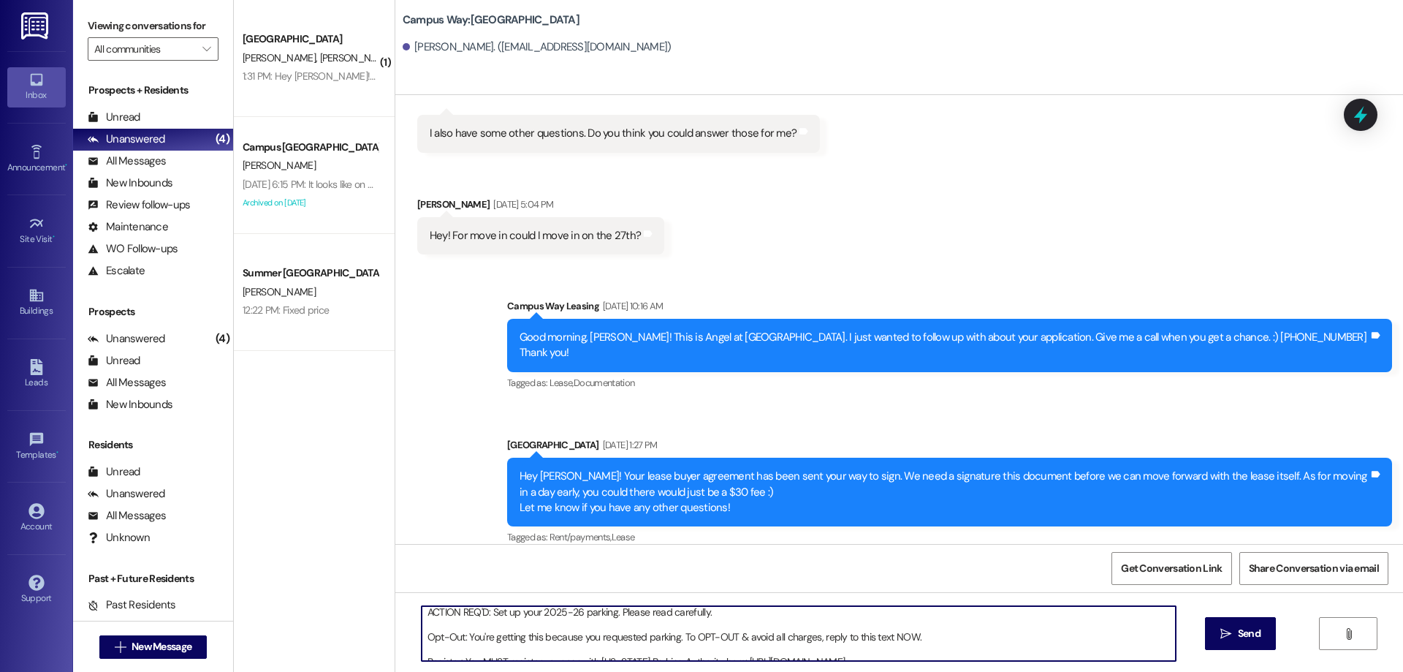
scroll to position [0, 0]
type textarea "ACTION REQ'D: Set up your 2025-26 parking. Please read carefully. Opt-Out: You'…"
click at [1220, 647] on button " Send" at bounding box center [1240, 633] width 71 height 33
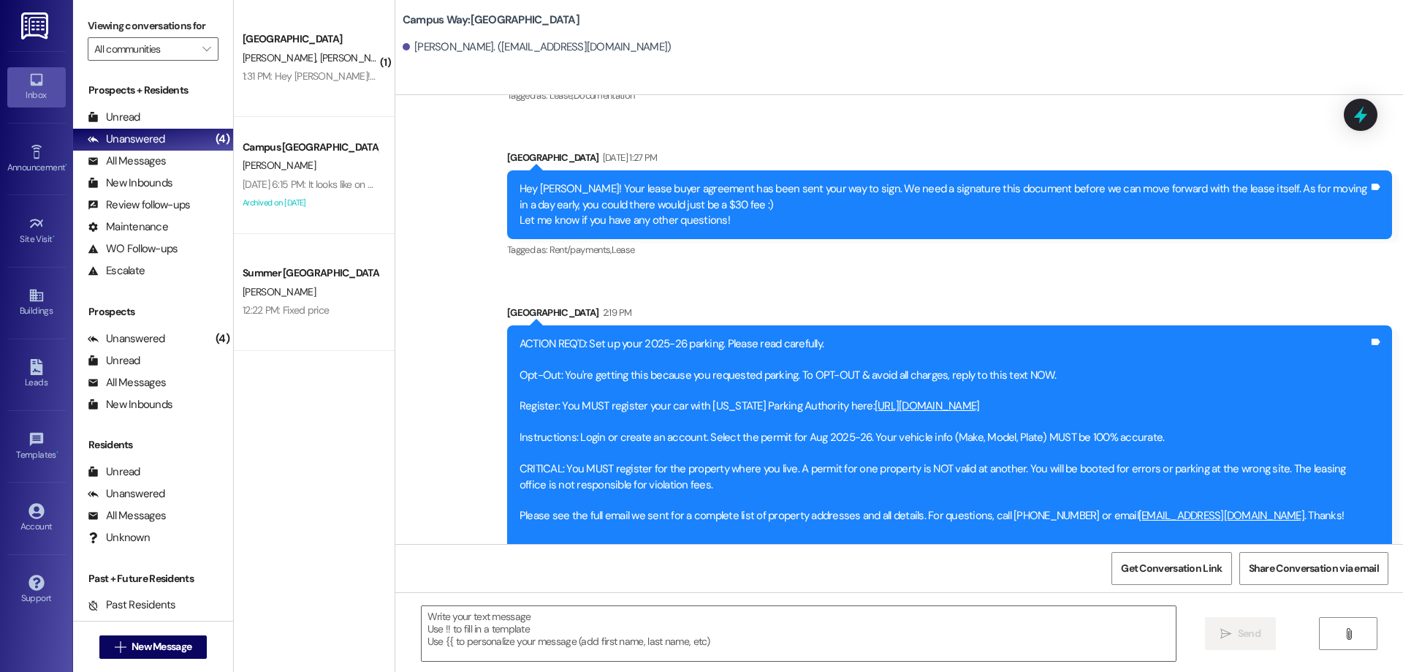
scroll to position [1106, 0]
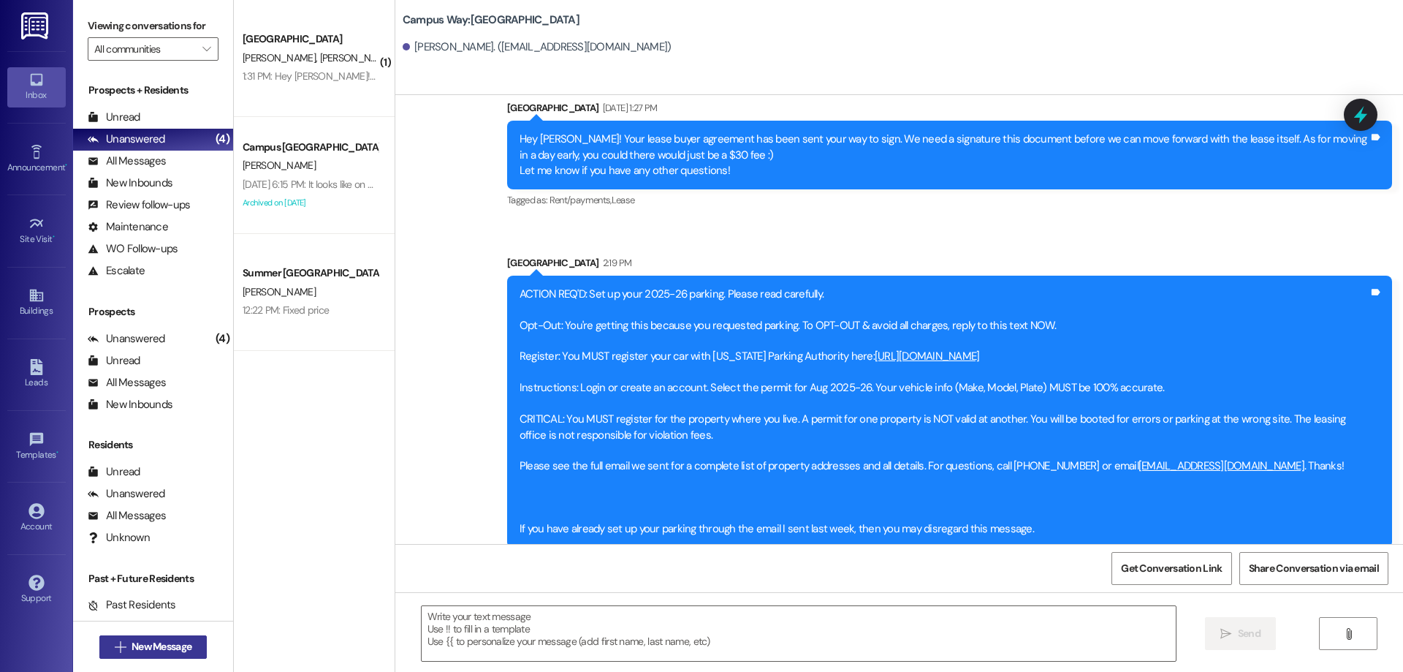
click at [168, 651] on span "New Message" at bounding box center [162, 646] width 60 height 15
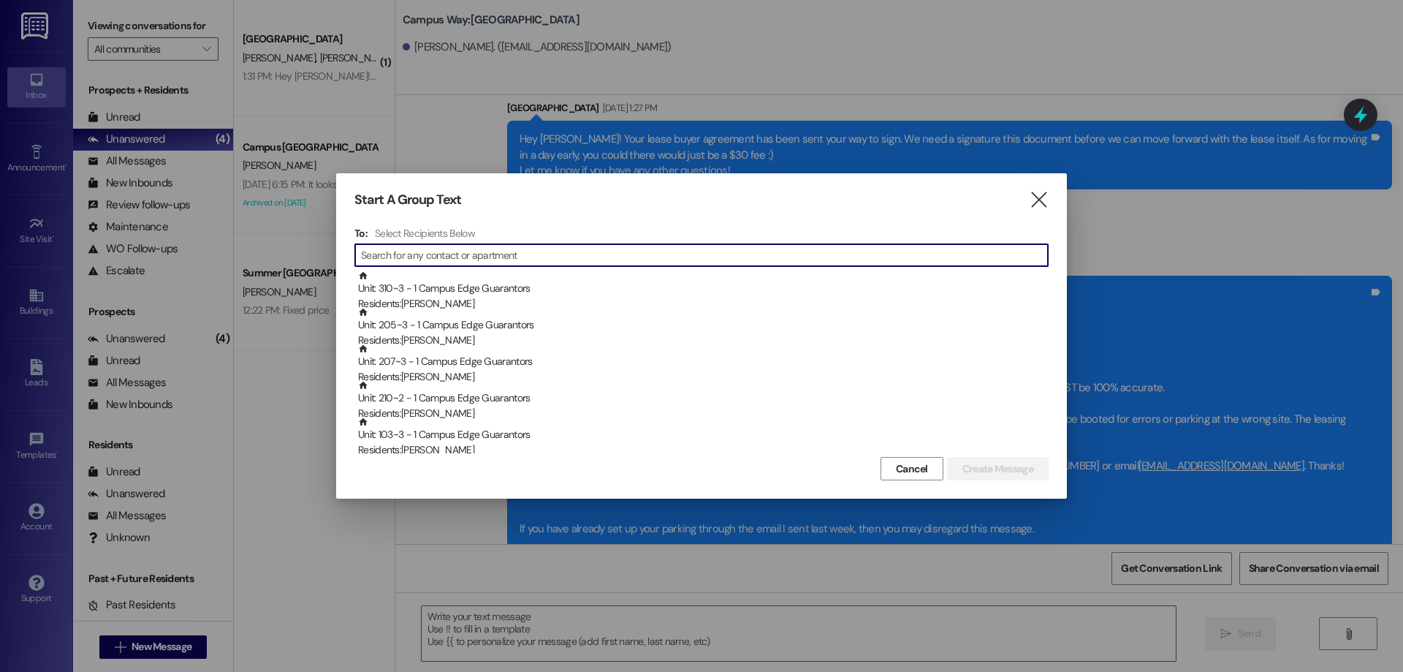
click at [446, 259] on input at bounding box center [704, 255] width 687 height 20
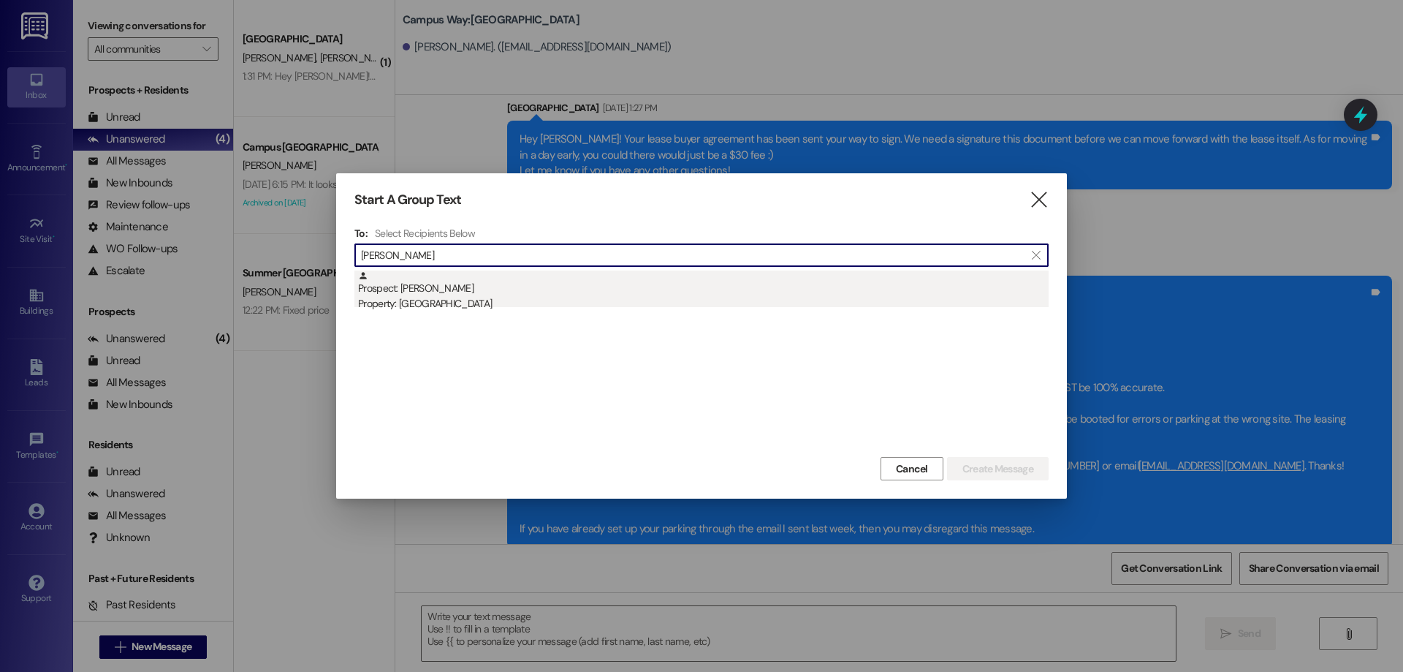
type input "konrad"
click at [526, 297] on div "Property: [GEOGRAPHIC_DATA]" at bounding box center [703, 303] width 691 height 15
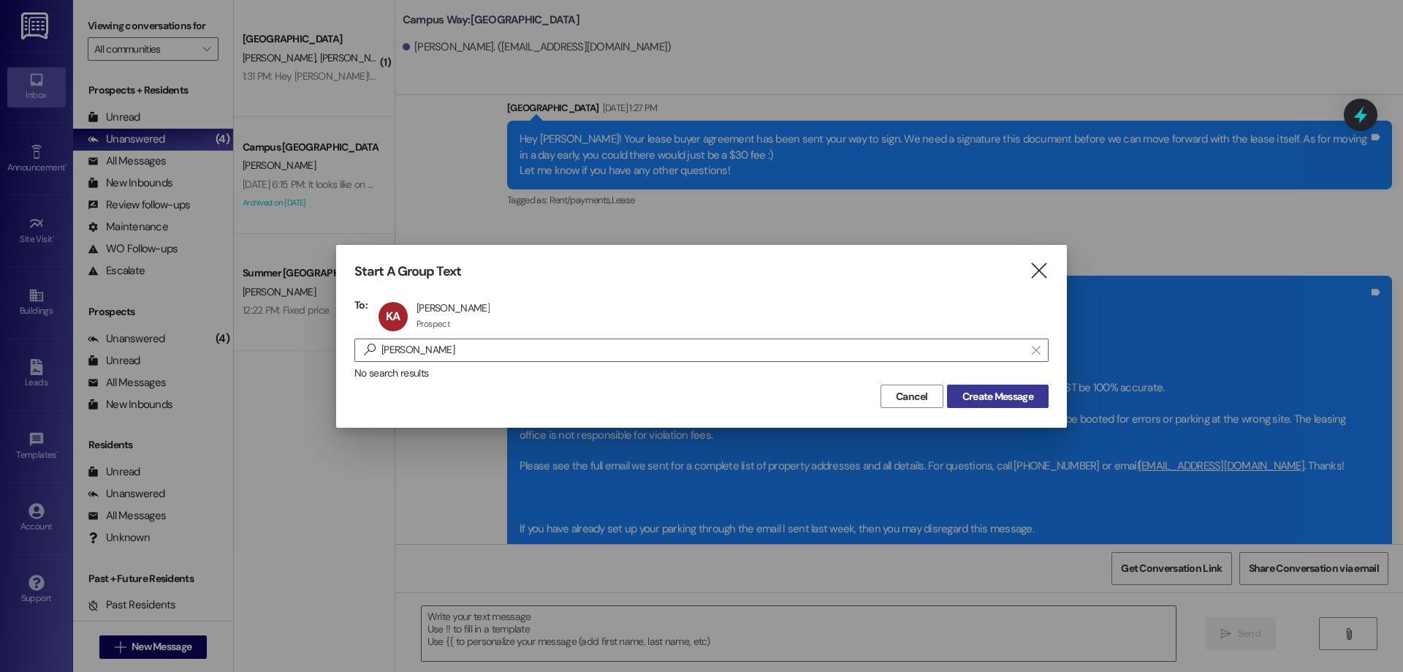
click at [989, 395] on span "Create Message" at bounding box center [997, 396] width 71 height 15
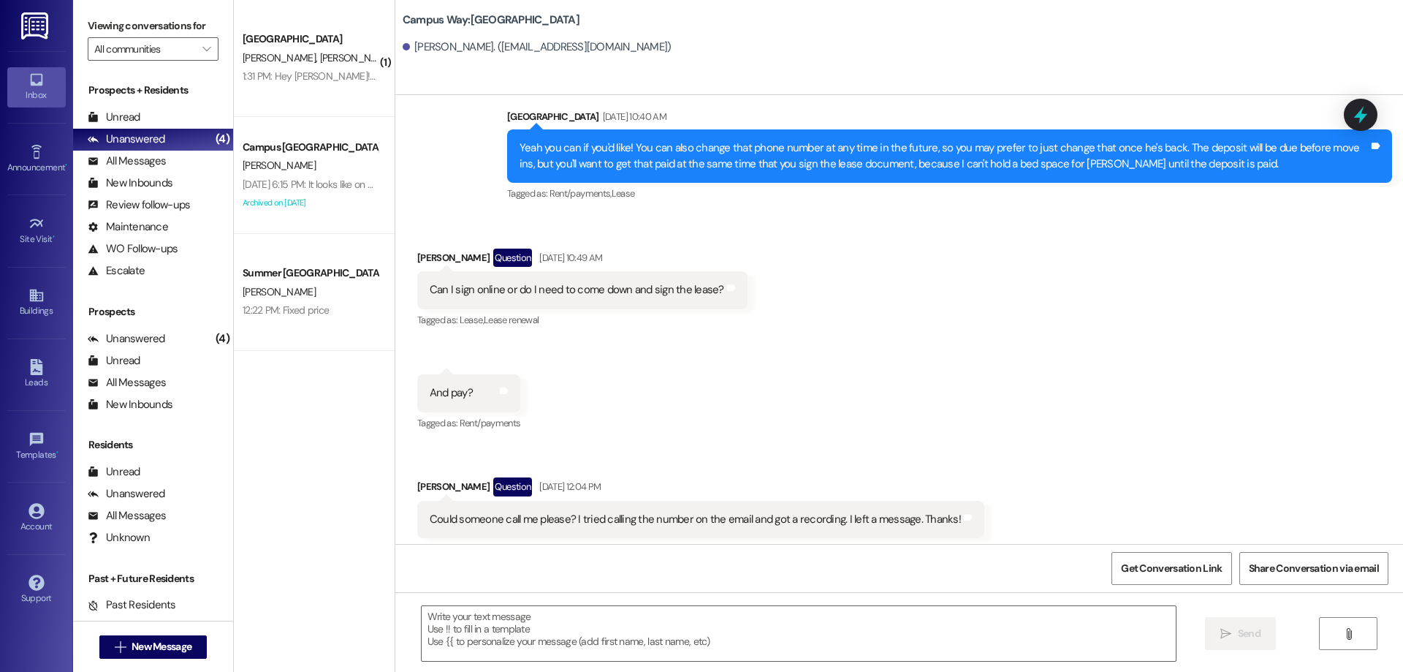
scroll to position [1101, 0]
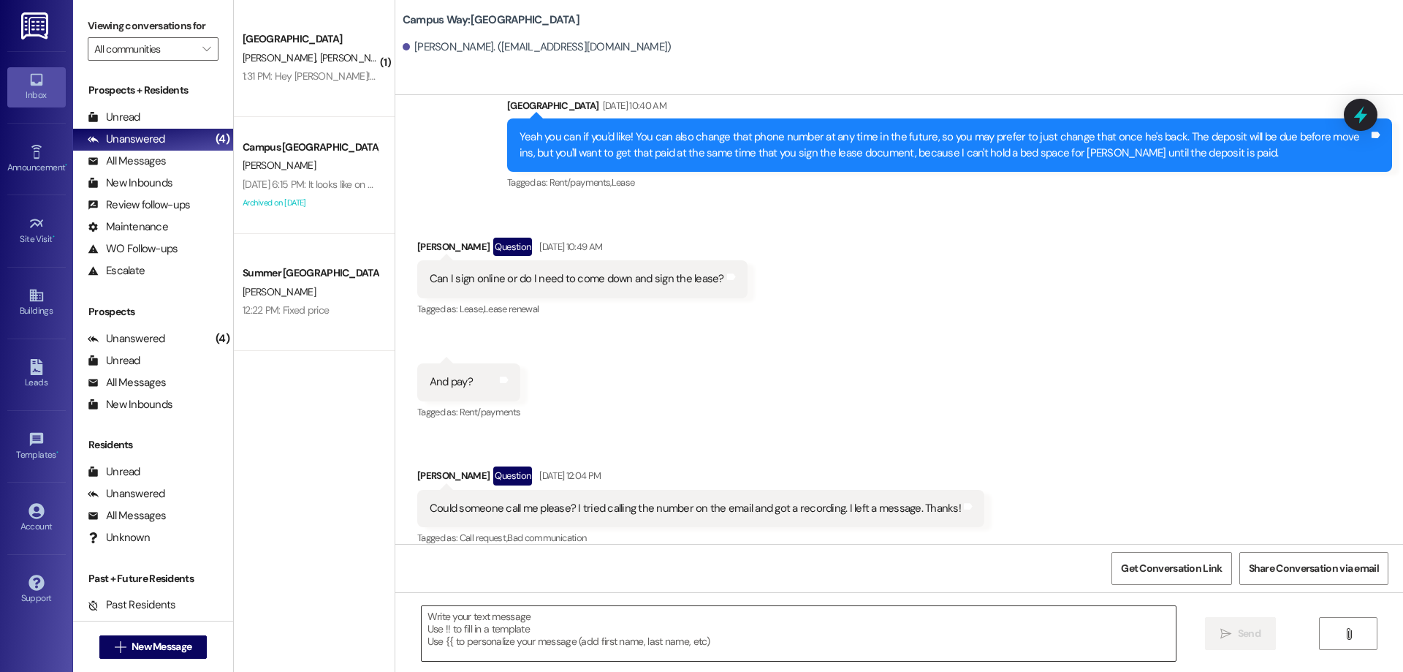
click at [522, 626] on textarea at bounding box center [799, 633] width 754 height 55
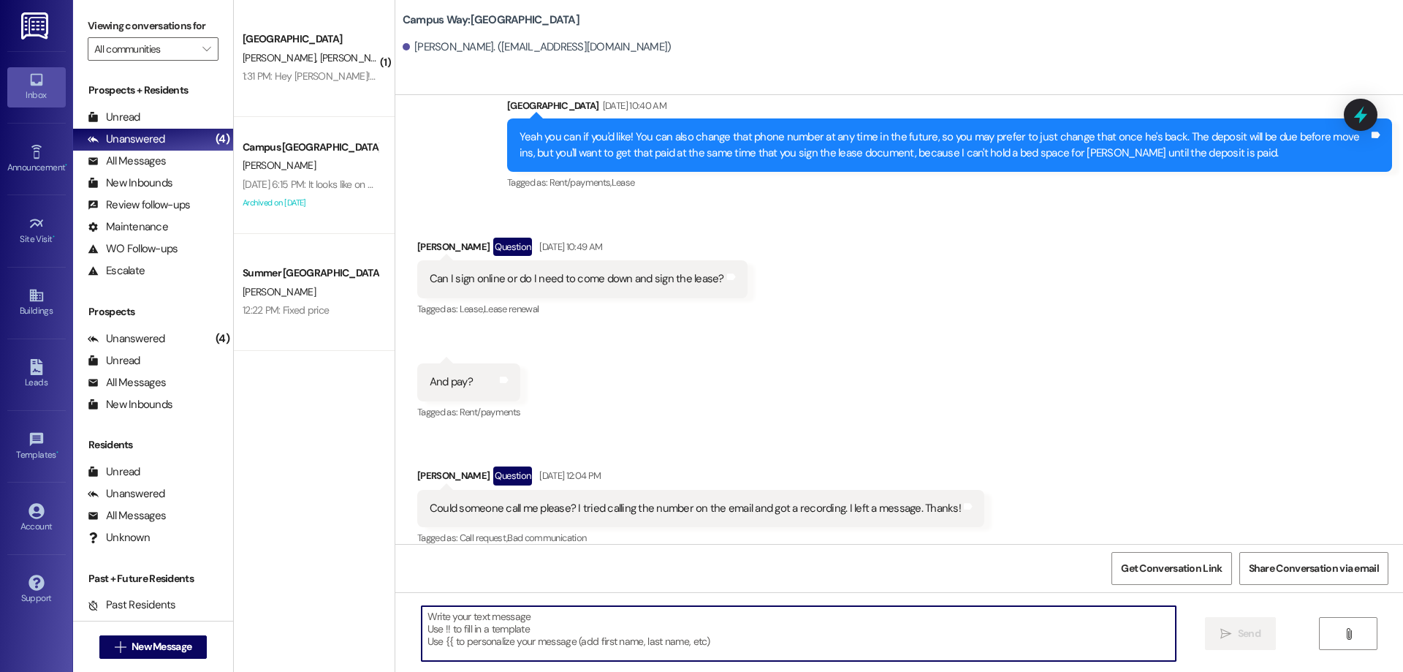
paste textarea "ACTION REQ'D: Set up your 2025-26 parking. Please read carefully. Opt-Out: You'…"
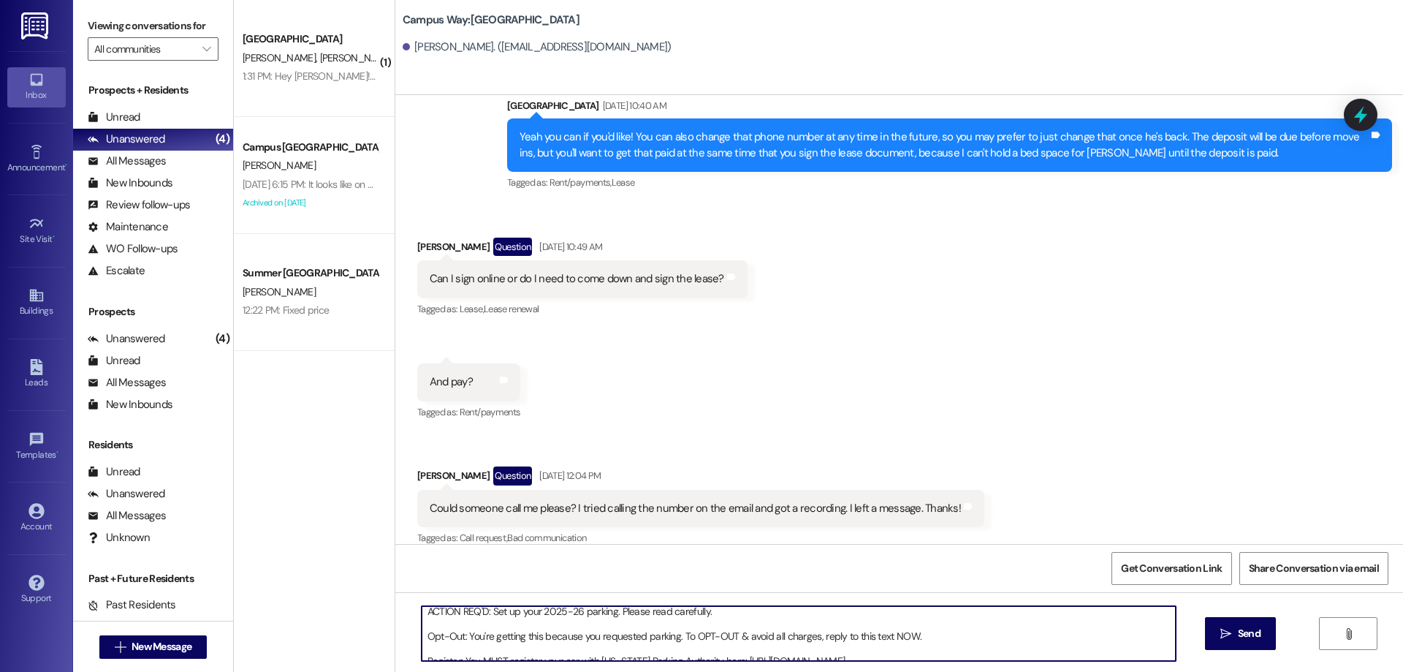
scroll to position [0, 0]
click at [422, 634] on textarea "ACTION REQ'D: Set up your 2025-26 parking. Please read carefully. Opt-Out: You'…" at bounding box center [799, 633] width 754 height 55
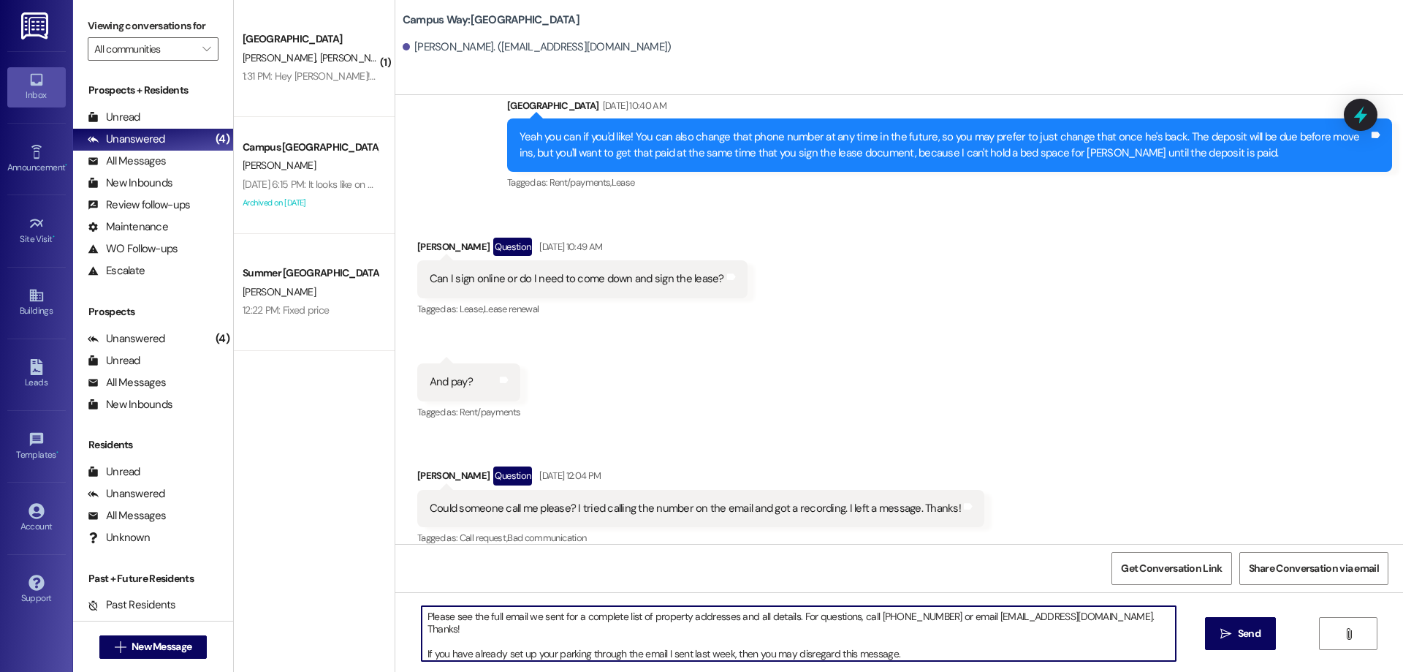
scroll to position [75, 0]
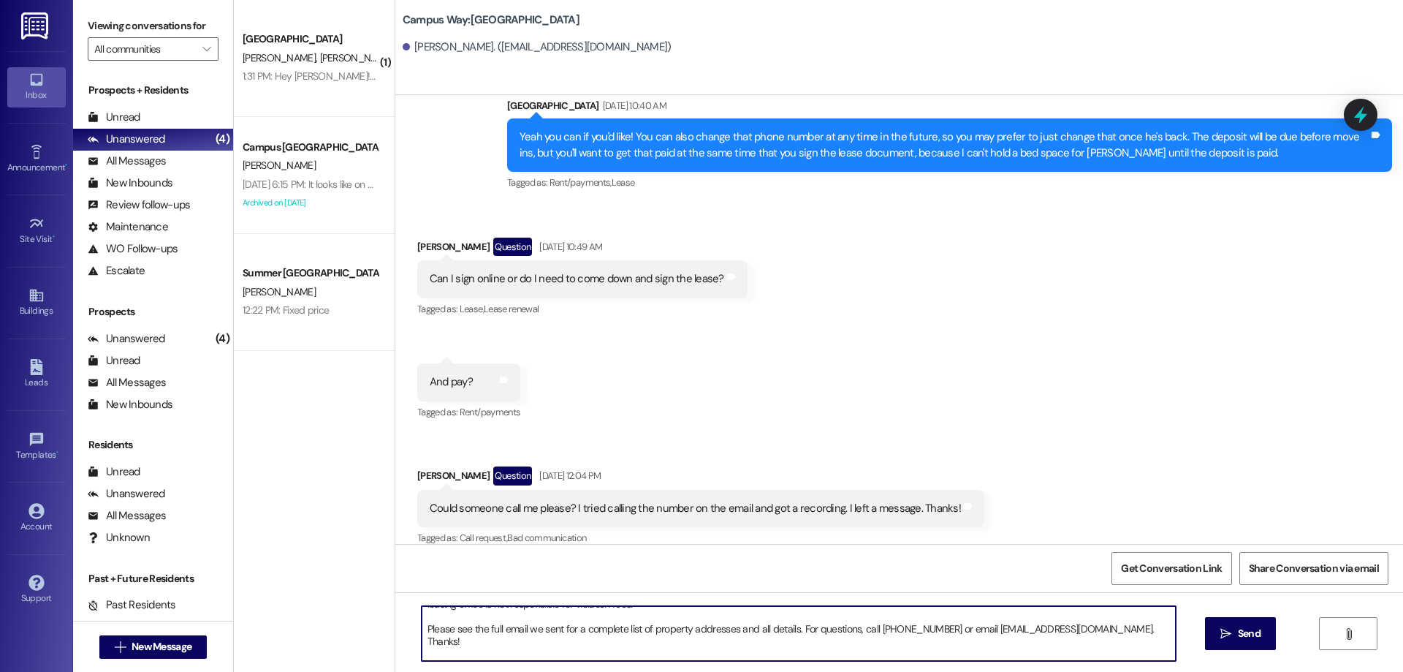
click at [442, 647] on textarea "ACTION REQ'D: Set up your 2025-26 parking. Please read carefully. Opt-Out: You'…" at bounding box center [799, 633] width 754 height 55
click at [474, 645] on textarea "ACTION REQ'D: Set up your 2025-26 parking. Please read carefully. Opt-Out: You'…" at bounding box center [799, 633] width 754 height 55
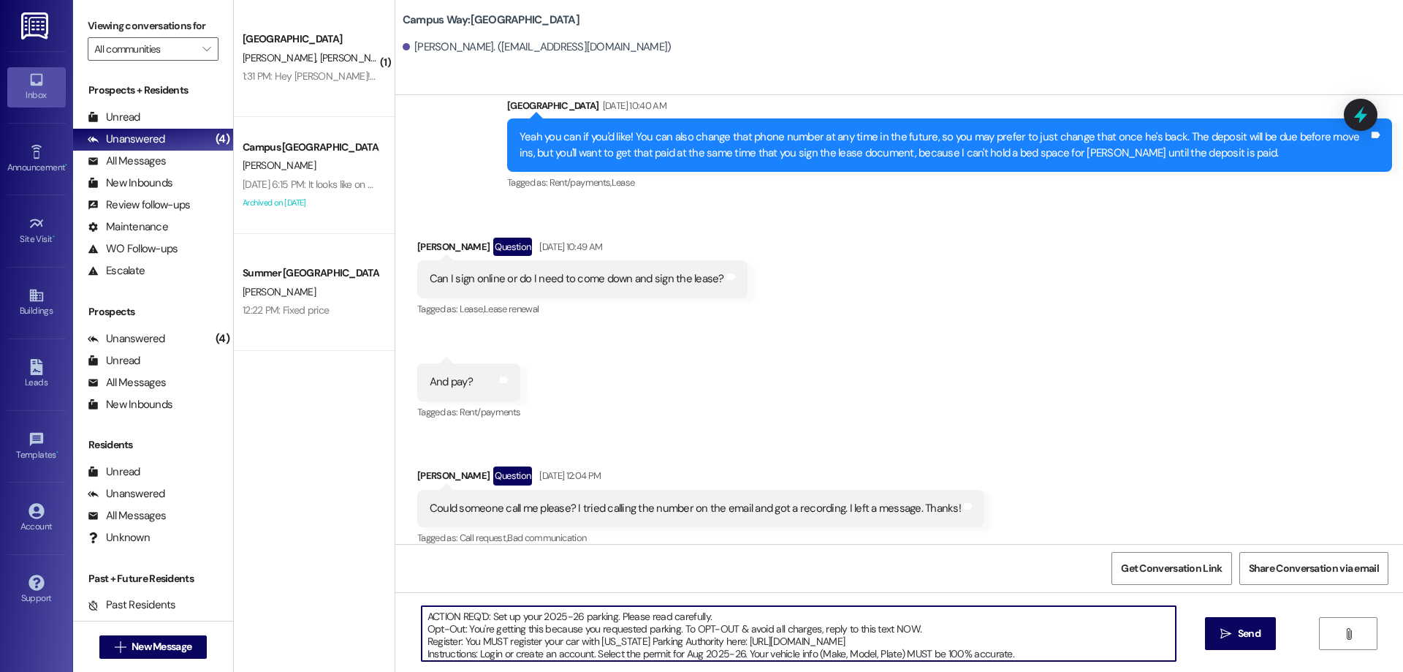
drag, startPoint x: 474, startPoint y: 645, endPoint x: 342, endPoint y: 509, distance: 188.6
click at [342, 509] on div "( 1 ) South Pointe Prospect I. Dutton B. Dutton 1:31 PM: Hey Drew! The tour wen…" at bounding box center [818, 336] width 1169 height 672
click at [669, 615] on textarea "ACTION REQ'D: Set up your 2025-26 parking. Please read carefully. Opt-Out: You'…" at bounding box center [799, 633] width 754 height 55
type textarea "ACTION REQ'D: Set up your 2025-26 parking. Please read carefully. Opt-Out: You'…"
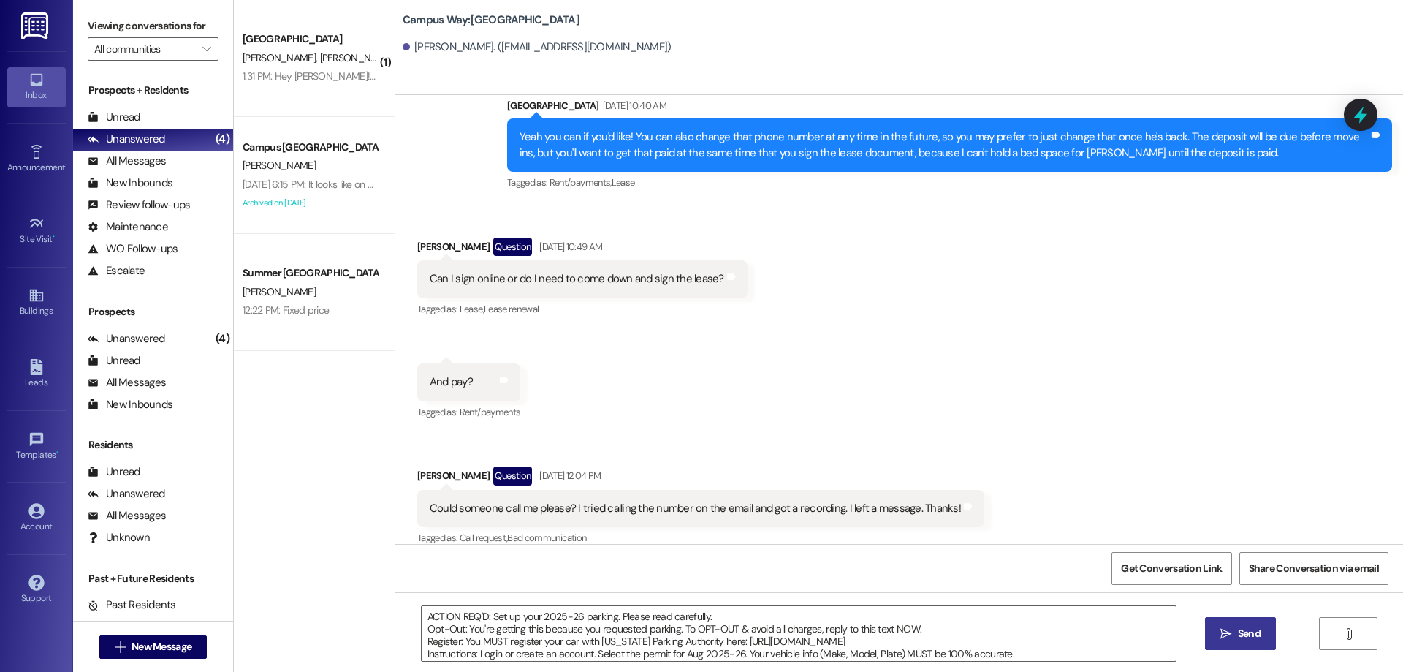
click at [1242, 635] on span "Send" at bounding box center [1249, 633] width 23 height 15
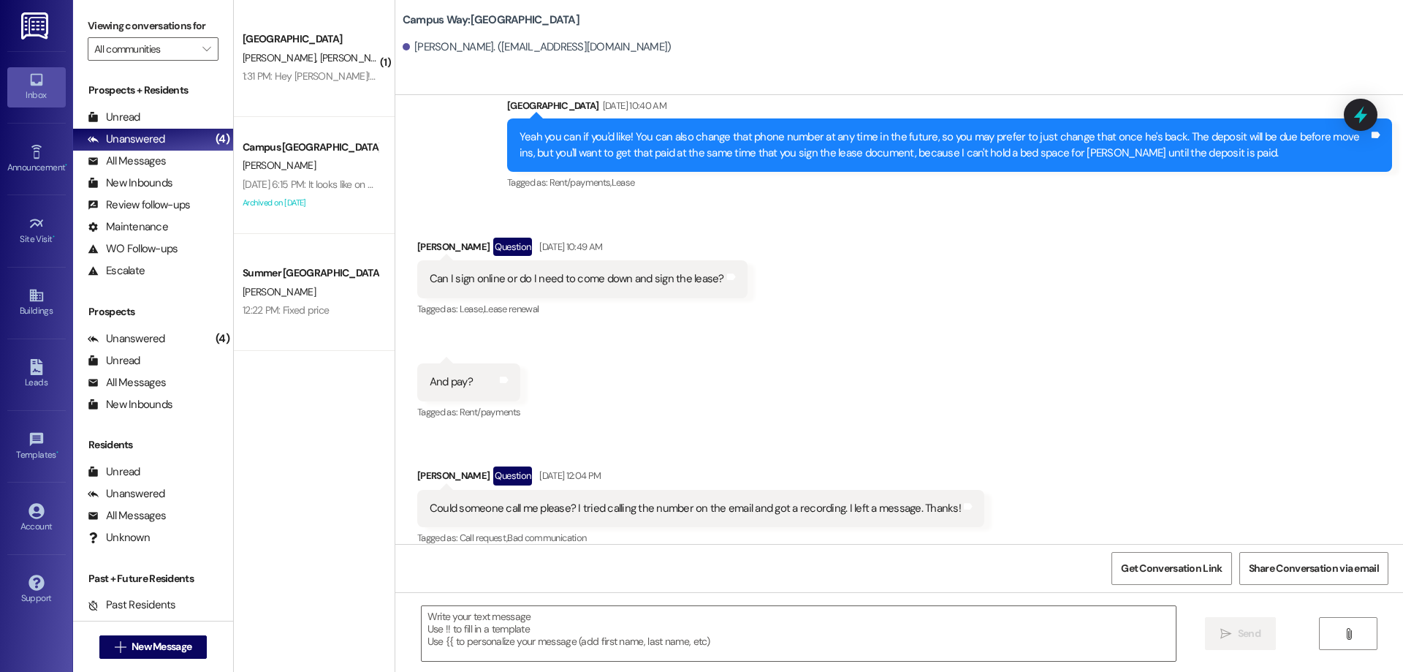
scroll to position [1483, 0]
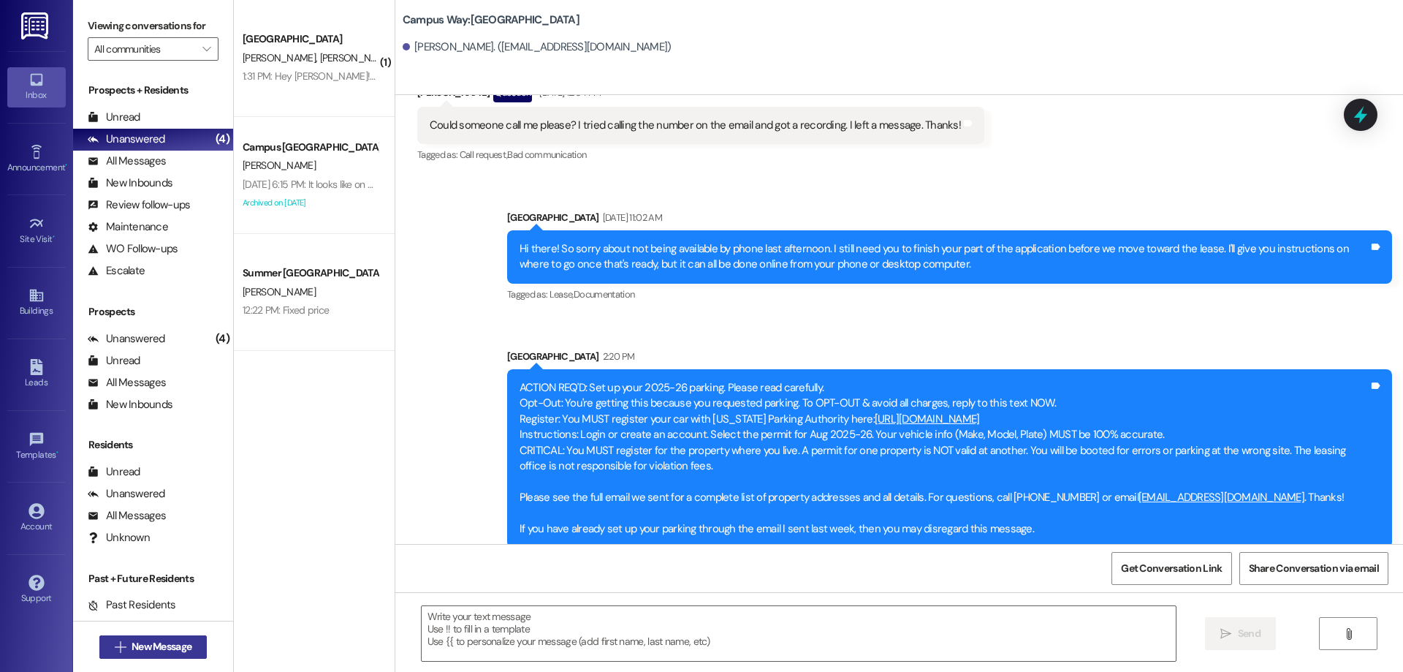
click at [119, 637] on button " New Message" at bounding box center [153, 646] width 108 height 23
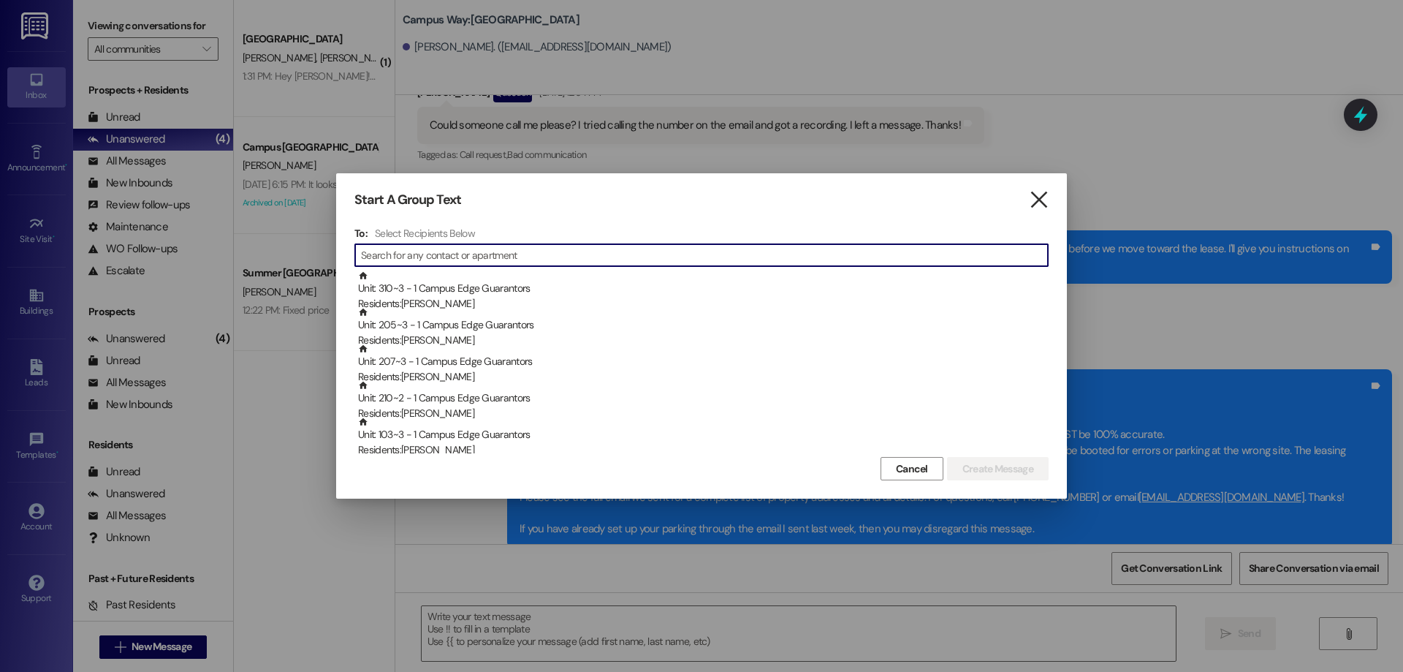
click at [1031, 199] on icon "" at bounding box center [1039, 199] width 20 height 15
